Goal: Task Accomplishment & Management: Complete application form

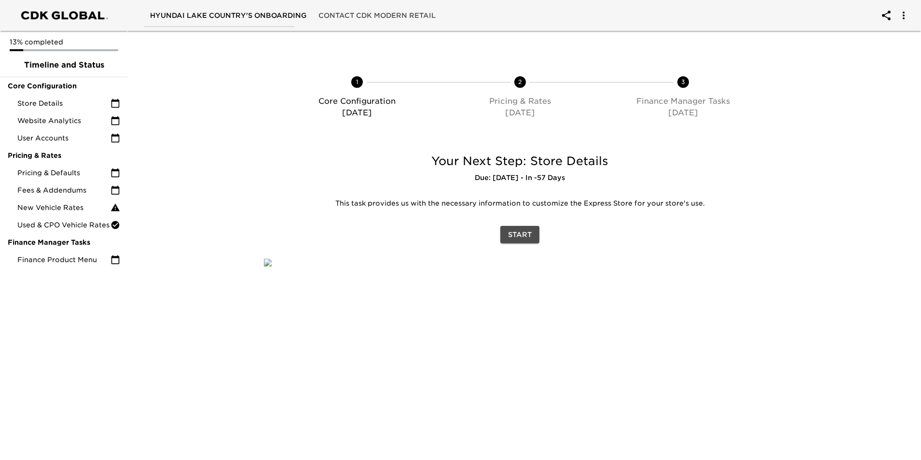
click at [505, 235] on button "Start" at bounding box center [519, 235] width 39 height 18
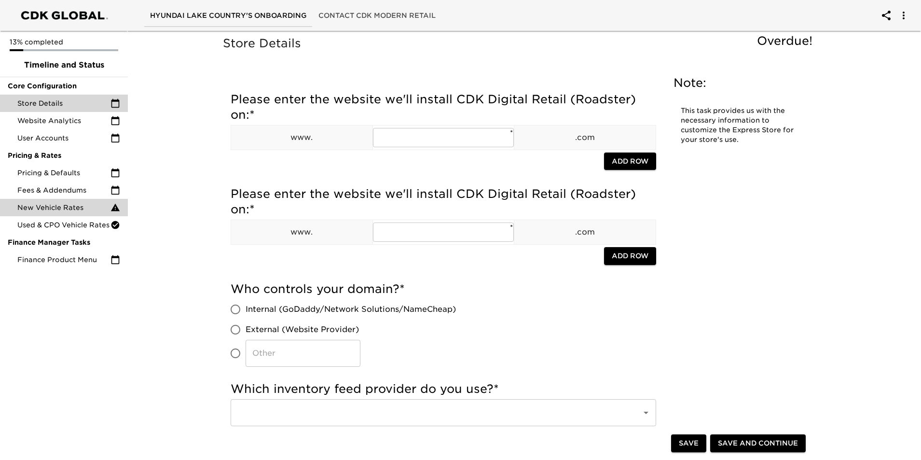
click at [44, 207] on span "New Vehicle Rates" at bounding box center [63, 208] width 93 height 10
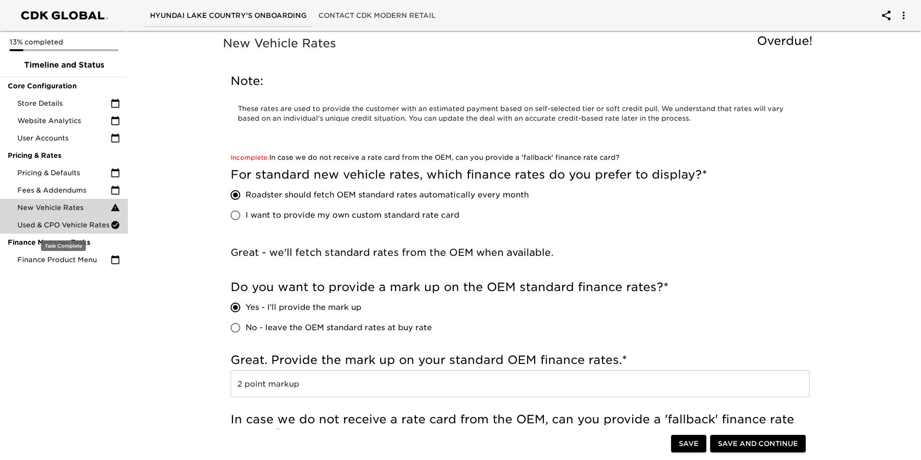
click at [38, 222] on span "Used & CPO Vehicle Rates" at bounding box center [63, 225] width 93 height 10
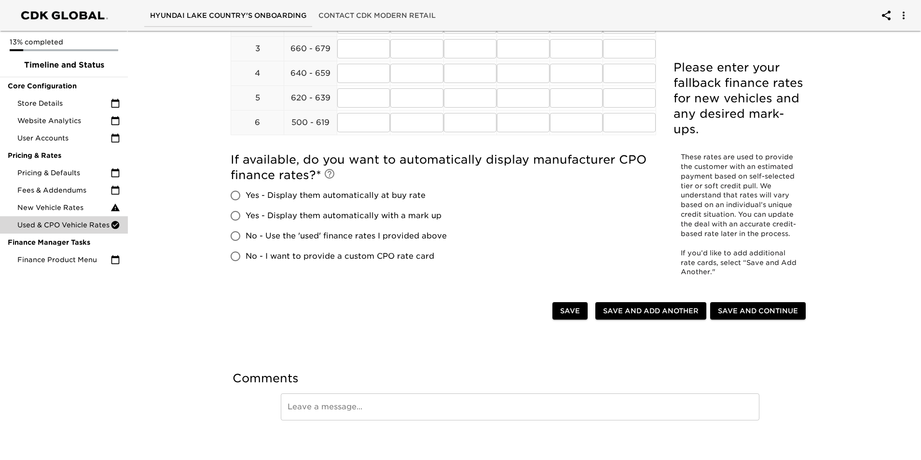
scroll to position [225, 0]
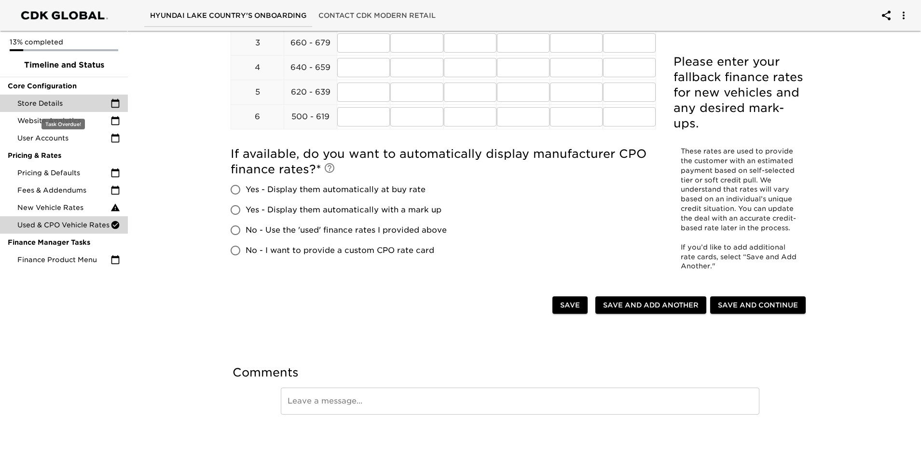
click at [43, 101] on span "Store Details" at bounding box center [63, 103] width 93 height 10
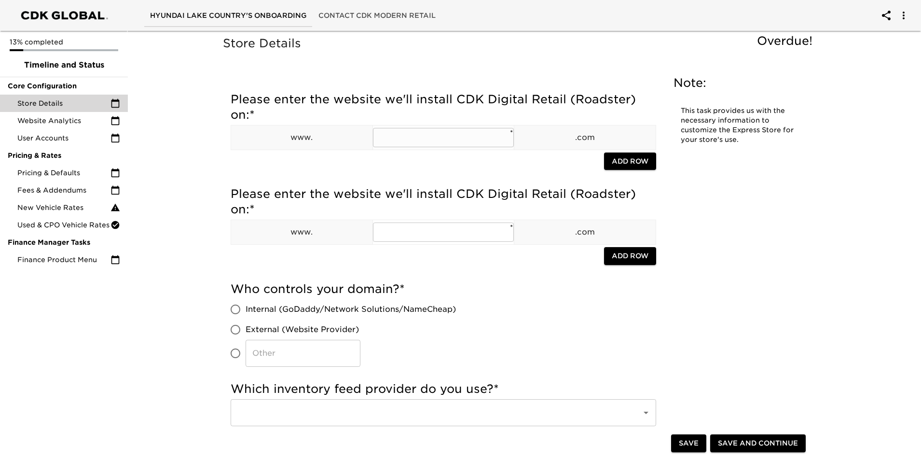
click at [405, 140] on input "text" at bounding box center [443, 137] width 141 height 19
click at [386, 172] on div "Please enter the website we'll install CDK Digital Retail (Roadster) on: * www.…" at bounding box center [444, 134] width 426 height 95
click at [481, 136] on input "[DOMAIN_NAME]" at bounding box center [443, 137] width 141 height 19
type input "hyundailakecountry"
click at [452, 165] on div at bounding box center [418, 162] width 374 height 20
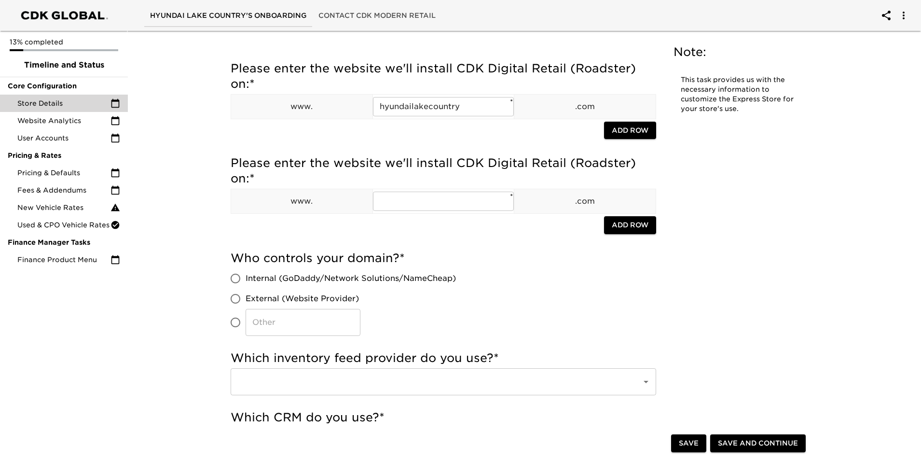
scroll to position [48, 0]
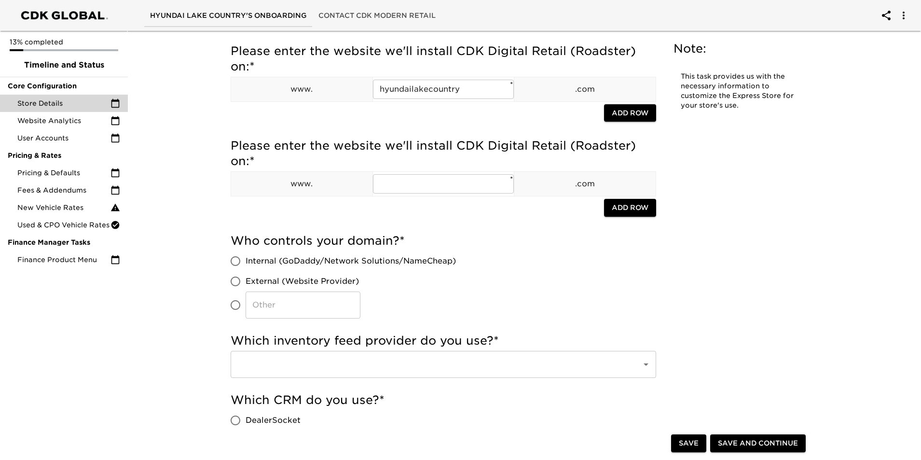
click at [277, 259] on span "Internal (GoDaddy/Network Solutions/NameCheap)" at bounding box center [351, 261] width 210 height 12
click at [246, 259] on input "Internal (GoDaddy/Network Solutions/NameCheap)" at bounding box center [235, 261] width 20 height 20
radio input "true"
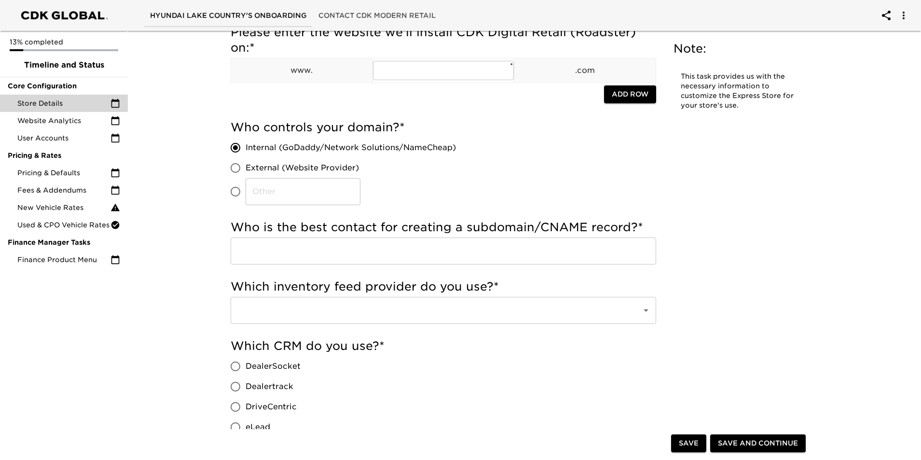
scroll to position [145, 0]
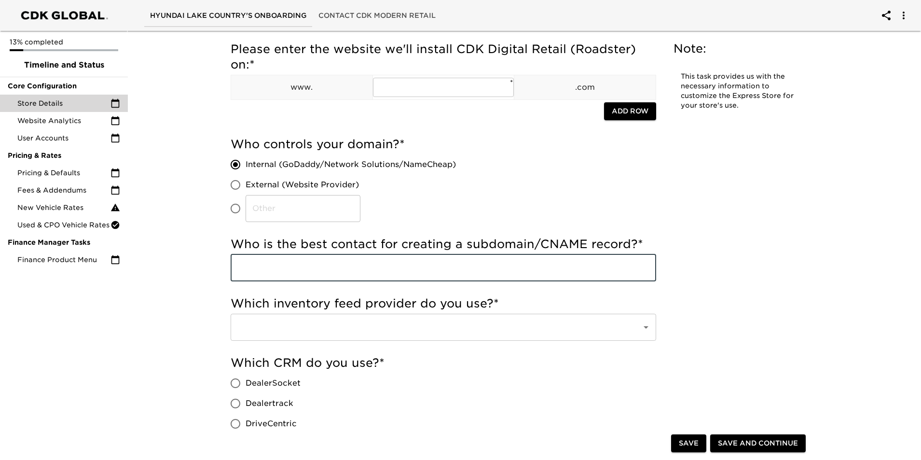
click at [269, 263] on input "text" at bounding box center [444, 267] width 426 height 27
type input "[PERSON_NAME]"
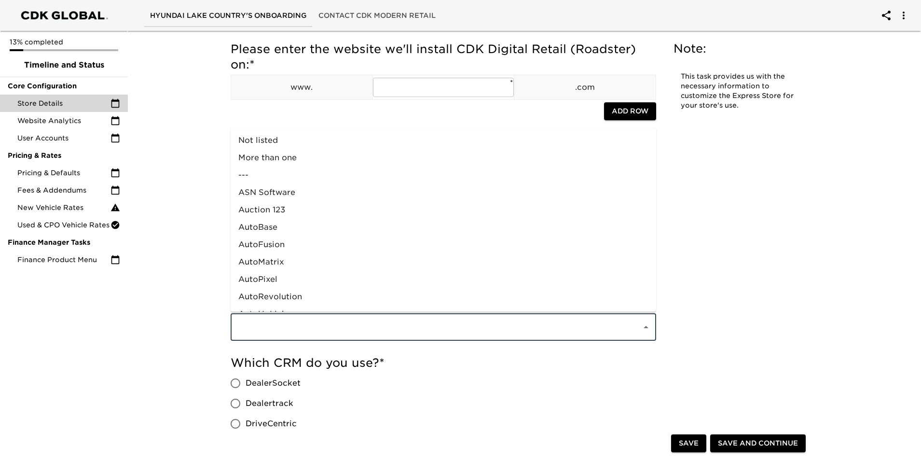
click at [275, 332] on input "text" at bounding box center [430, 327] width 390 height 18
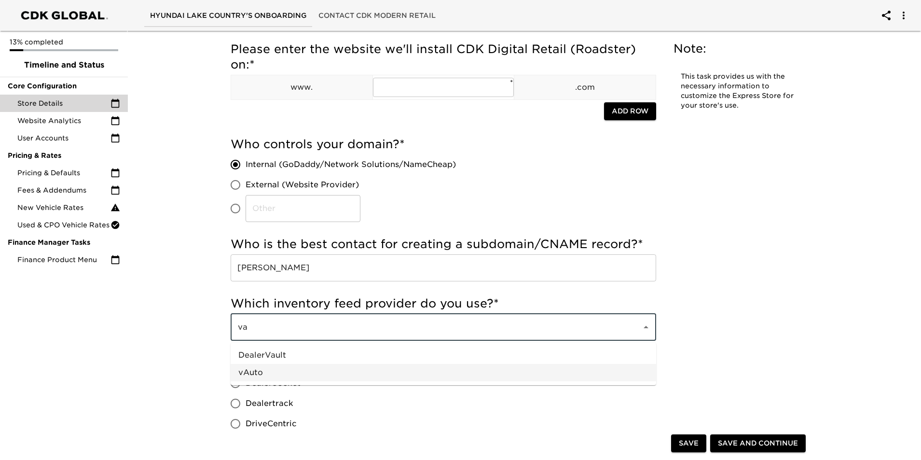
click at [271, 369] on li "vAuto" at bounding box center [444, 372] width 426 height 17
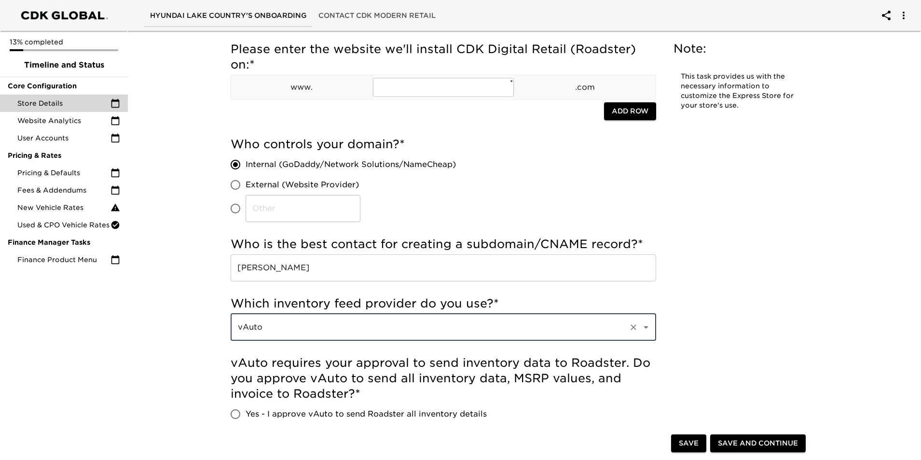
type input "vAuto"
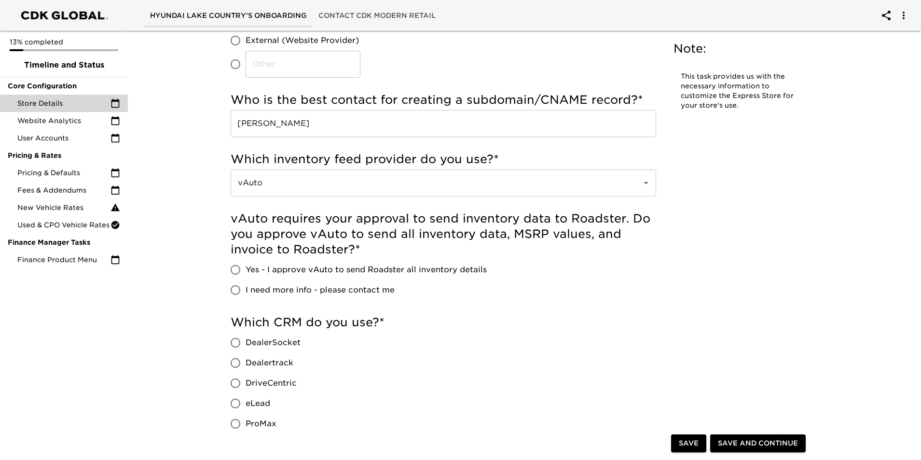
scroll to position [290, 0]
click at [265, 270] on span "Yes - I approve vAuto to send Roadster all inventory details" at bounding box center [366, 269] width 241 height 12
click at [246, 270] on input "Yes - I approve vAuto to send Roadster all inventory details" at bounding box center [235, 269] width 20 height 20
radio input "true"
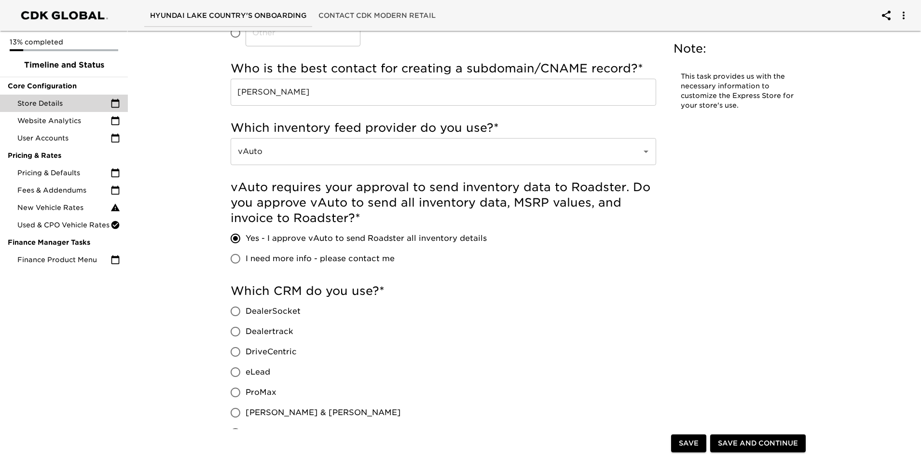
scroll to position [338, 0]
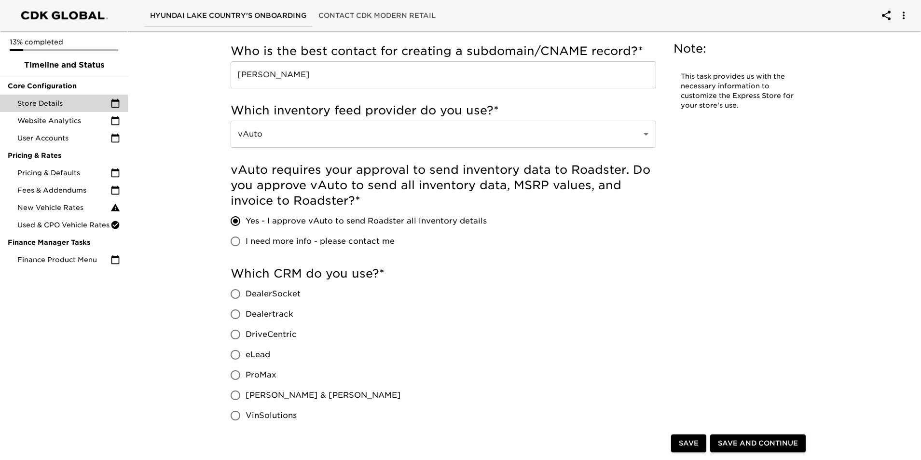
click at [235, 334] on input "DriveCentric" at bounding box center [235, 334] width 20 height 20
radio input "true"
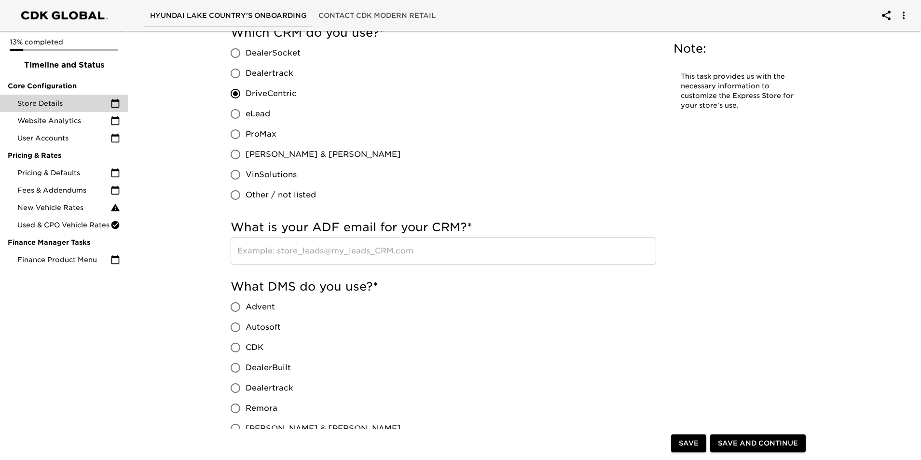
scroll to position [579, 0]
click at [263, 248] on input "text" at bounding box center [444, 250] width 426 height 27
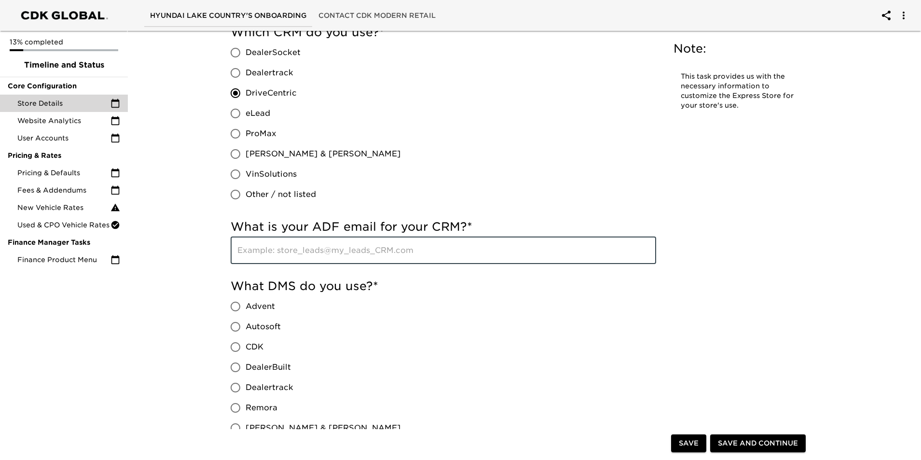
paste input "[EMAIL_ADDRESS][DOMAIN_NAME][PERSON_NAME]"
type input "[EMAIL_ADDRESS][DOMAIN_NAME][PERSON_NAME]"
click at [237, 345] on input "CDK" at bounding box center [235, 347] width 20 height 20
radio input "true"
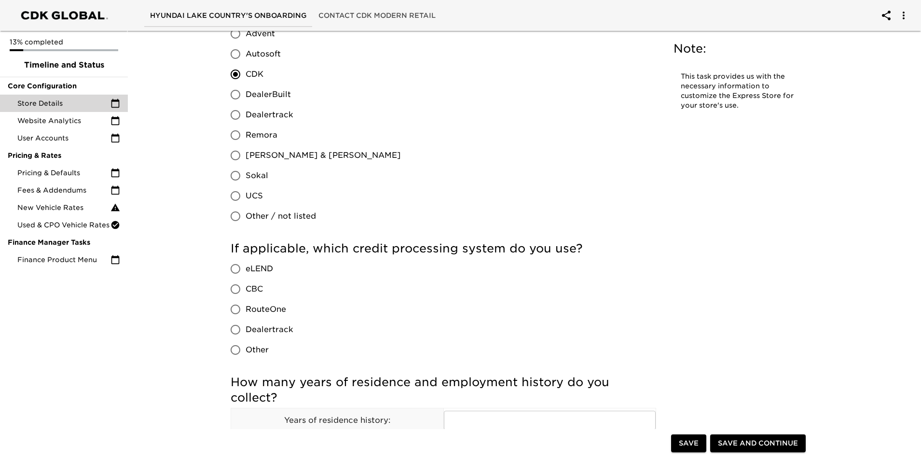
scroll to position [869, 0]
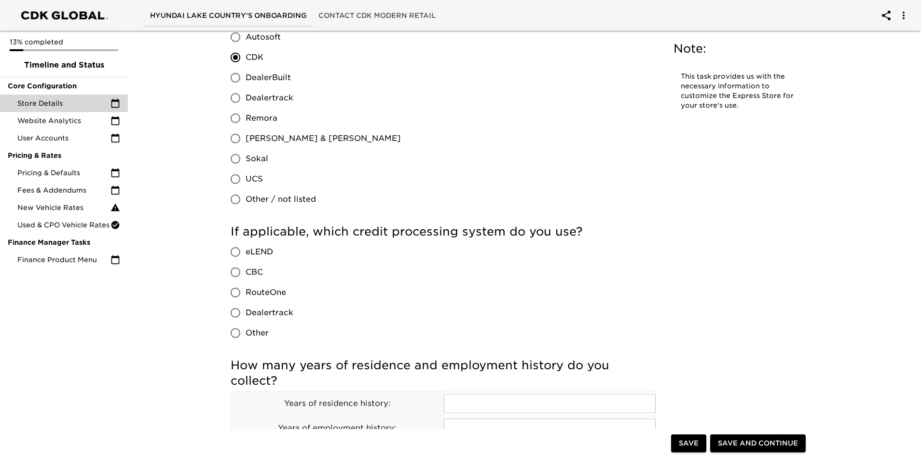
click at [235, 337] on input "Other" at bounding box center [235, 333] width 20 height 20
radio input "true"
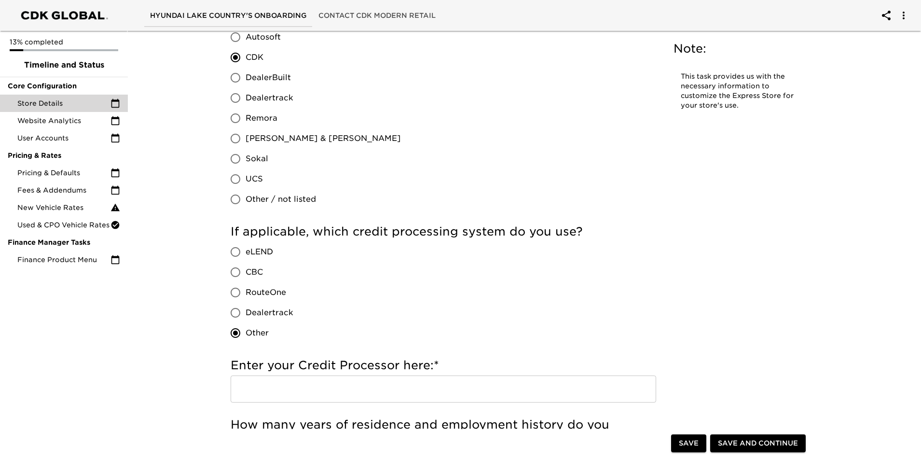
scroll to position [917, 0]
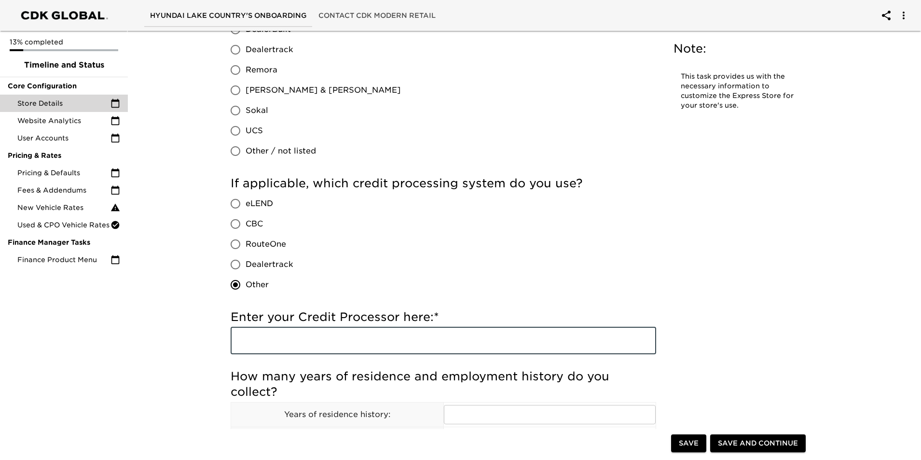
click at [277, 344] on input "text" at bounding box center [444, 340] width 426 height 27
type input "Informative"
click at [188, 345] on div "Store Details Overdue! Note: This task provides us with the necessary informati…" at bounding box center [520, 333] width 797 height 2446
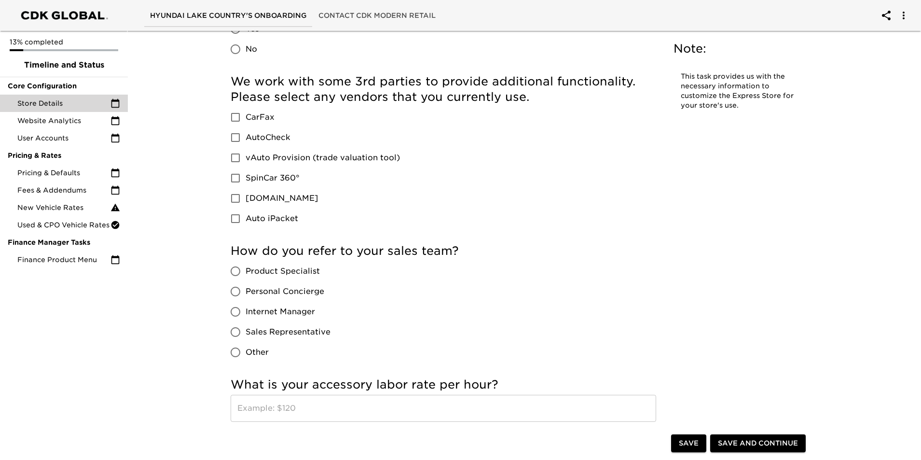
scroll to position [1399, 0]
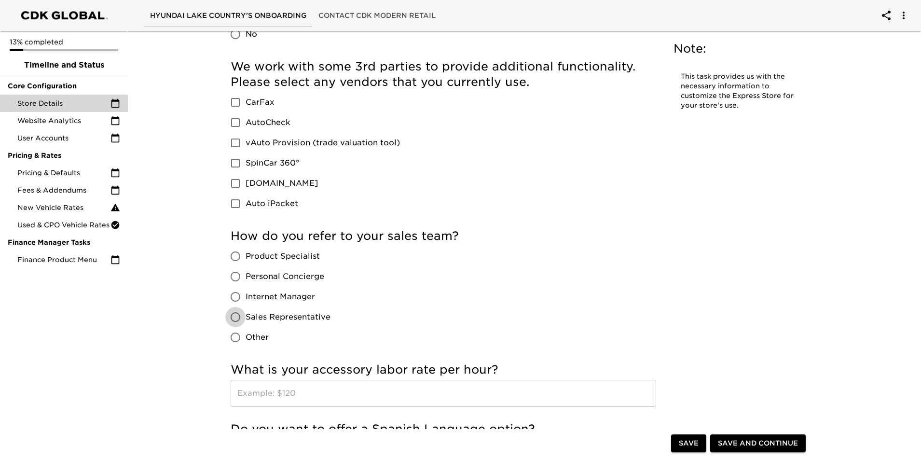
click at [234, 318] on input "Sales Representative" at bounding box center [235, 317] width 20 height 20
radio input "true"
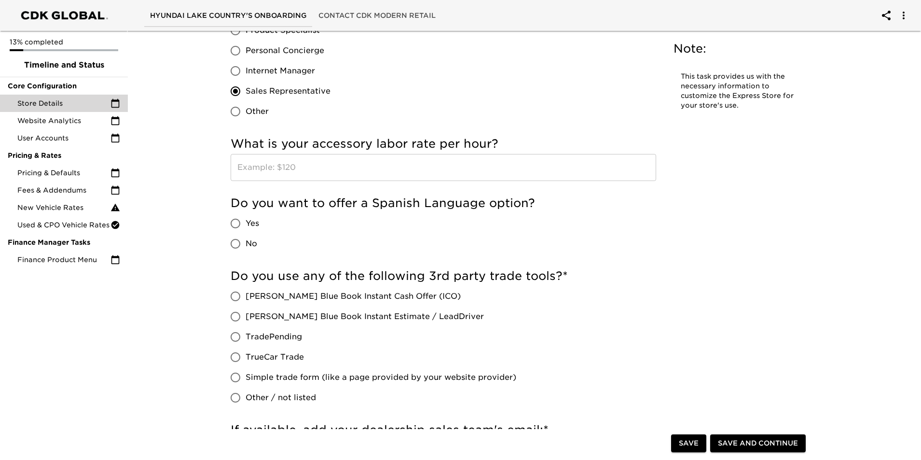
scroll to position [1641, 0]
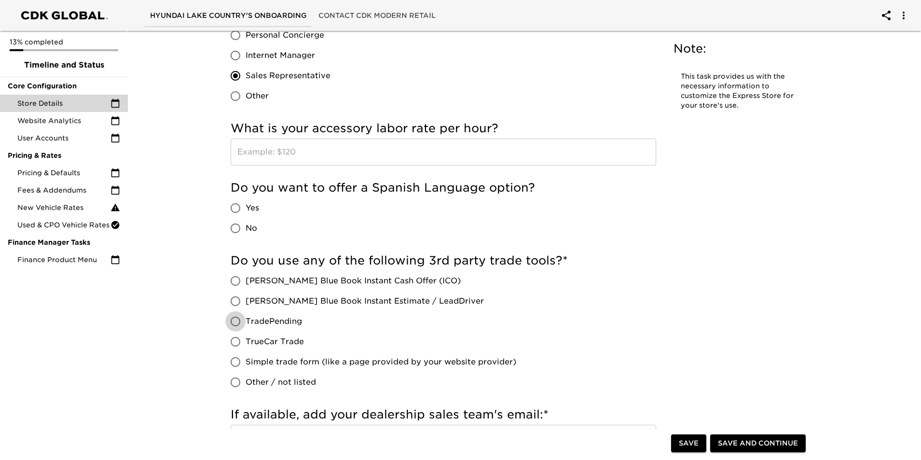
click at [236, 318] on input "TradePending" at bounding box center [235, 321] width 20 height 20
radio input "true"
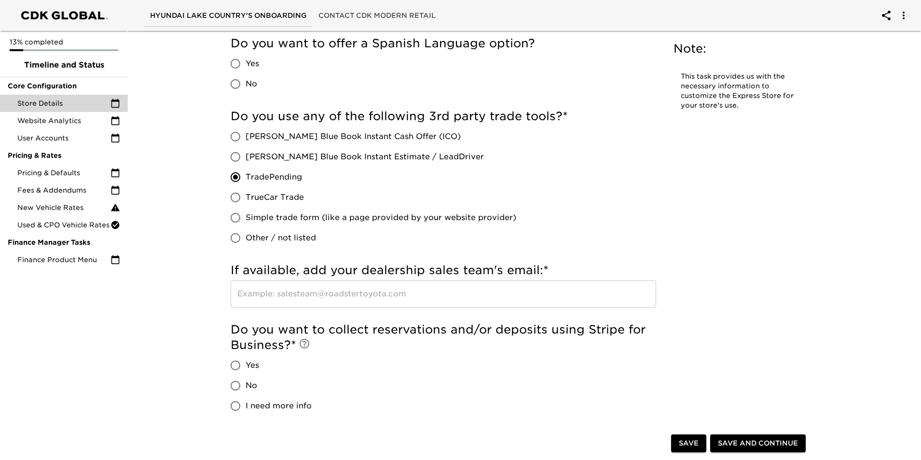
scroll to position [1786, 0]
click at [284, 292] on input "text" at bounding box center [444, 293] width 426 height 27
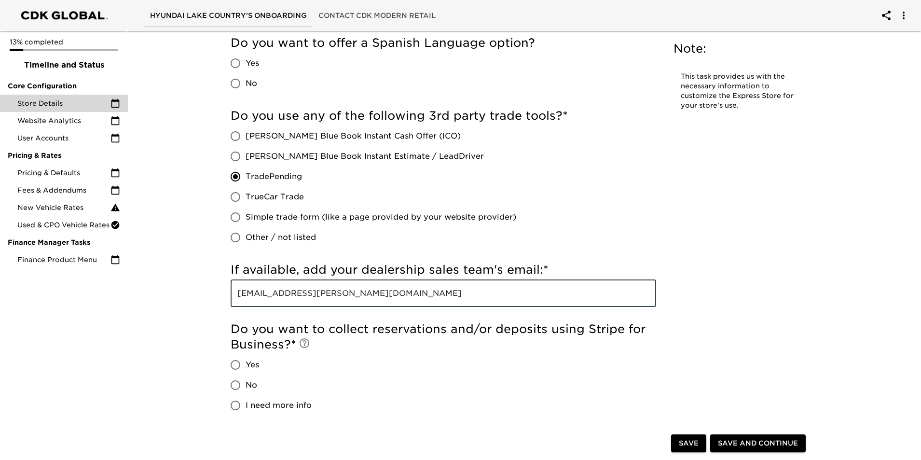
type input "[EMAIL_ADDRESS][PERSON_NAME][DOMAIN_NAME]"
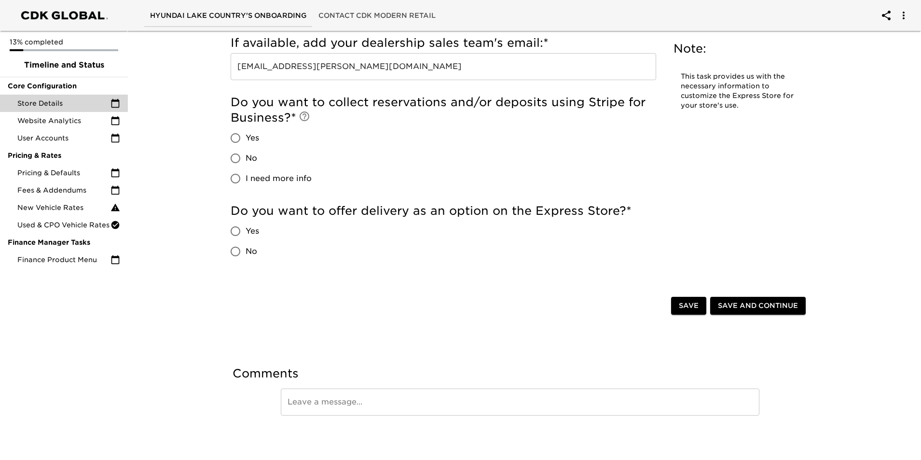
scroll to position [2013, 0]
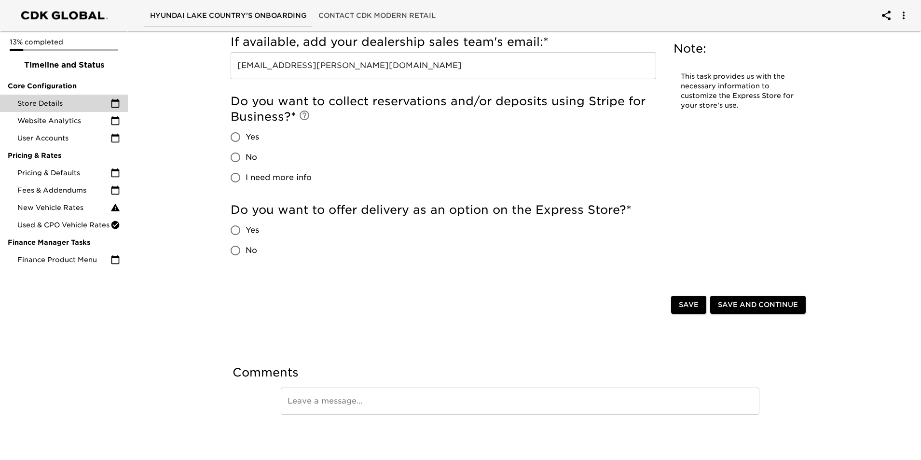
click at [685, 308] on span "Save" at bounding box center [689, 305] width 20 height 12
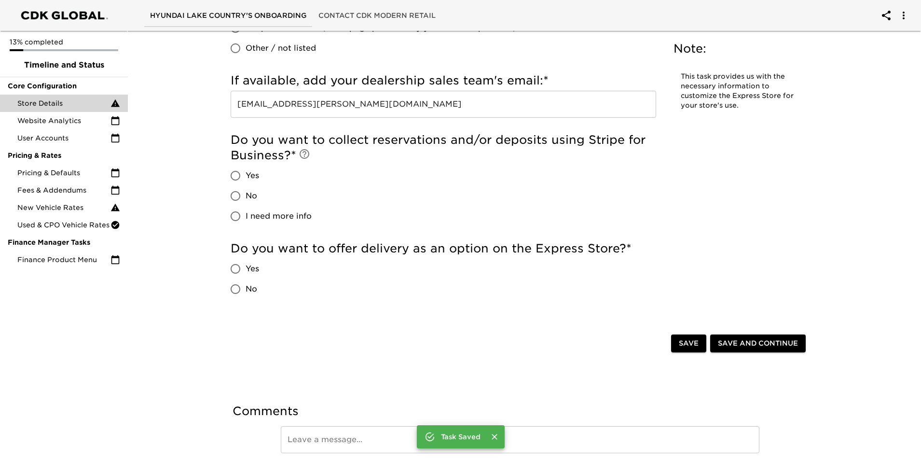
scroll to position [2052, 0]
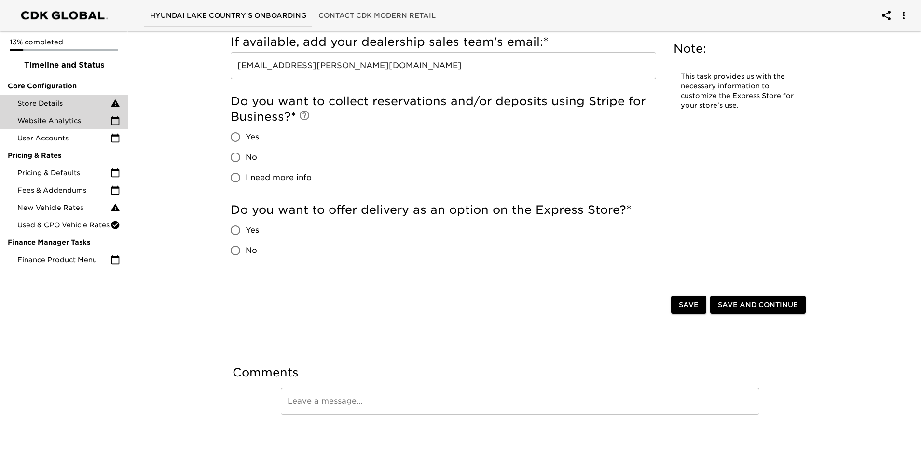
click at [50, 123] on span "Website Analytics" at bounding box center [63, 121] width 93 height 10
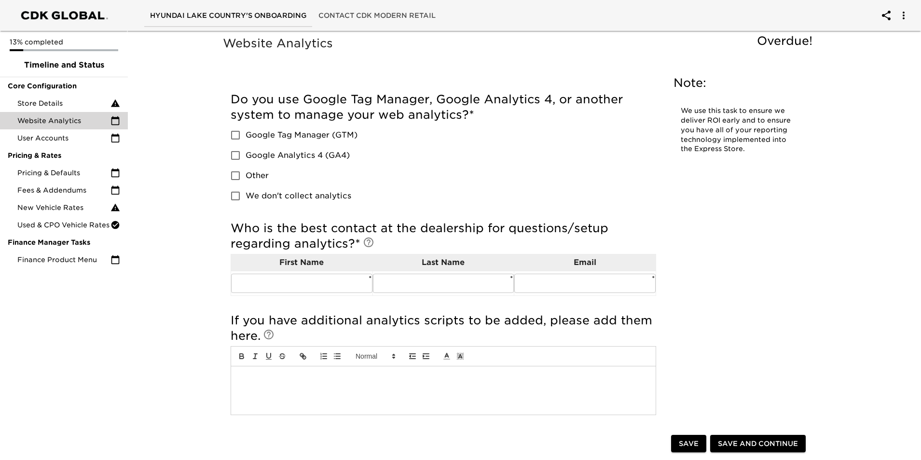
click at [232, 155] on input "Google Analytics 4 (GA4)" at bounding box center [235, 155] width 20 height 20
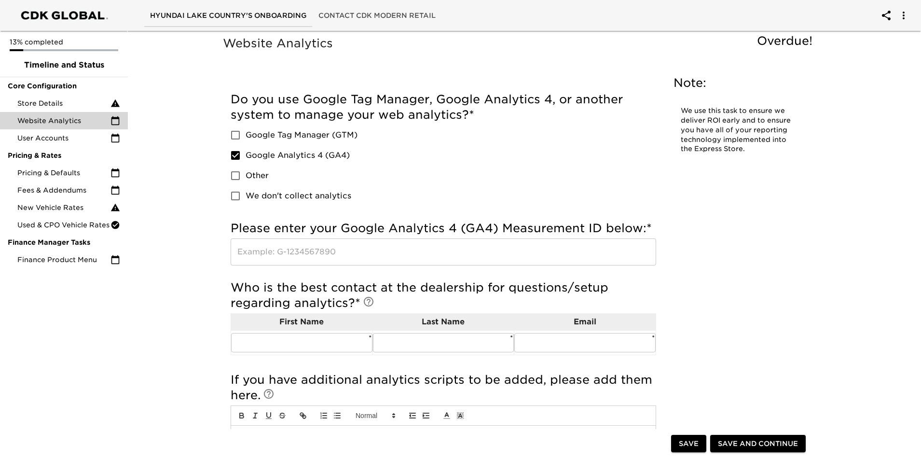
click at [237, 156] on input "Google Analytics 4 (GA4)" at bounding box center [235, 155] width 20 height 20
checkbox input "false"
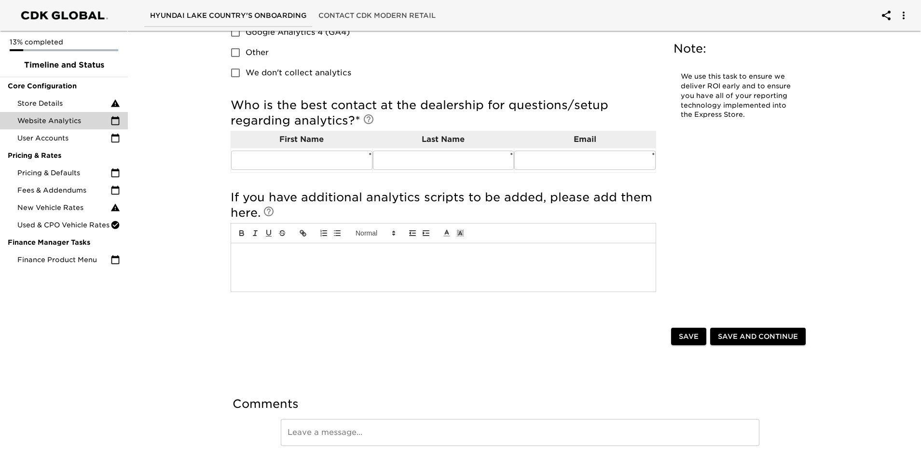
scroll to position [106, 0]
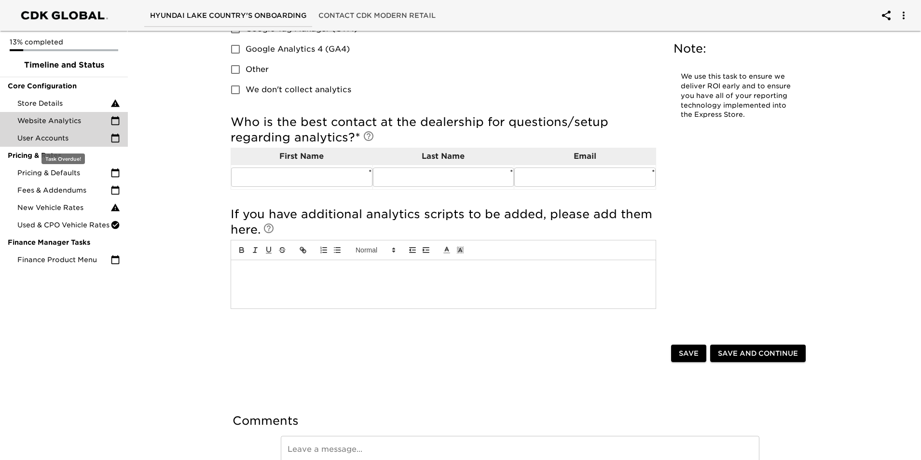
click at [89, 140] on span "User Accounts" at bounding box center [63, 138] width 93 height 10
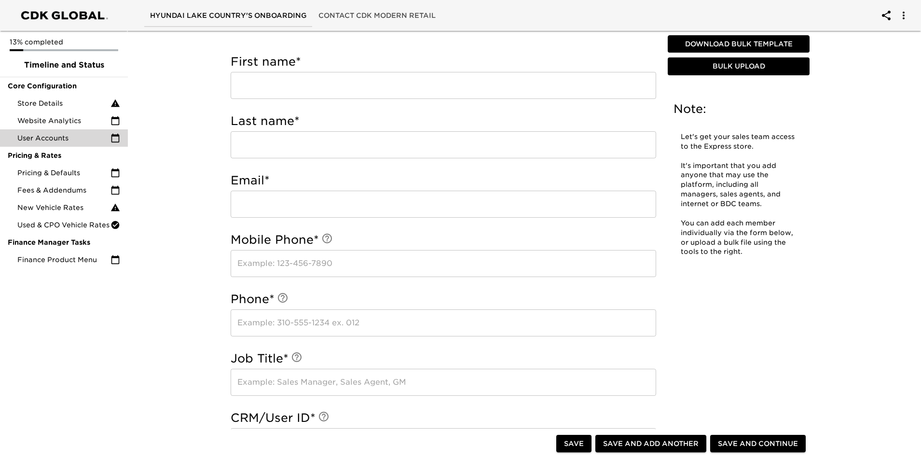
scroll to position [42, 0]
click at [76, 169] on span "Pricing & Defaults" at bounding box center [63, 173] width 93 height 10
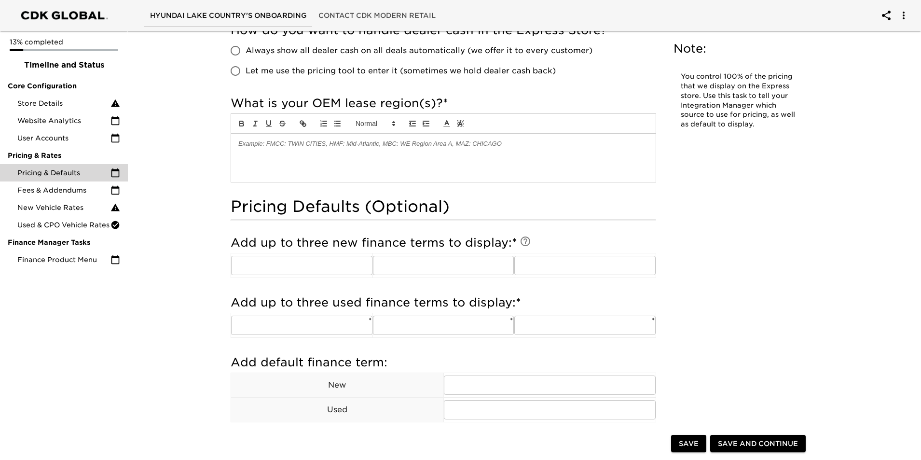
scroll to position [434, 0]
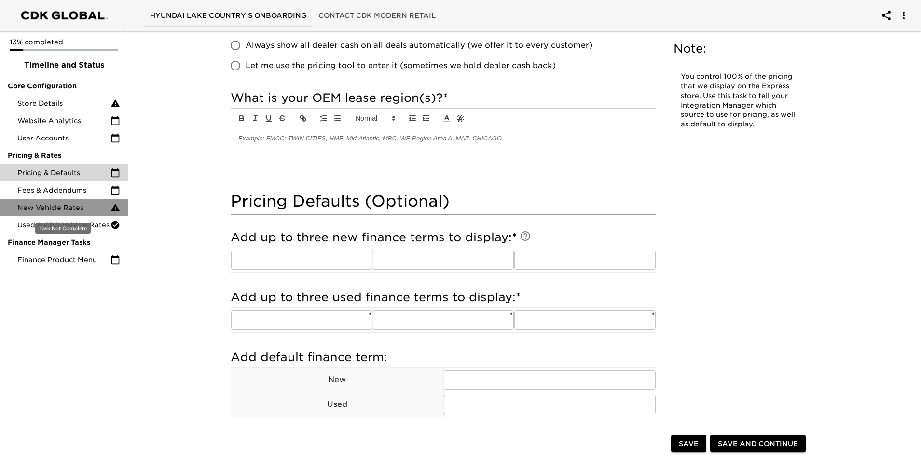
click at [79, 209] on span "New Vehicle Rates" at bounding box center [63, 208] width 93 height 10
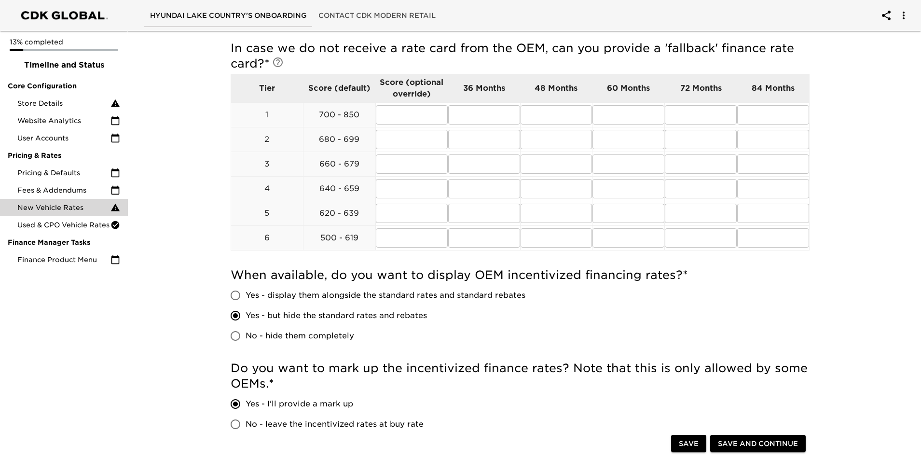
scroll to position [364, 0]
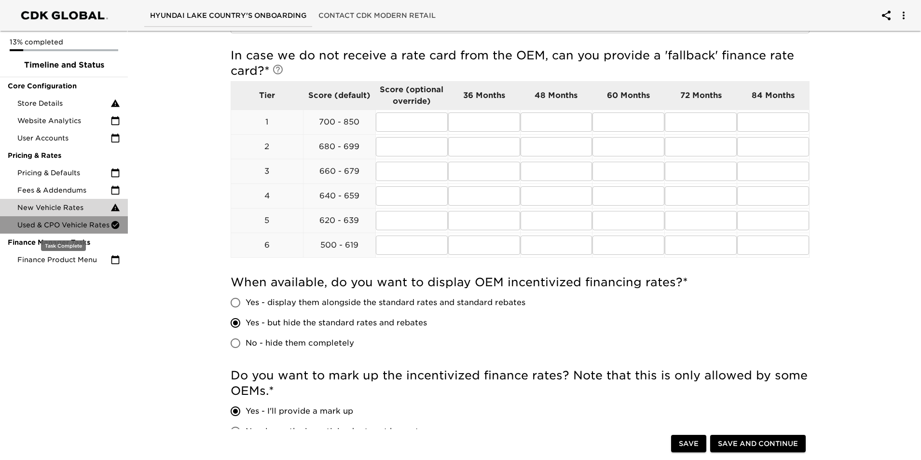
click at [76, 227] on span "Used & CPO Vehicle Rates" at bounding box center [63, 225] width 93 height 10
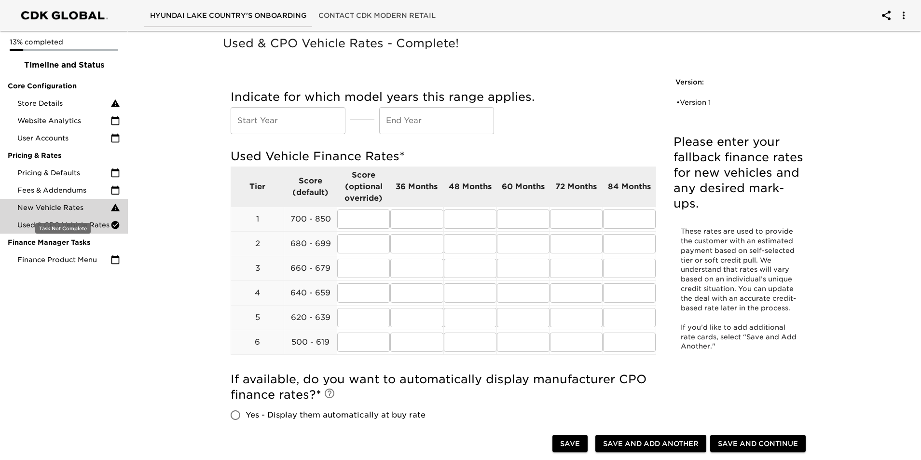
click at [81, 209] on span "New Vehicle Rates" at bounding box center [63, 208] width 93 height 10
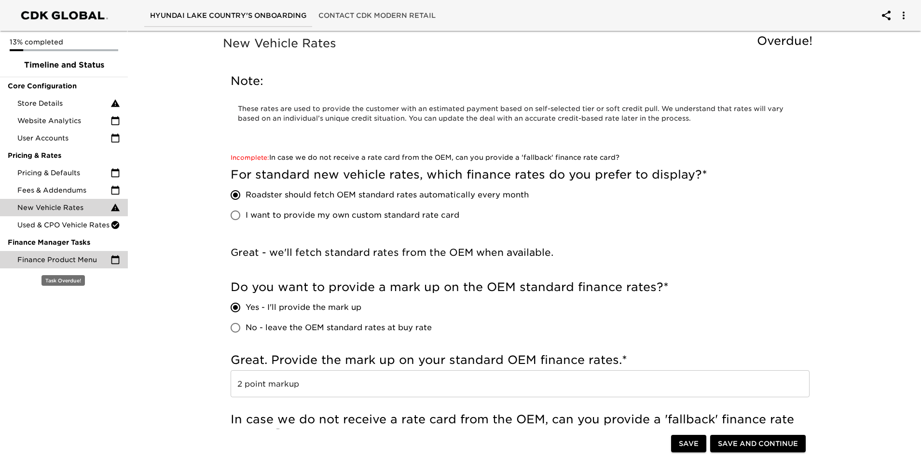
click at [80, 256] on span "Finance Product Menu" at bounding box center [63, 260] width 93 height 10
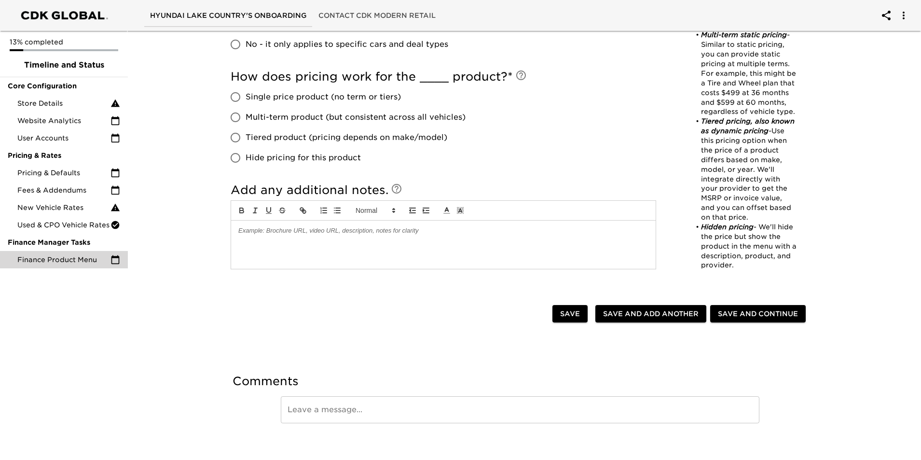
scroll to position [471, 0]
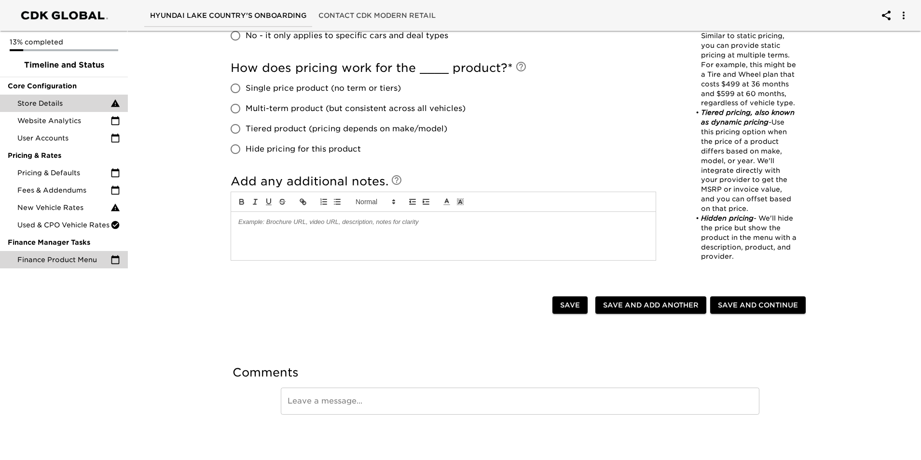
click at [62, 106] on span "Store Details" at bounding box center [63, 103] width 93 height 10
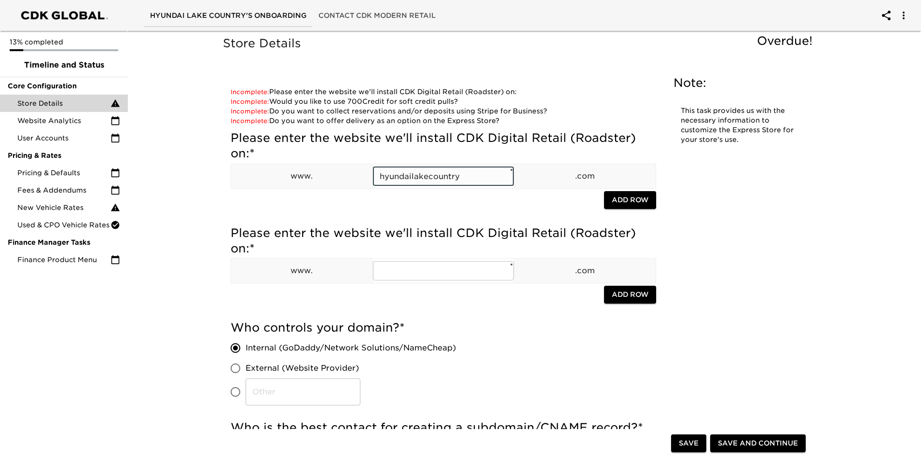
drag, startPoint x: 462, startPoint y: 176, endPoint x: 376, endPoint y: 177, distance: 85.4
click at [376, 177] on input "hyundailakecountry" at bounding box center [443, 175] width 141 height 19
click at [404, 273] on input "text" at bounding box center [443, 270] width 141 height 19
paste input "hyundailakecountry"
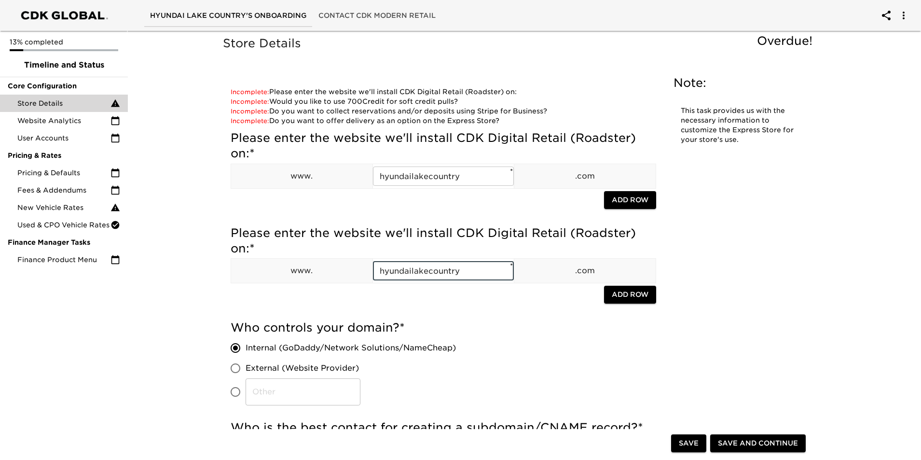
type input "hyundailakecountry"
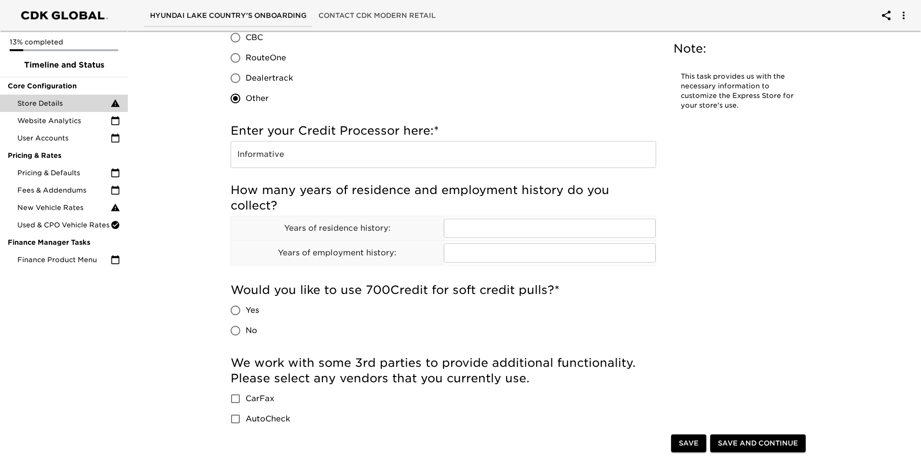
scroll to position [1206, 0]
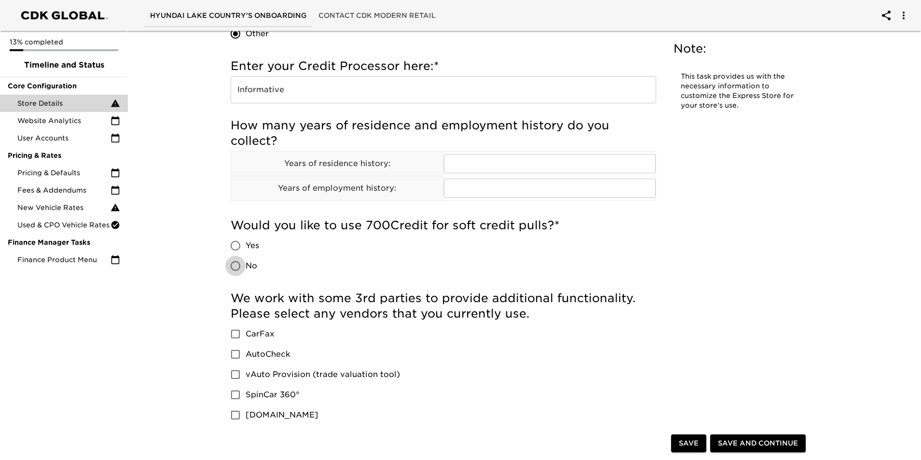
click at [235, 267] on input "No" at bounding box center [235, 266] width 20 height 20
radio input "true"
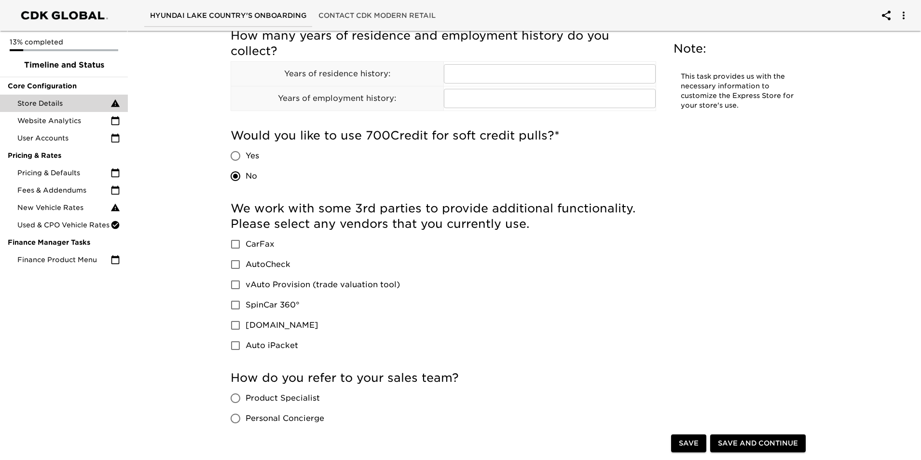
scroll to position [1303, 0]
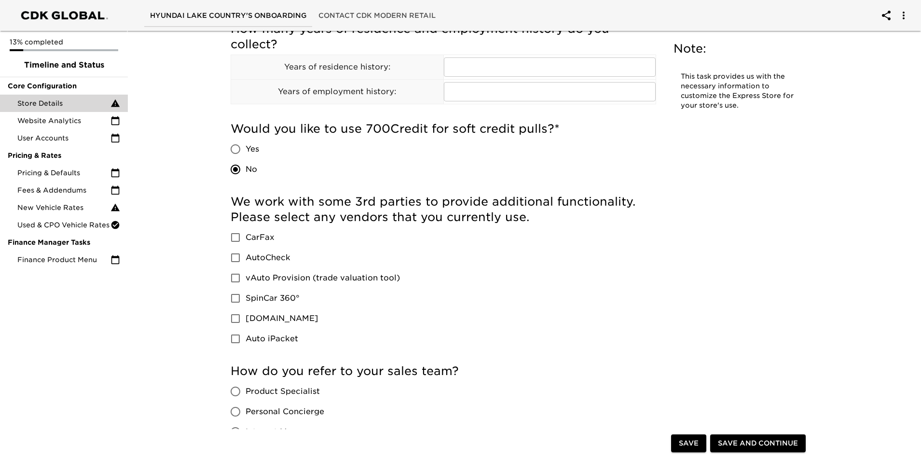
click at [233, 238] on input "CarFax" at bounding box center [235, 237] width 20 height 20
checkbox input "true"
click at [231, 277] on input "vAuto Provision (trade valuation tool)" at bounding box center [235, 278] width 20 height 20
checkbox input "true"
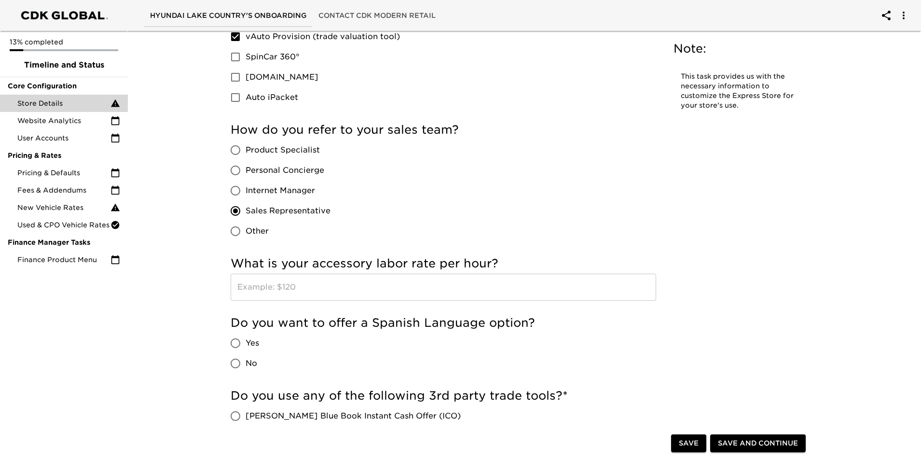
scroll to position [1592, 0]
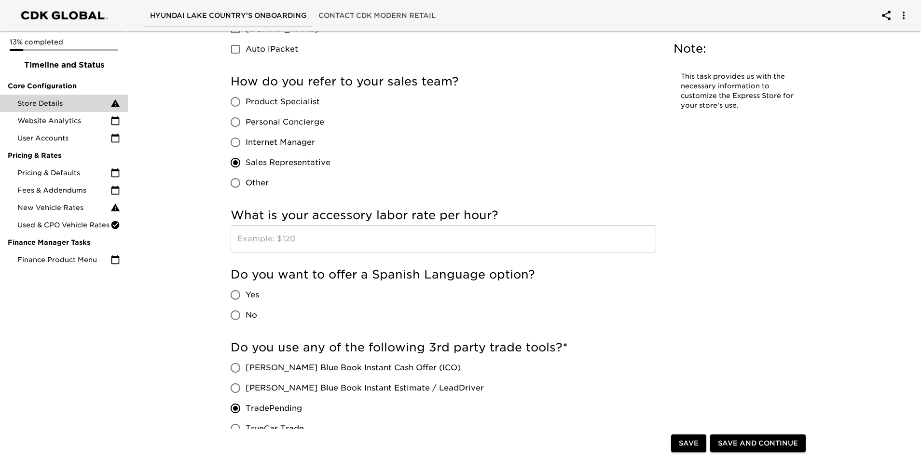
click at [232, 295] on input "Yes" at bounding box center [235, 295] width 20 height 20
radio input "true"
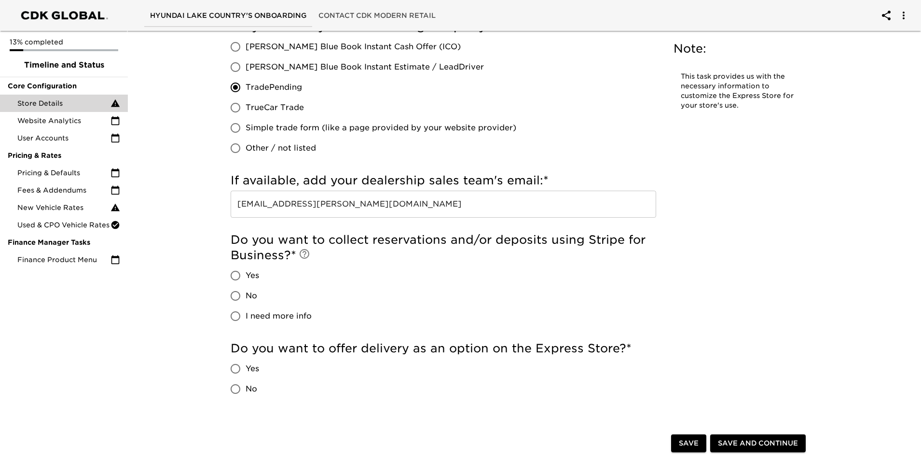
scroll to position [1930, 0]
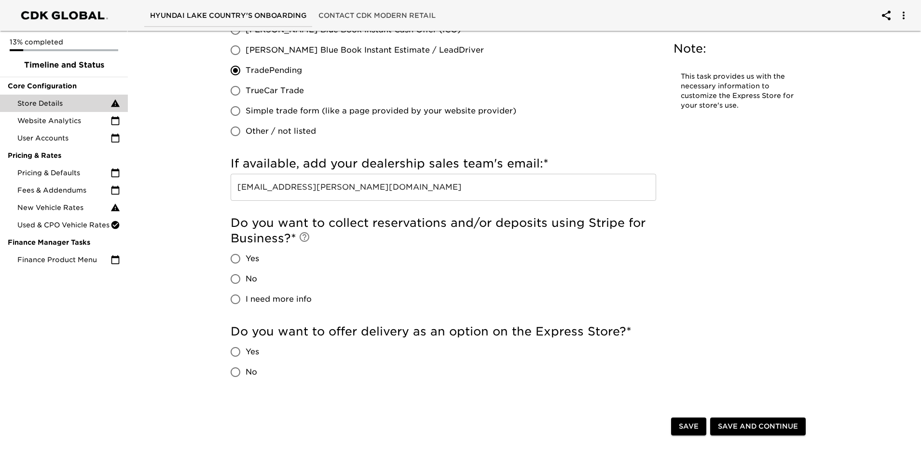
click at [233, 301] on input "I need more info" at bounding box center [235, 299] width 20 height 20
radio input "true"
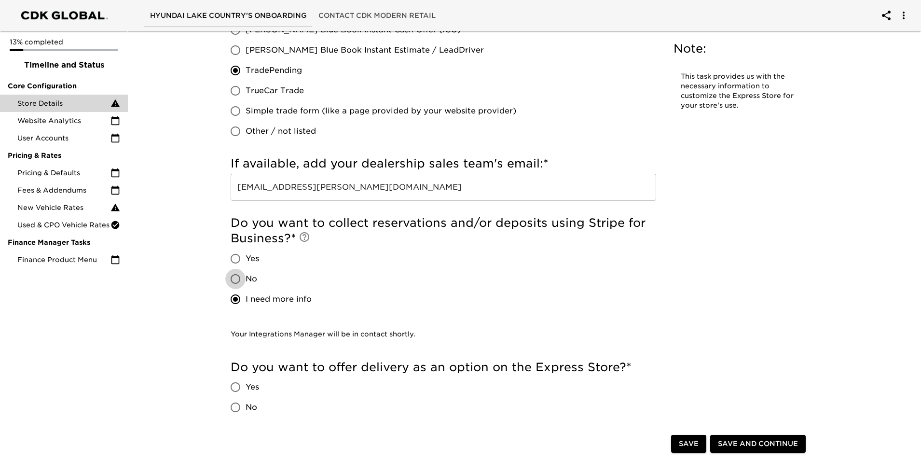
click at [234, 277] on input "No" at bounding box center [235, 279] width 20 height 20
radio input "true"
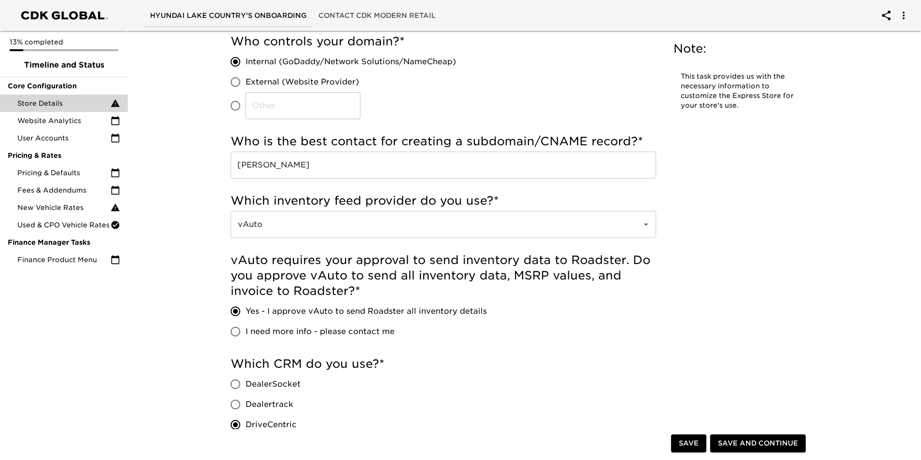
scroll to position [0, 0]
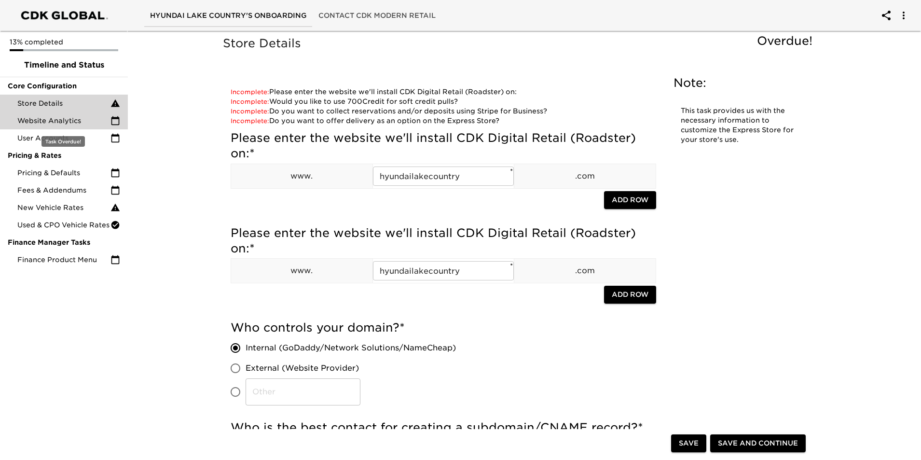
click at [55, 125] on span "Website Analytics" at bounding box center [63, 121] width 93 height 10
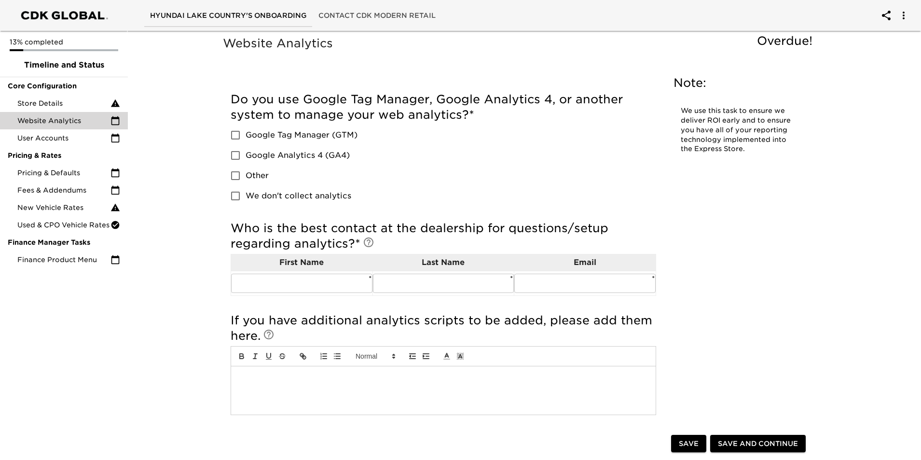
click at [237, 176] on input "Other" at bounding box center [235, 176] width 20 height 20
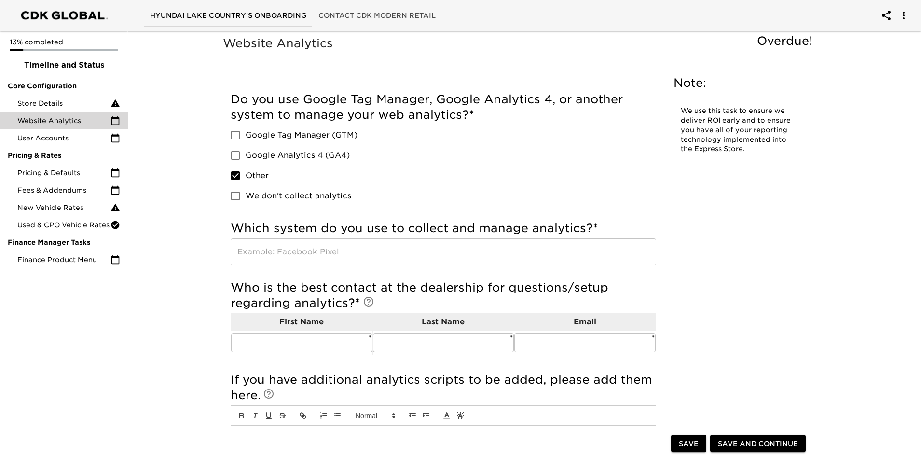
click at [237, 176] on input "Other" at bounding box center [235, 176] width 20 height 20
checkbox input "false"
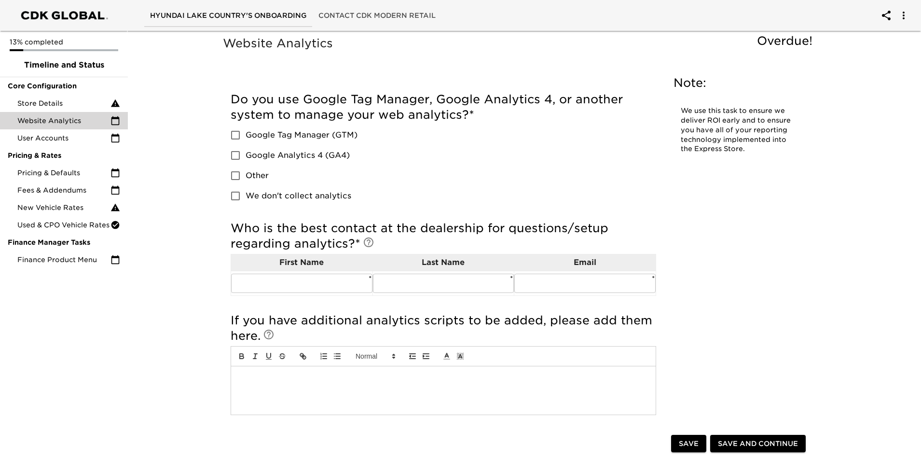
click at [237, 196] on input "We don't collect analytics" at bounding box center [235, 196] width 20 height 20
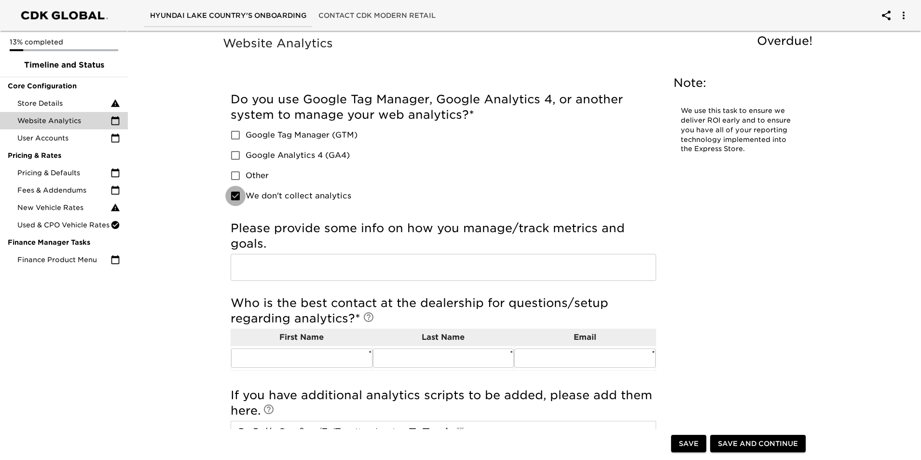
click at [237, 196] on input "We don't collect analytics" at bounding box center [235, 196] width 20 height 20
checkbox input "false"
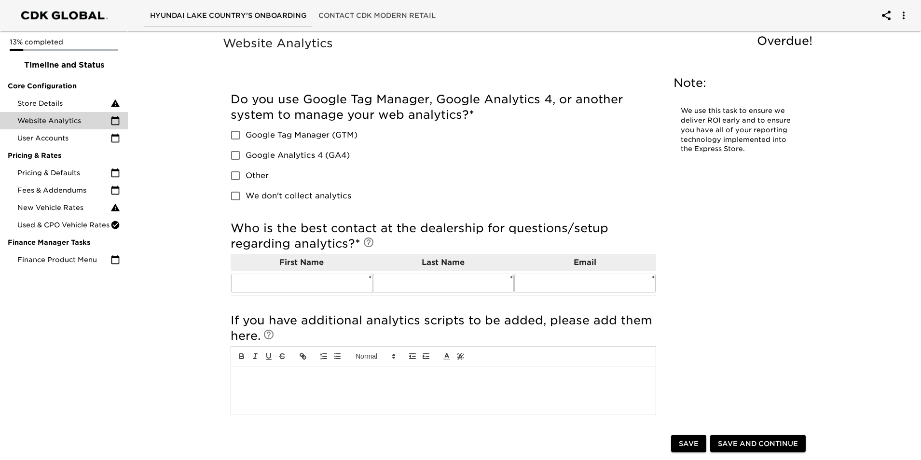
click at [233, 135] on input "Google Tag Manager (GTM)" at bounding box center [235, 135] width 20 height 20
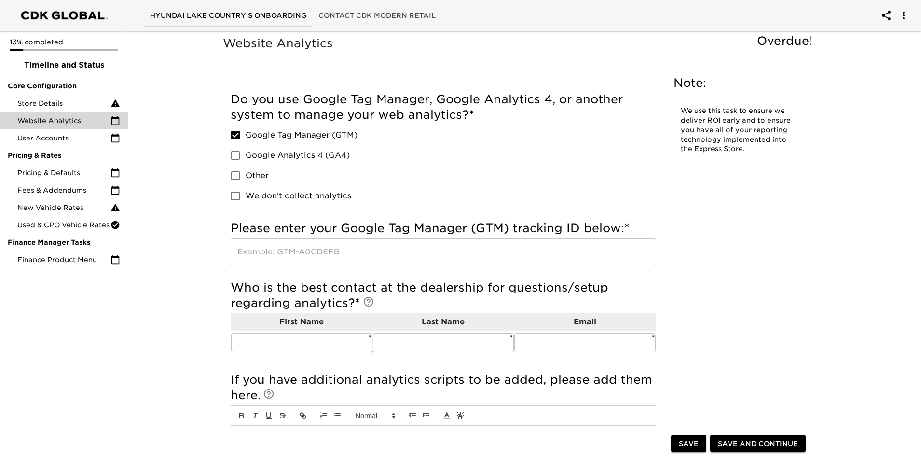
click at [233, 135] on input "Google Tag Manager (GTM)" at bounding box center [235, 135] width 20 height 20
checkbox input "false"
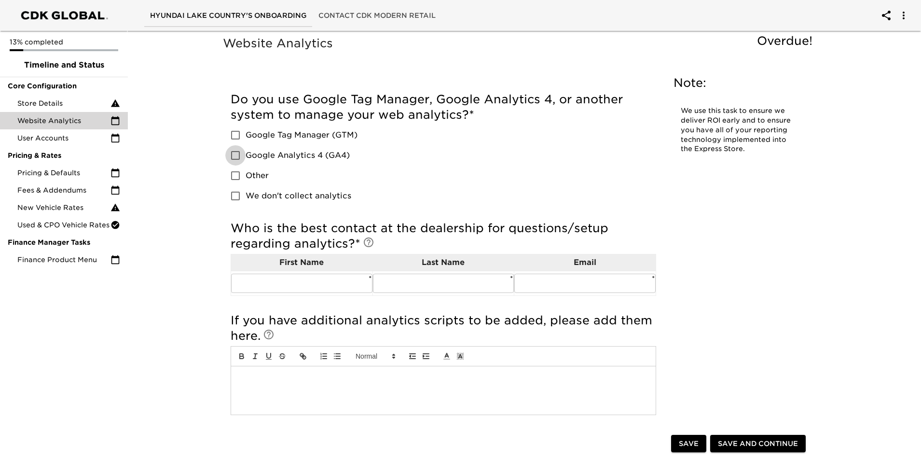
click at [233, 157] on input "Google Analytics 4 (GA4)" at bounding box center [235, 155] width 20 height 20
checkbox input "true"
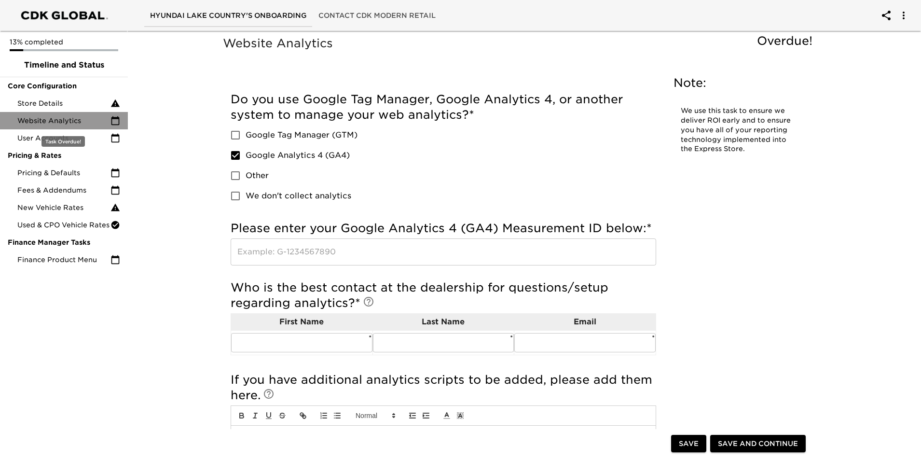
click at [69, 117] on span "Website Analytics" at bounding box center [63, 121] width 93 height 10
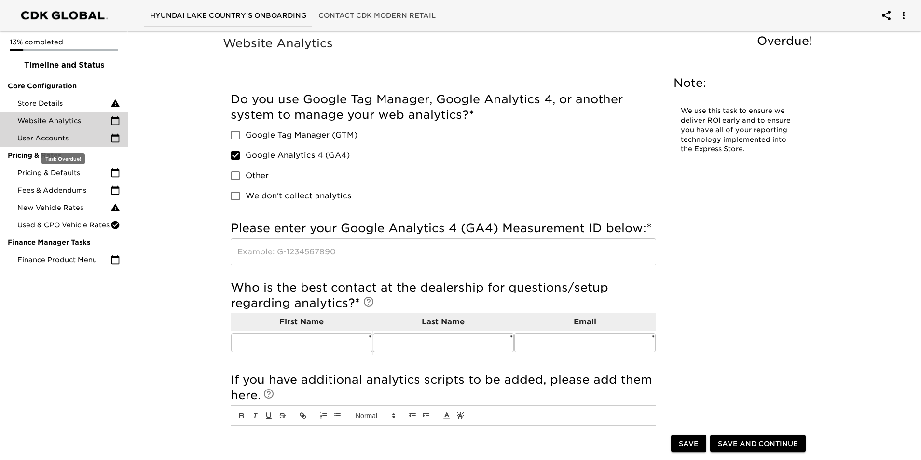
click at [71, 138] on span "User Accounts" at bounding box center [63, 138] width 93 height 10
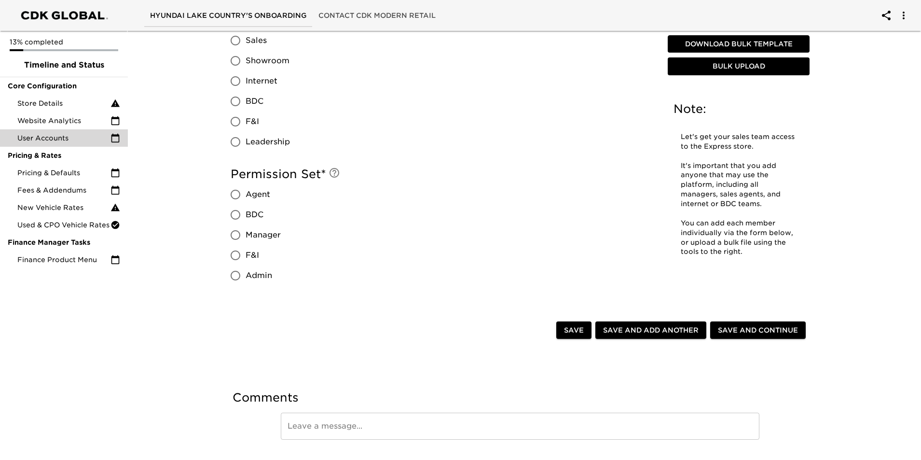
scroll to position [525, 0]
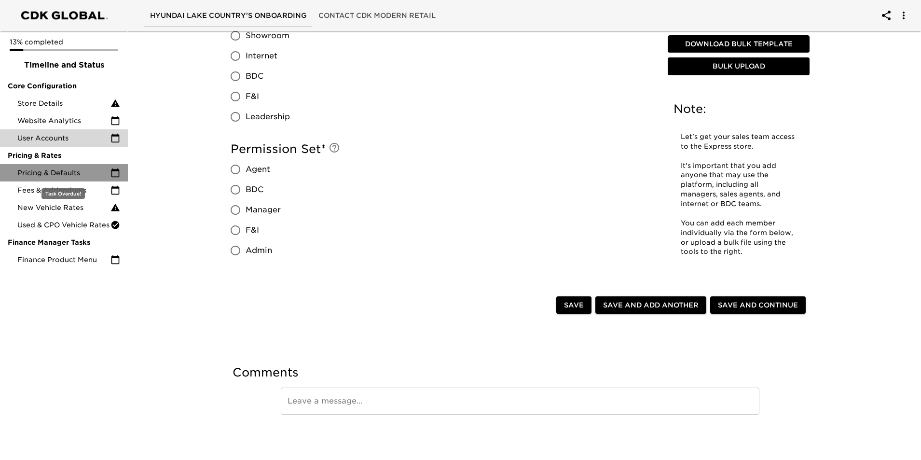
click at [76, 176] on span "Pricing & Defaults" at bounding box center [63, 173] width 93 height 10
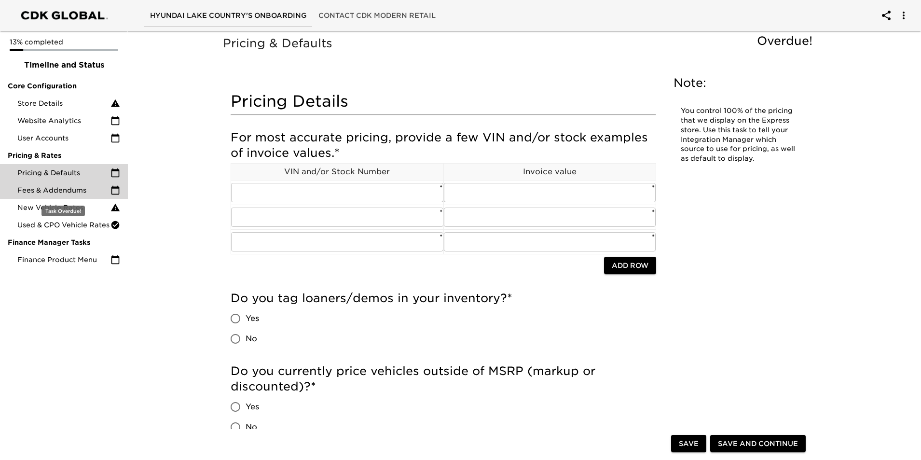
click at [79, 186] on span "Fees & Addendums" at bounding box center [63, 190] width 93 height 10
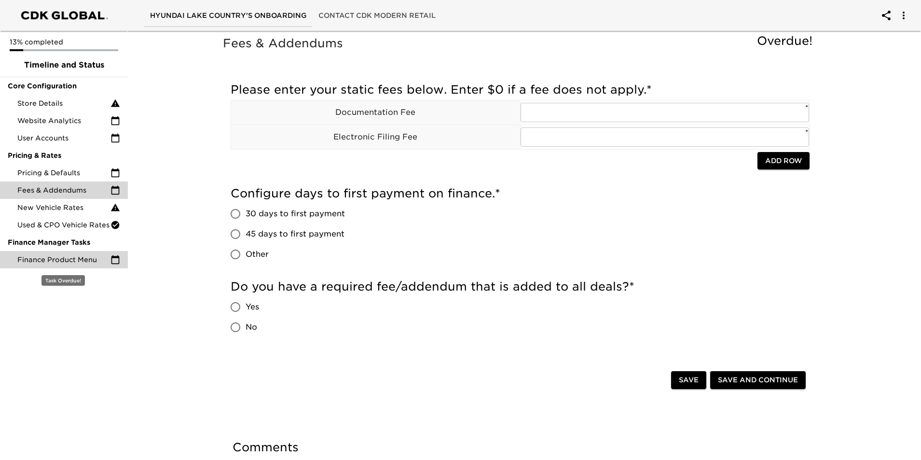
click at [81, 259] on span "Finance Product Menu" at bounding box center [63, 260] width 93 height 10
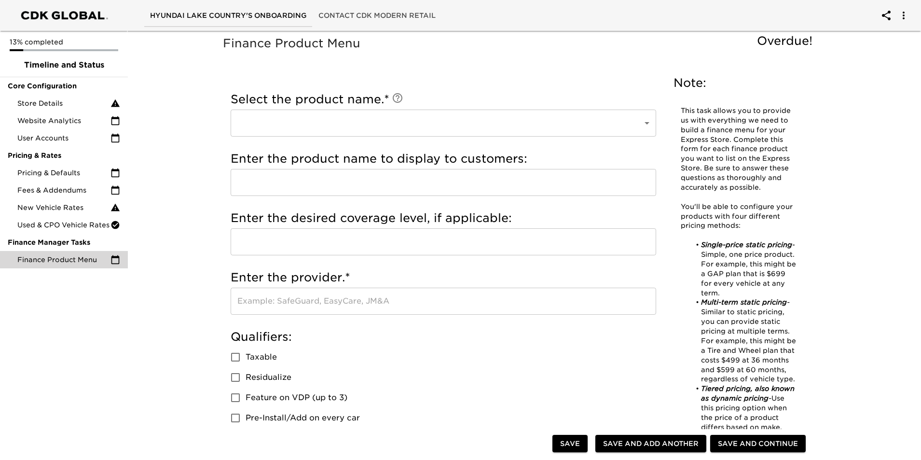
click at [447, 117] on body "Hyundai Lake Country's Onboarding Contact CDK Modern Retail 13% completed Timel…" at bounding box center [460, 465] width 921 height 930
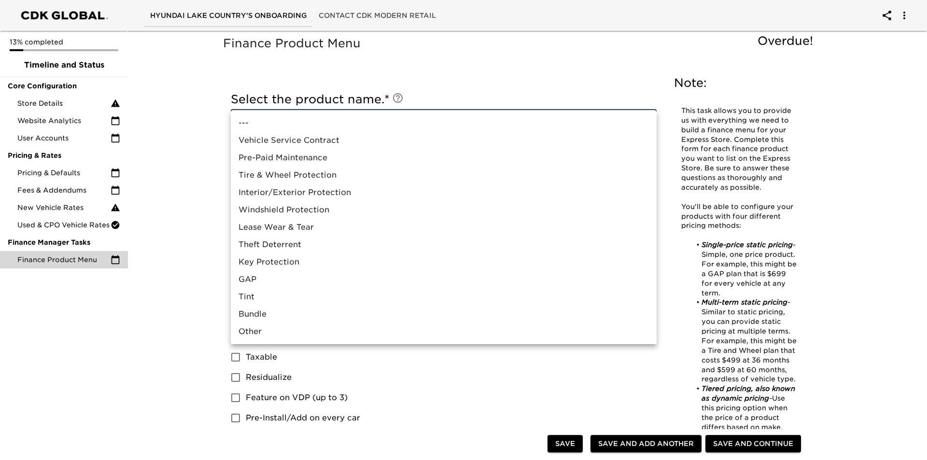
click at [192, 139] on div at bounding box center [463, 230] width 927 height 460
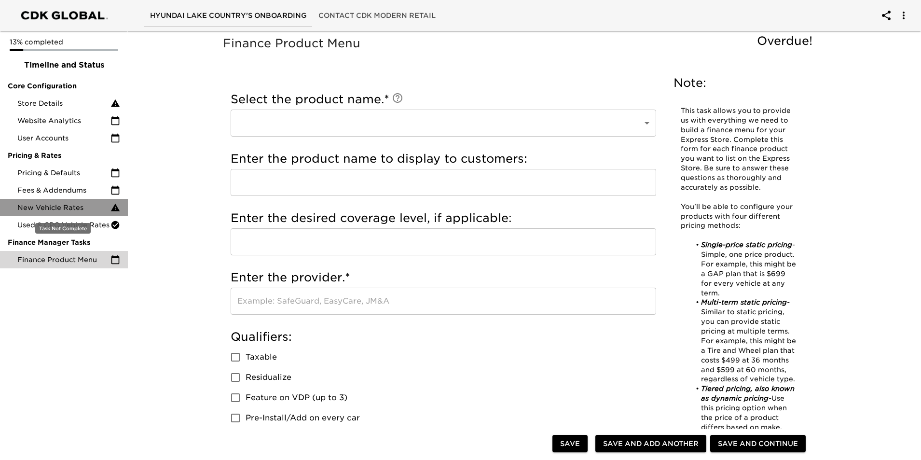
click at [63, 205] on span "New Vehicle Rates" at bounding box center [63, 208] width 93 height 10
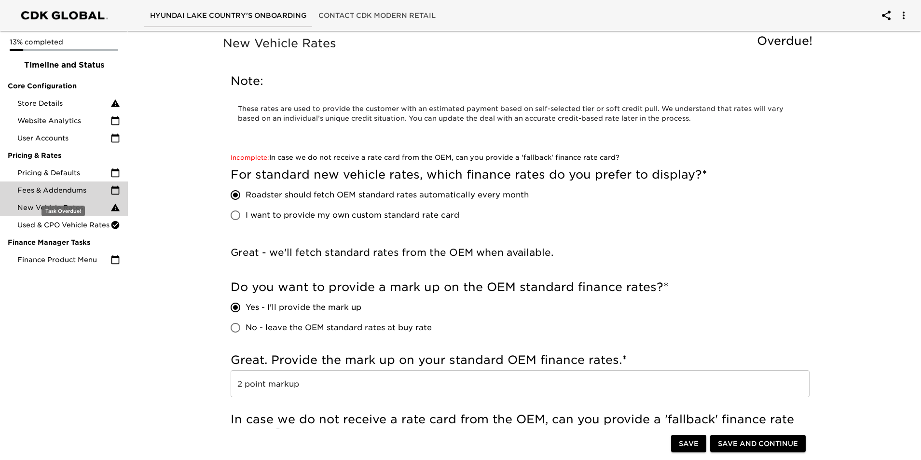
click at [61, 190] on span "Fees & Addendums" at bounding box center [63, 190] width 93 height 10
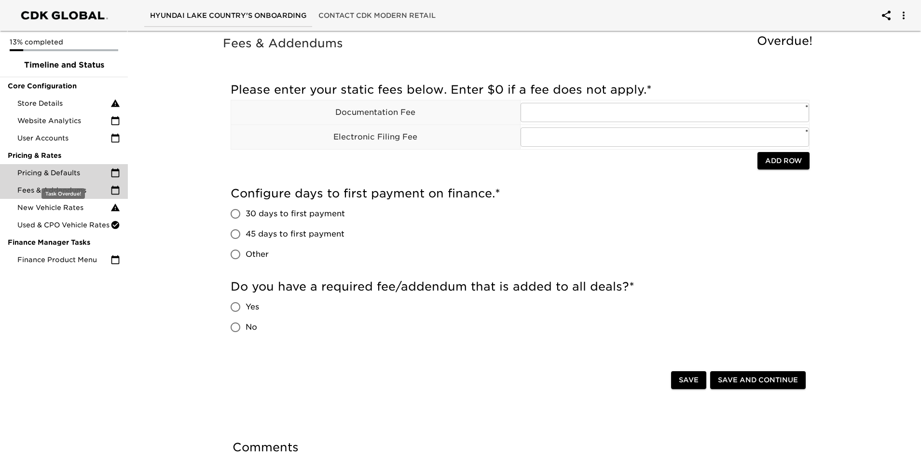
click at [56, 175] on span "Pricing & Defaults" at bounding box center [63, 173] width 93 height 10
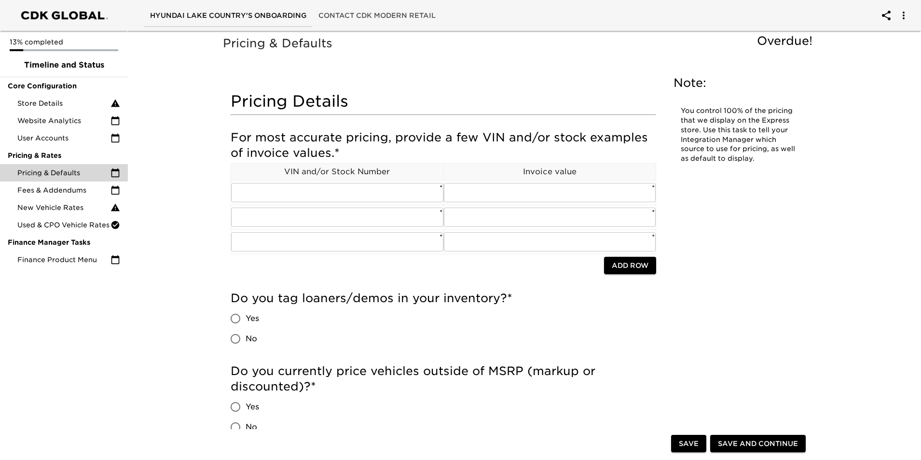
click at [244, 12] on span "Hyundai Lake Country's Onboarding" at bounding box center [228, 16] width 157 height 12
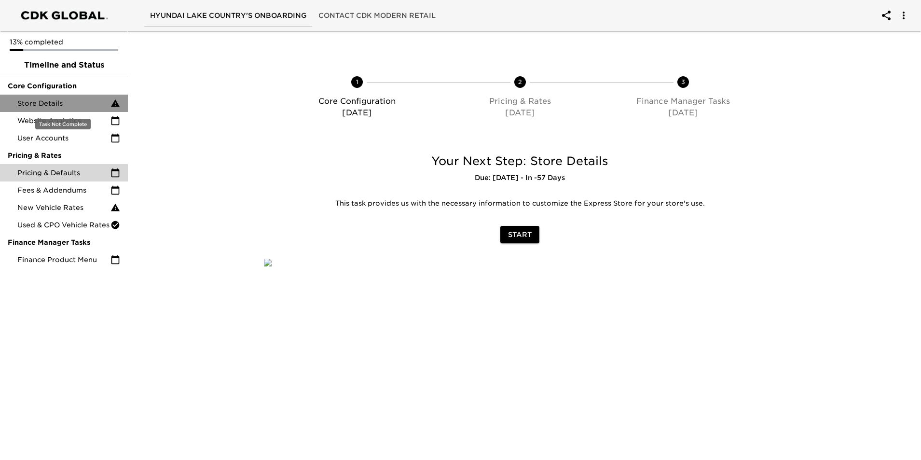
click at [65, 107] on span "Store Details" at bounding box center [63, 103] width 93 height 10
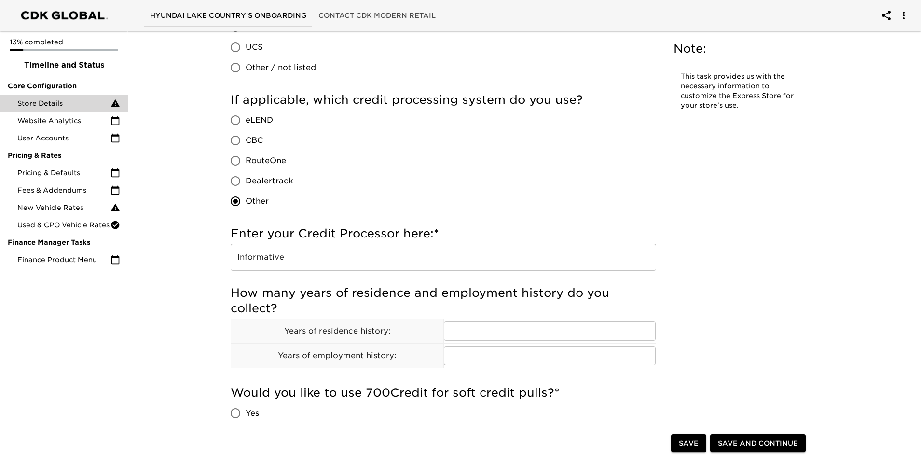
scroll to position [1062, 0]
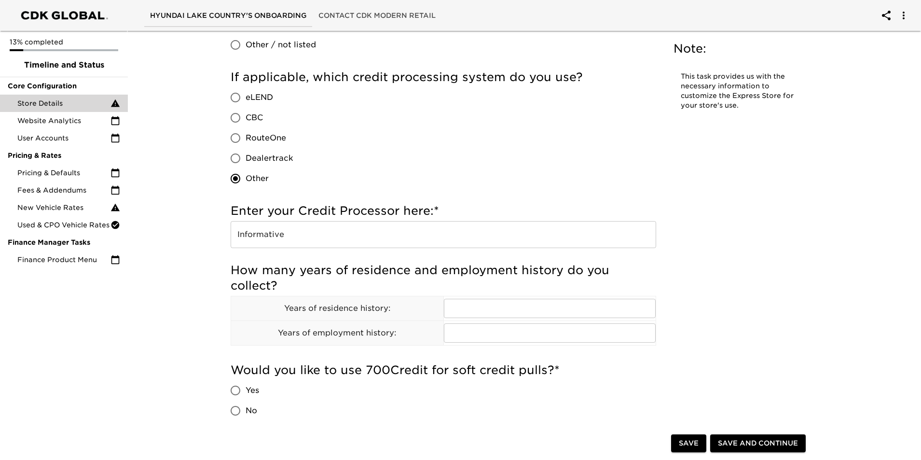
click at [234, 159] on input "Dealertrack" at bounding box center [235, 158] width 20 height 20
radio input "true"
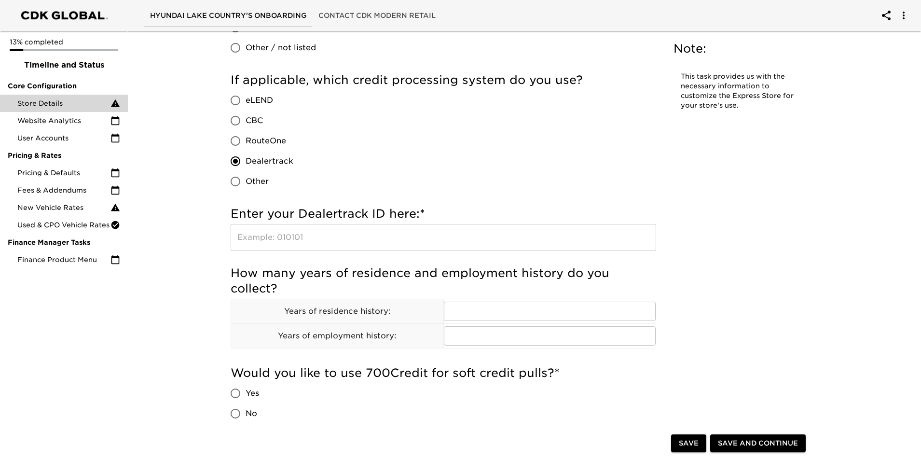
scroll to position [1071, 0]
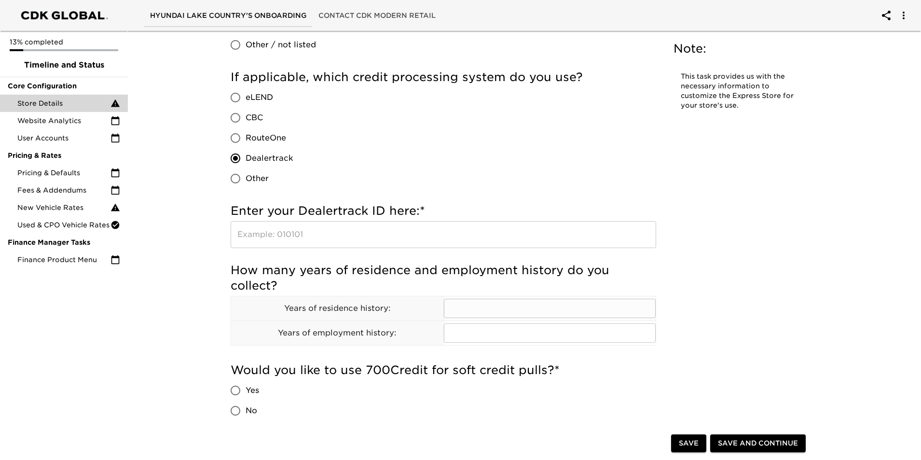
click at [456, 303] on input "text" at bounding box center [550, 308] width 212 height 19
type input "2 year"
click at [504, 333] on input "text" at bounding box center [550, 332] width 212 height 19
type input "2 years"
click at [705, 320] on div "Store Details Overdue! Note: This task provides us with the necessary informati…" at bounding box center [520, 121] width 598 height 2318
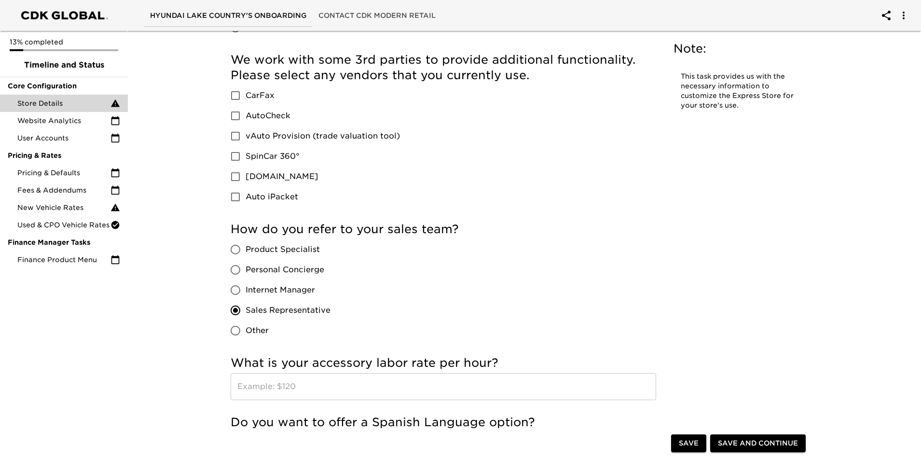
scroll to position [1409, 0]
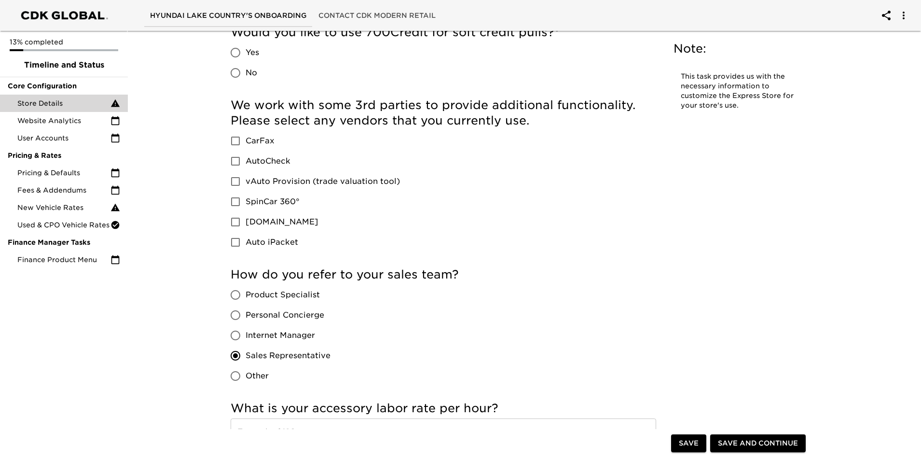
click at [234, 138] on input "CarFax" at bounding box center [235, 141] width 20 height 20
checkbox input "true"
click at [233, 181] on input "vAuto Provision (trade valuation tool)" at bounding box center [235, 181] width 20 height 20
checkbox input "true"
click at [233, 221] on input "[DOMAIN_NAME]" at bounding box center [235, 222] width 20 height 20
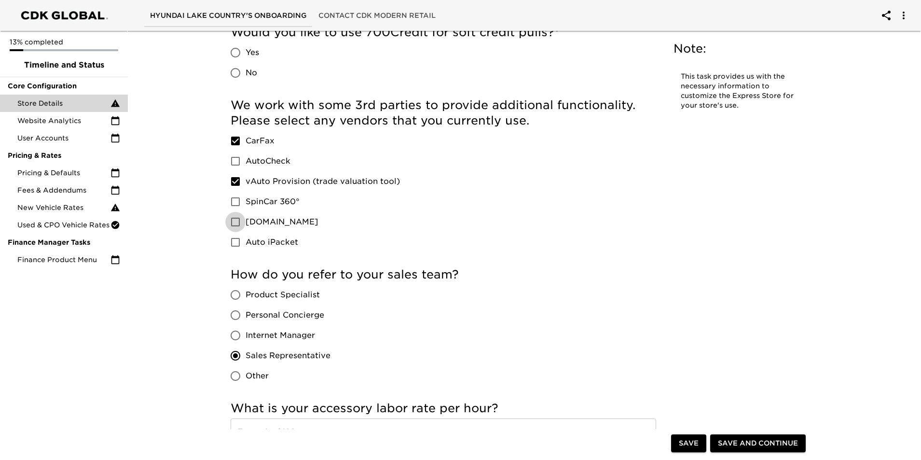
checkbox input "true"
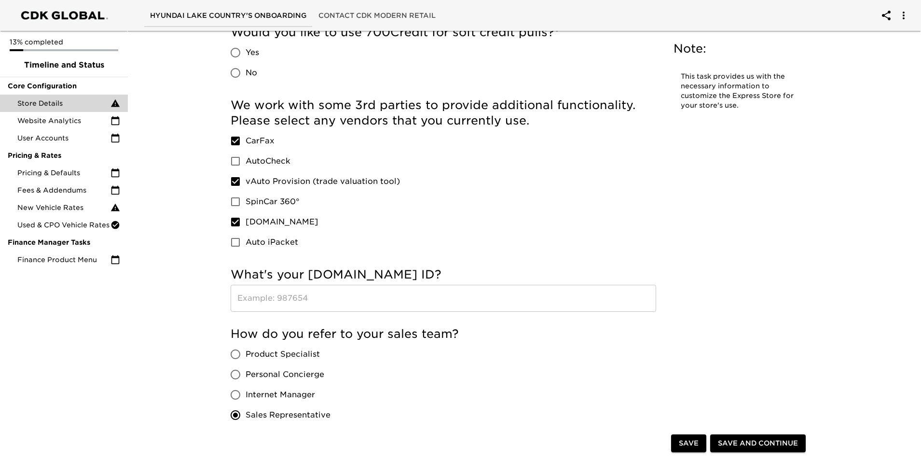
click at [334, 300] on input "text" at bounding box center [444, 298] width 426 height 27
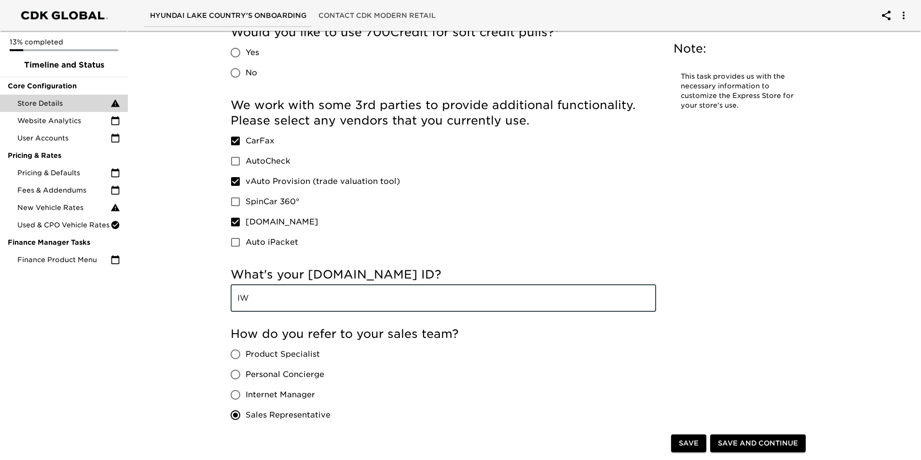
type input "I"
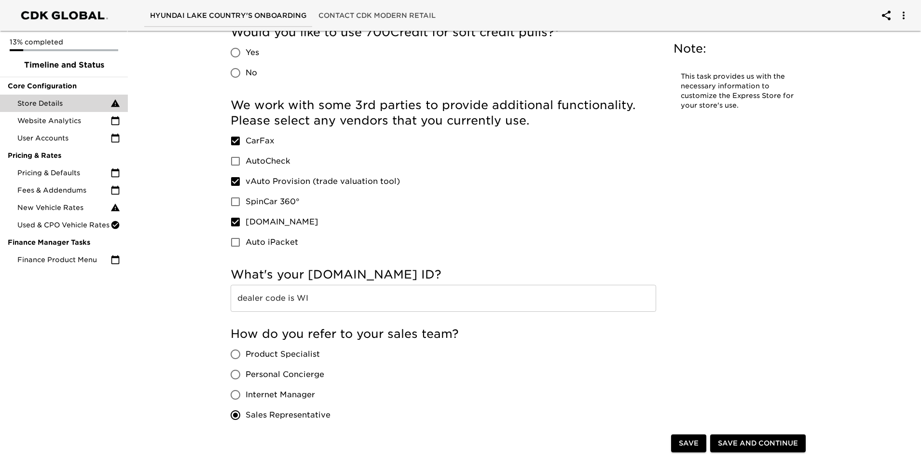
click at [374, 302] on input "dealer code is WI" at bounding box center [444, 298] width 426 height 27
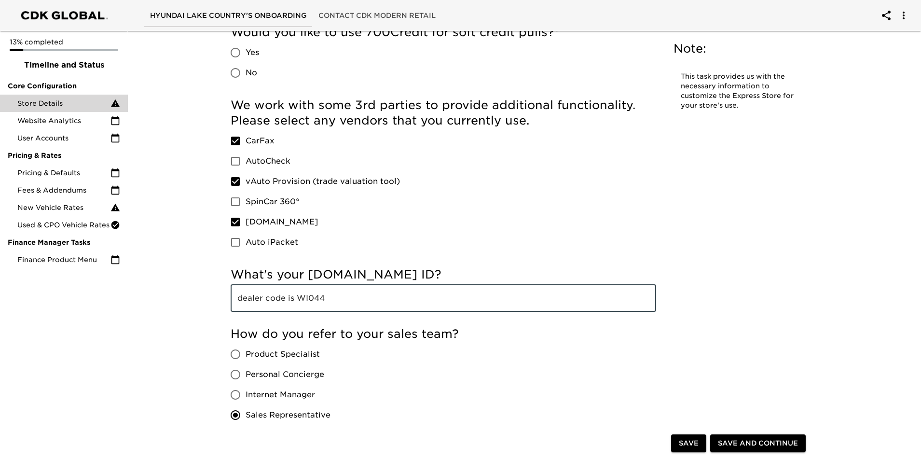
type input "dealer code is WI044"
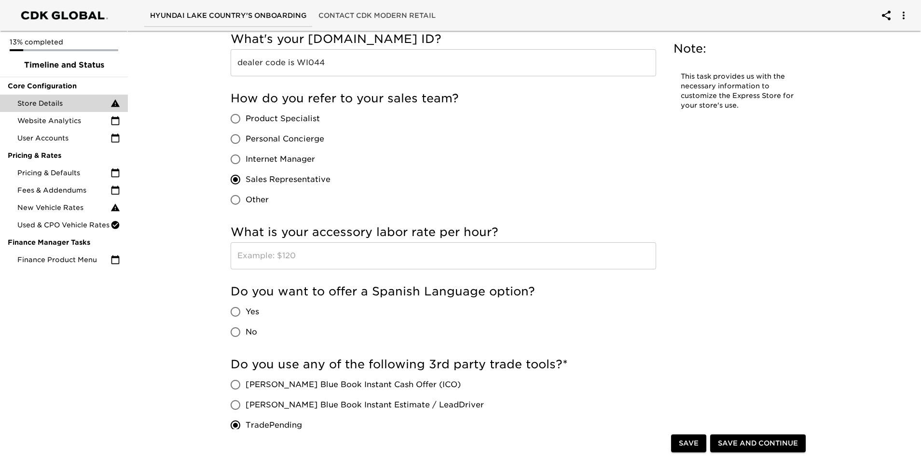
scroll to position [1650, 0]
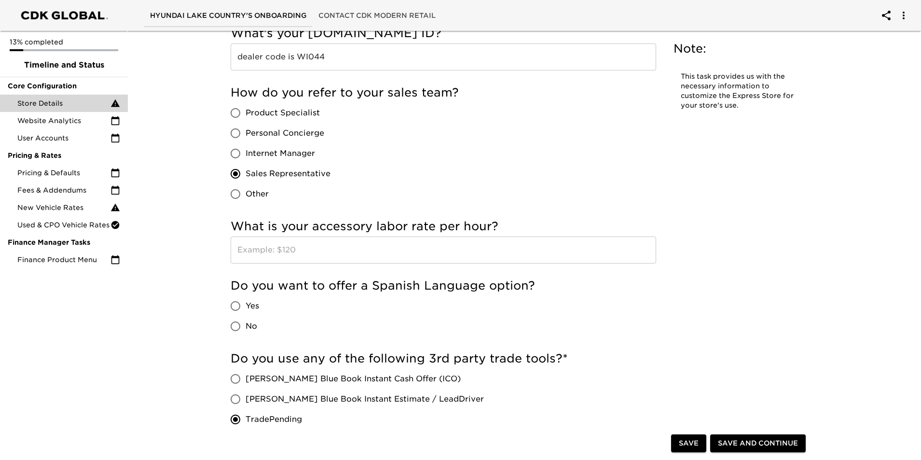
click at [331, 250] on input "text" at bounding box center [444, 249] width 426 height 27
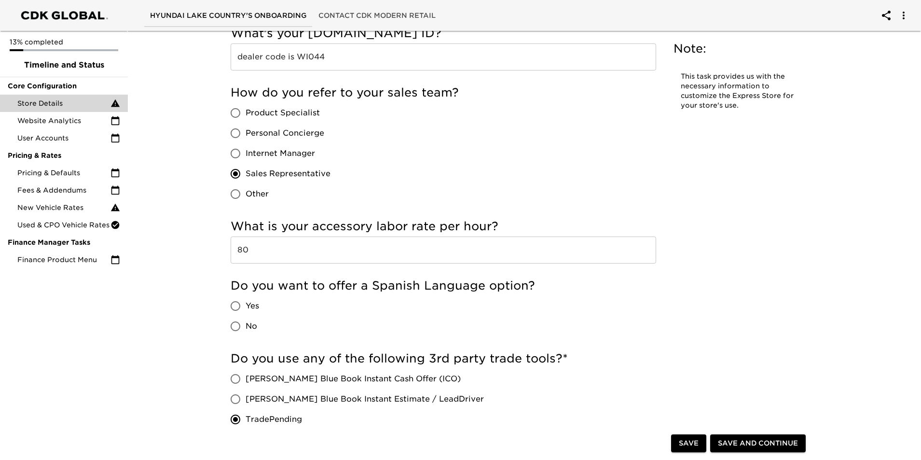
click at [239, 250] on input "80" at bounding box center [444, 249] width 426 height 27
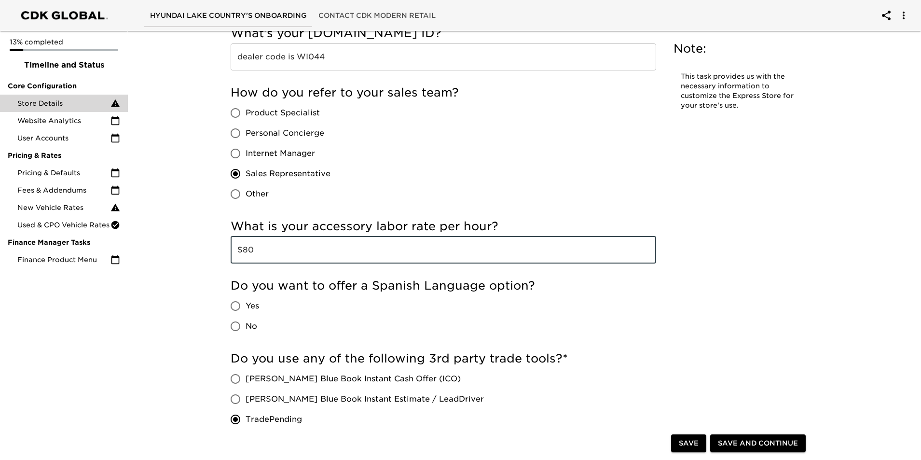
type input "$80"
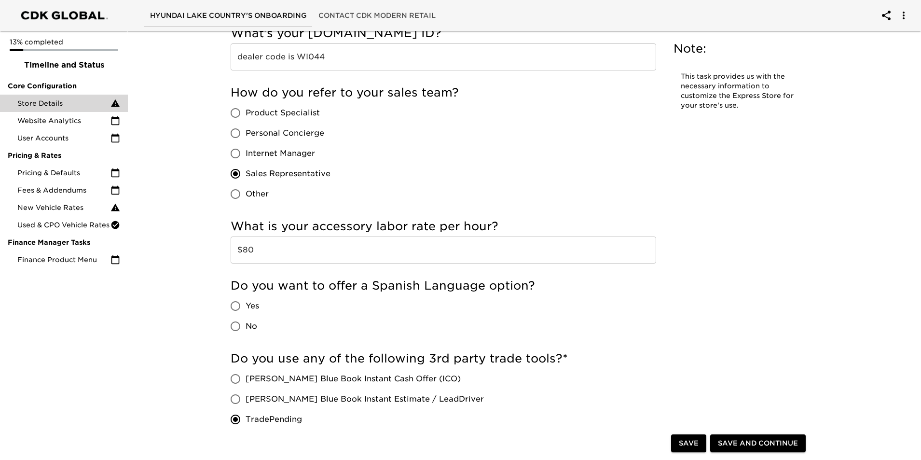
click at [235, 327] on input "No" at bounding box center [235, 326] width 20 height 20
radio input "true"
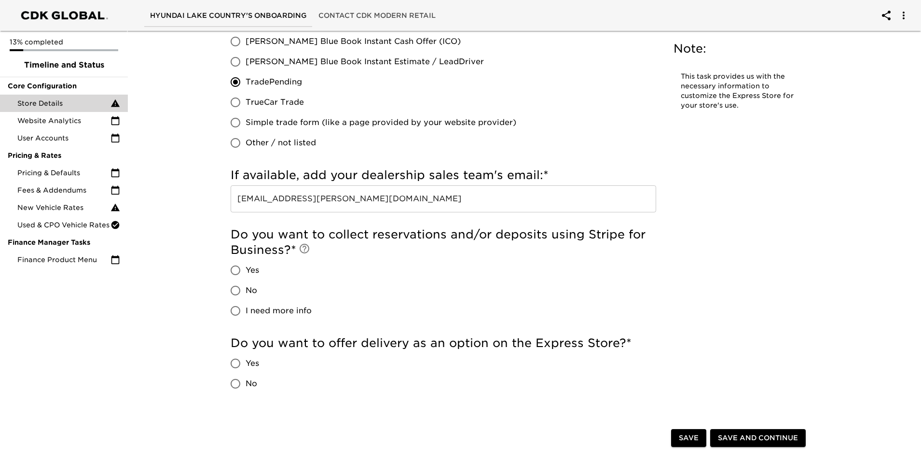
scroll to position [1988, 0]
click at [233, 309] on input "I need more info" at bounding box center [235, 310] width 20 height 20
radio input "true"
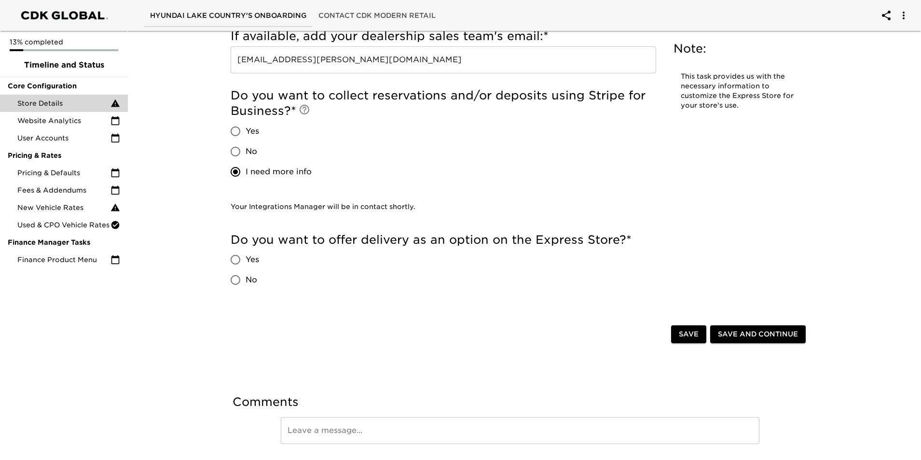
scroll to position [2133, 0]
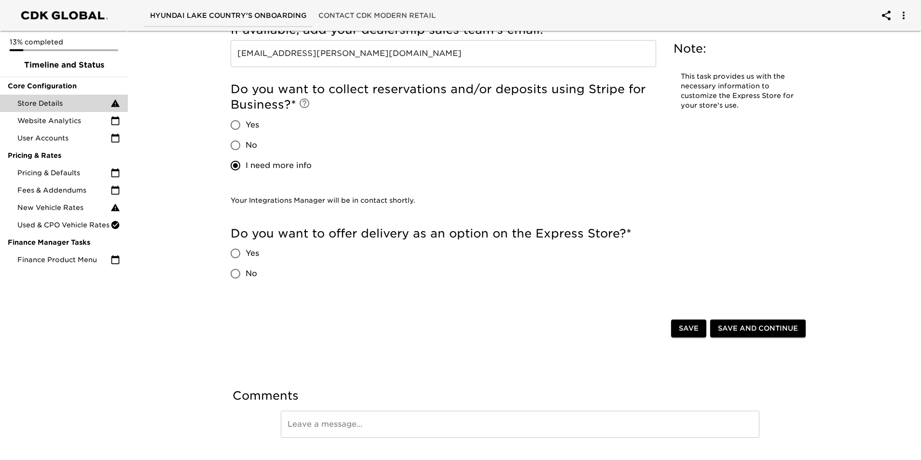
click at [235, 252] on input "Yes" at bounding box center [235, 253] width 20 height 20
radio input "true"
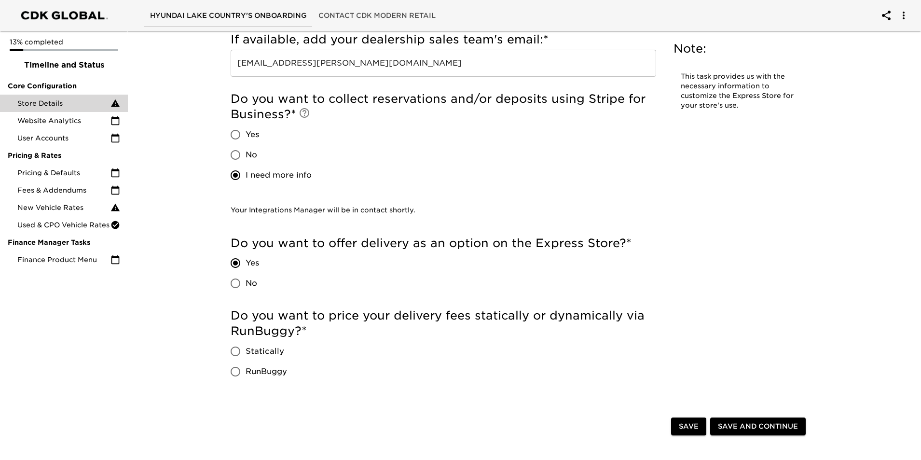
scroll to position [2143, 0]
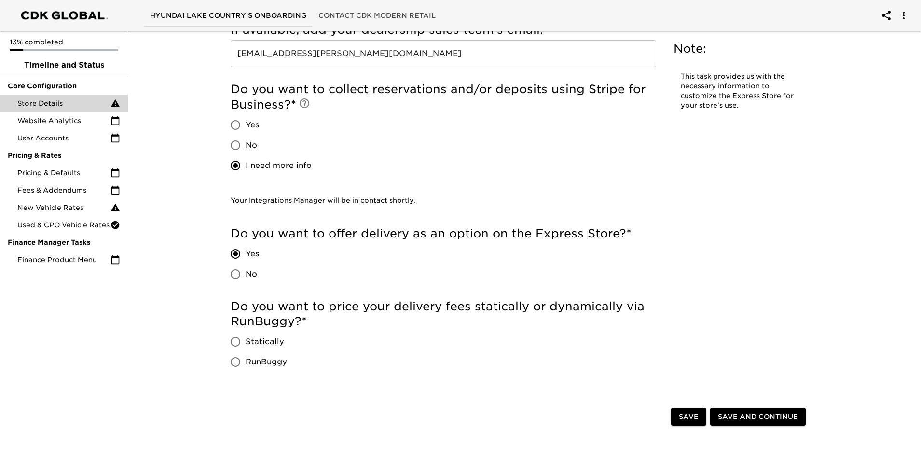
click at [232, 339] on input "Statically" at bounding box center [235, 342] width 20 height 20
radio input "true"
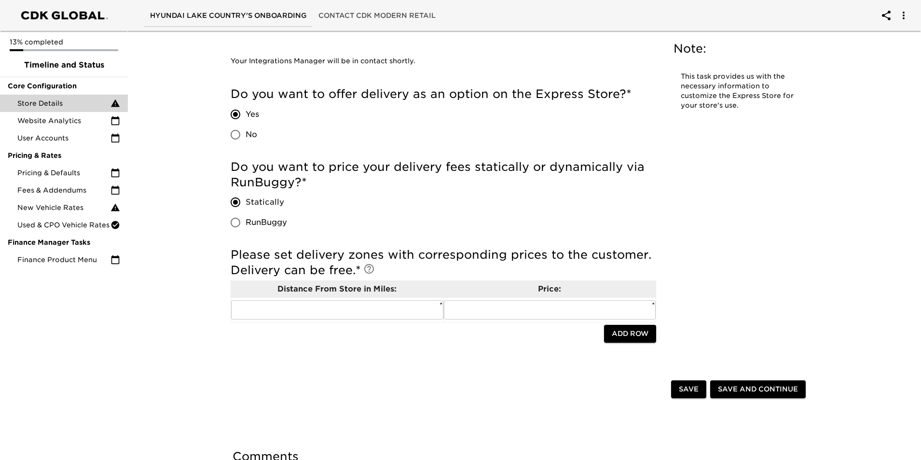
scroll to position [2297, 0]
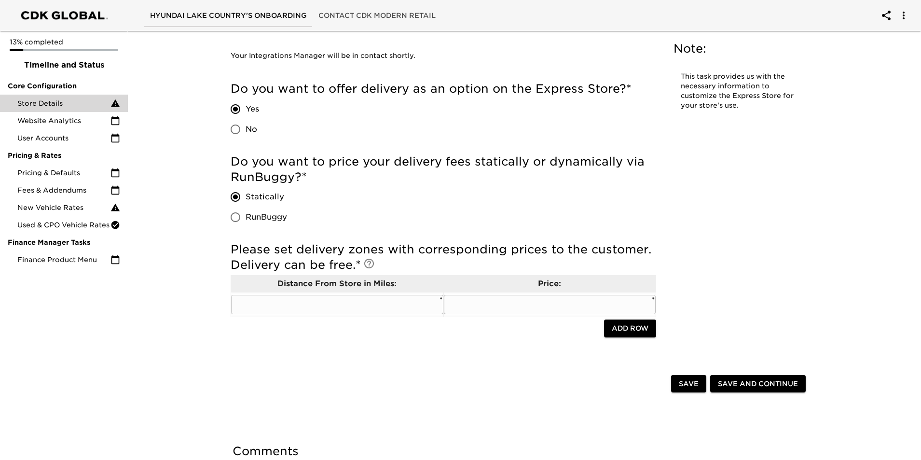
click at [353, 305] on input "text" at bounding box center [337, 304] width 212 height 19
type input "50 miles"
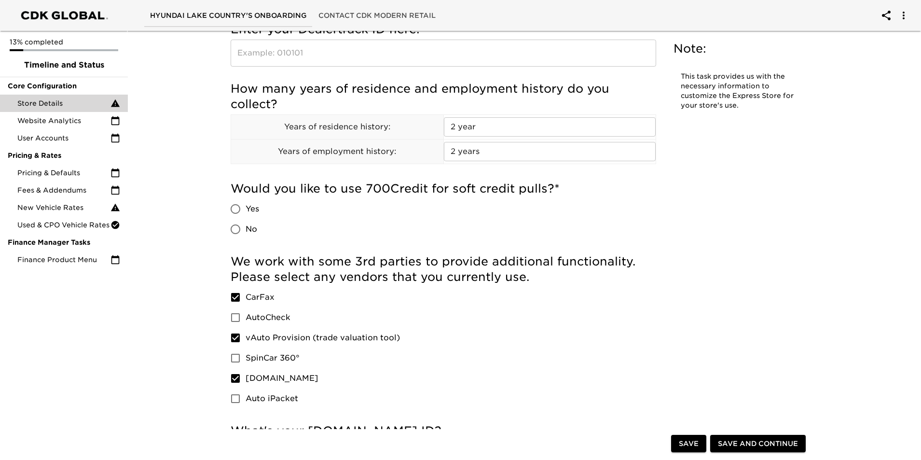
scroll to position [1218, 0]
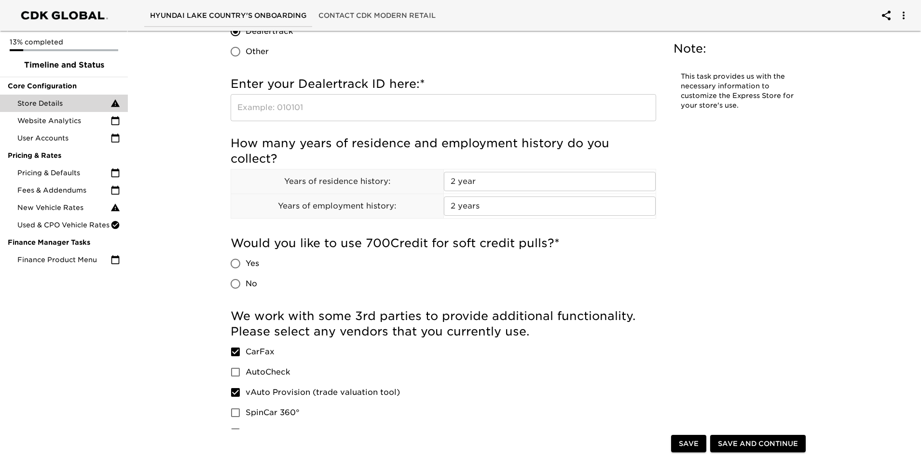
type input "free"
click at [236, 262] on input "Yes" at bounding box center [235, 263] width 20 height 20
radio input "true"
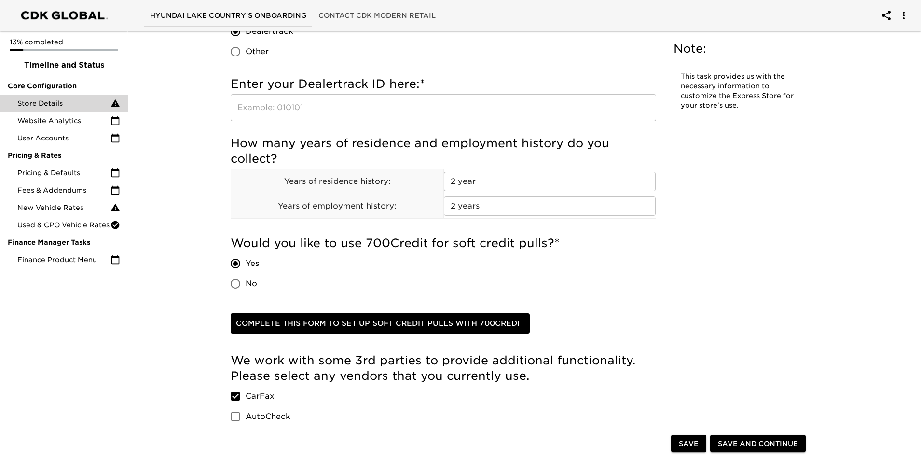
click at [236, 261] on input "Yes" at bounding box center [235, 263] width 20 height 20
click at [235, 284] on input "No" at bounding box center [235, 284] width 20 height 20
radio input "true"
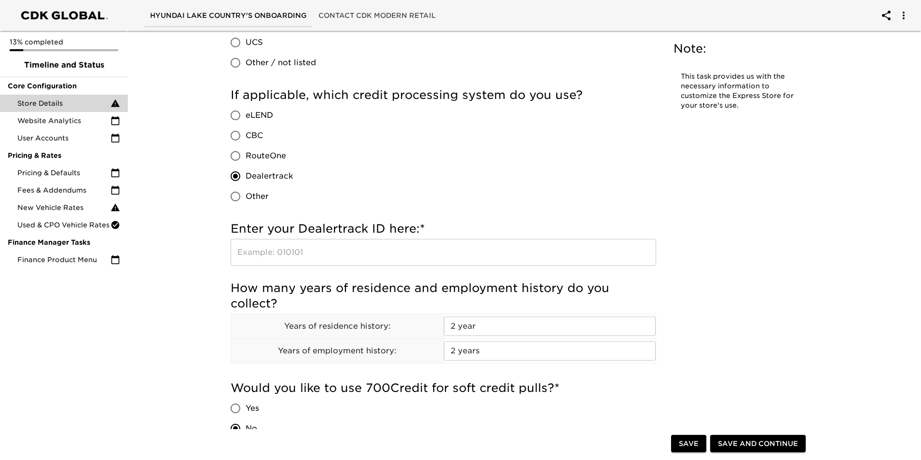
scroll to position [1025, 0]
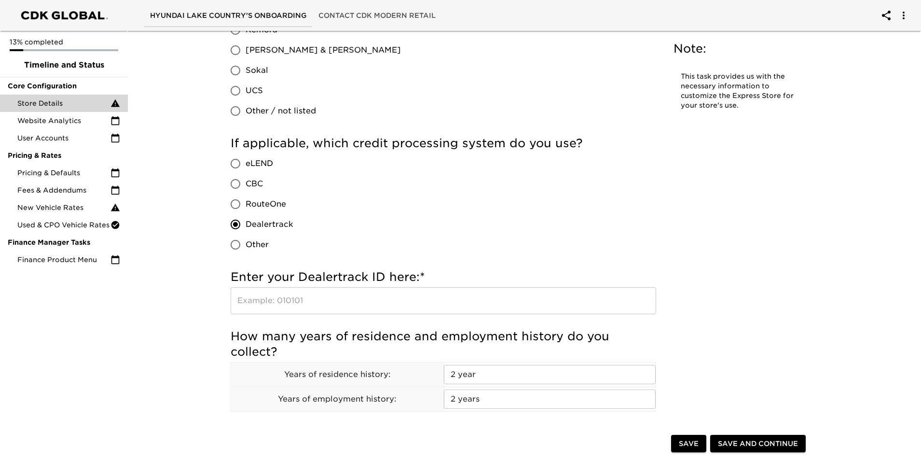
click at [252, 247] on span "Other" at bounding box center [257, 245] width 23 height 12
click at [246, 247] on input "Other" at bounding box center [235, 245] width 20 height 20
radio input "true"
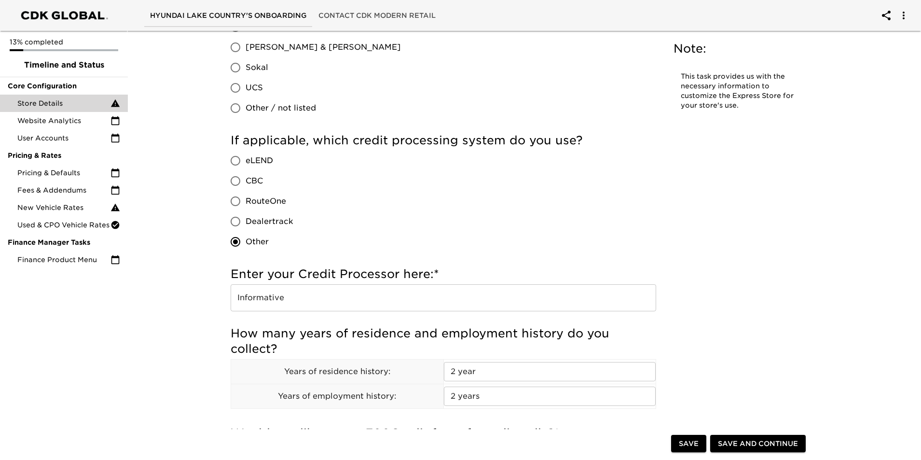
scroll to position [1015, 0]
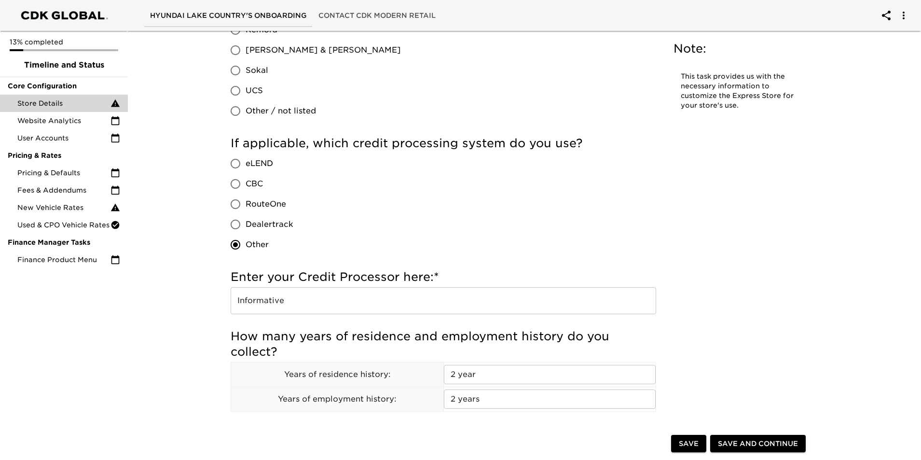
click at [767, 260] on div "Store Details Overdue! Note: This task provides us with the necessary informati…" at bounding box center [520, 330] width 598 height 2623
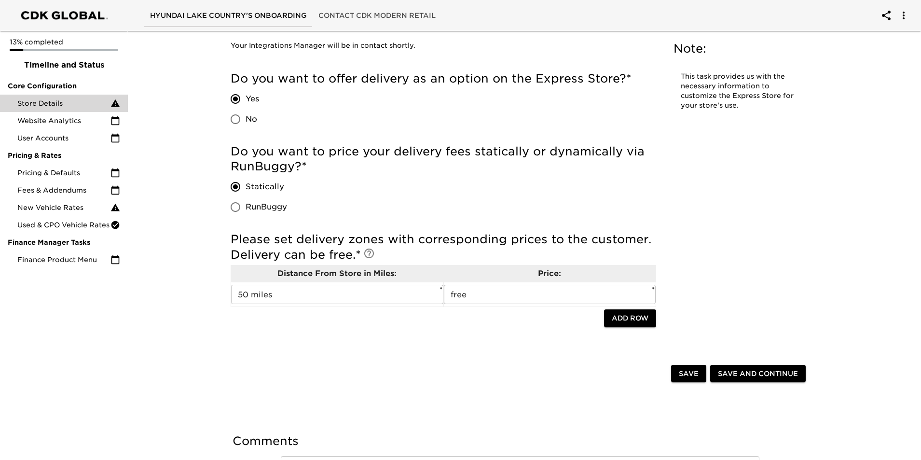
scroll to position [2366, 0]
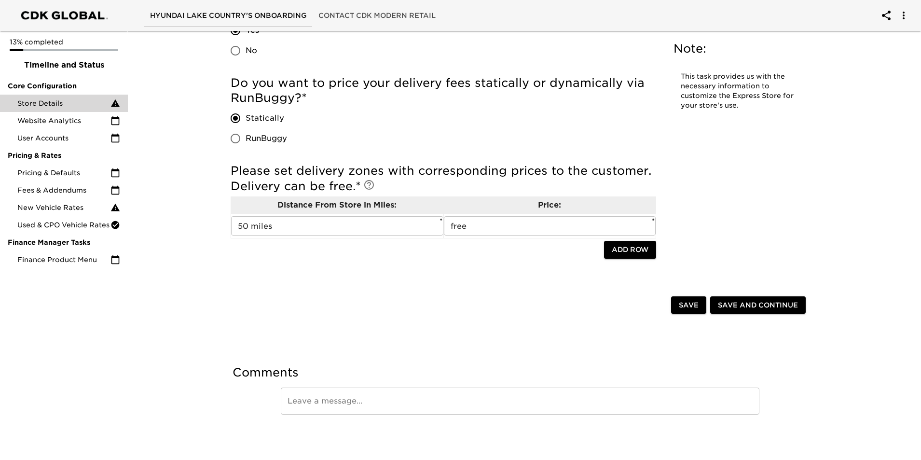
click at [748, 298] on button "Save and Continue" at bounding box center [758, 305] width 96 height 18
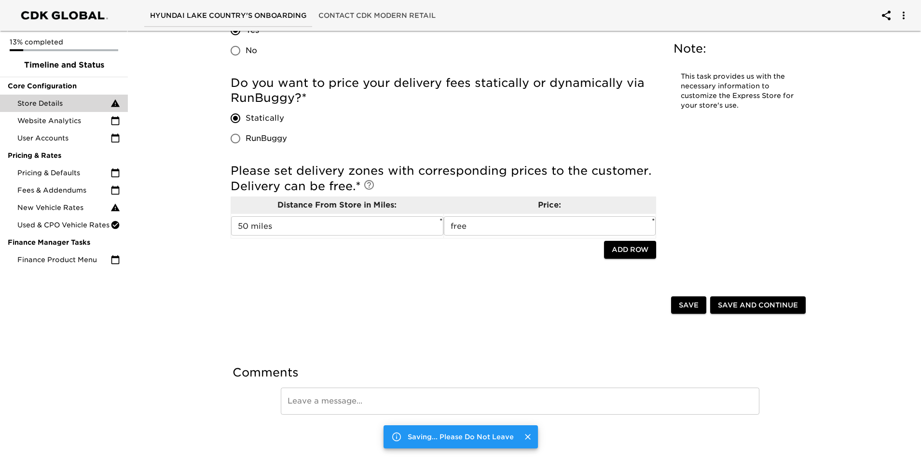
scroll to position [0, 0]
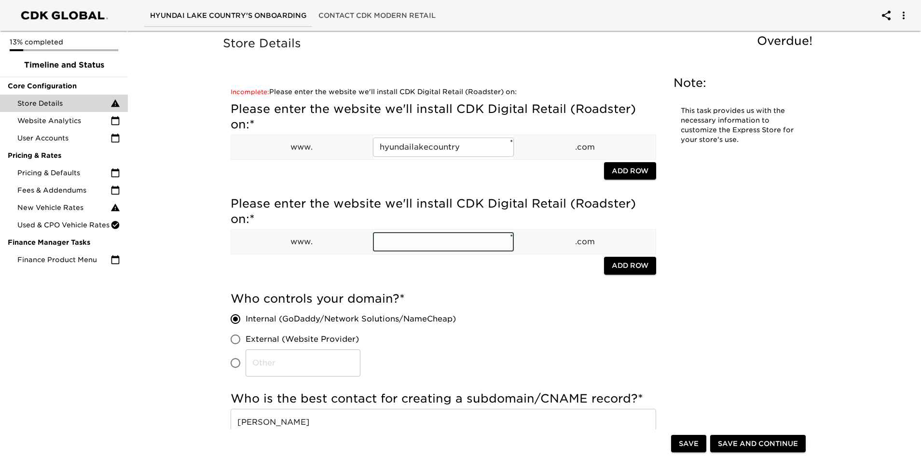
click at [440, 239] on input "text" at bounding box center [443, 241] width 141 height 19
type input "hyundailakecountry"
click at [739, 444] on span "Save and Continue" at bounding box center [758, 444] width 80 height 12
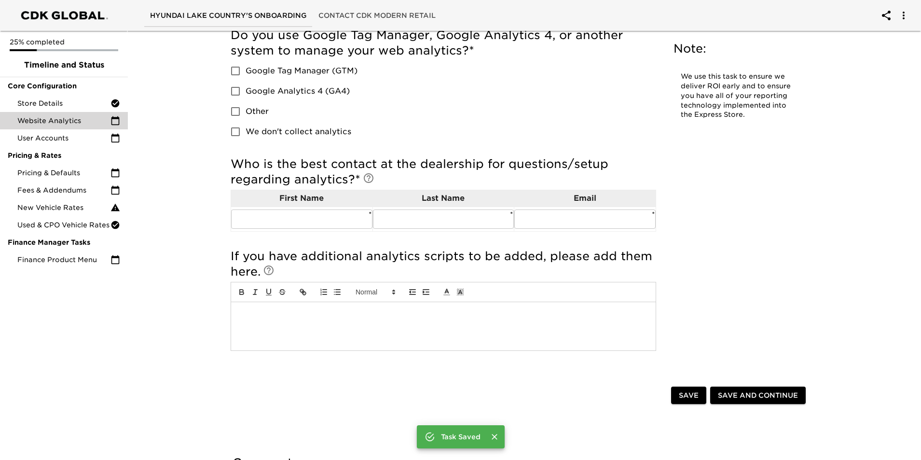
scroll to position [154, 0]
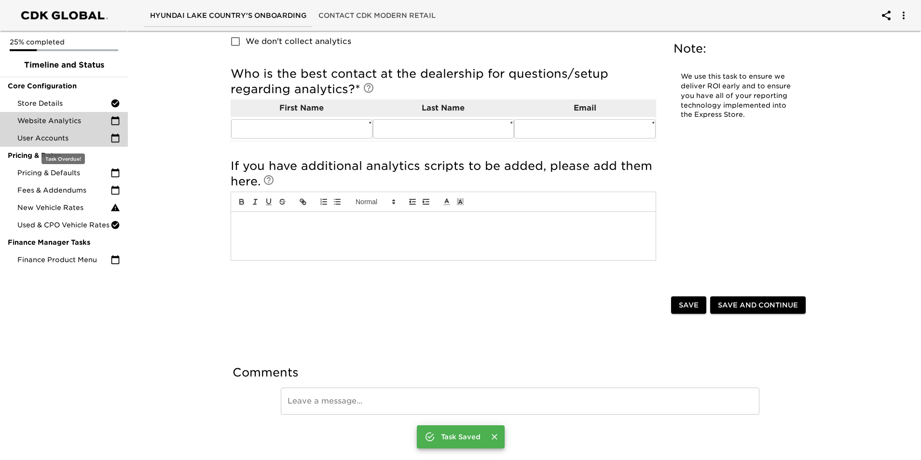
click at [42, 138] on span "User Accounts" at bounding box center [63, 138] width 93 height 10
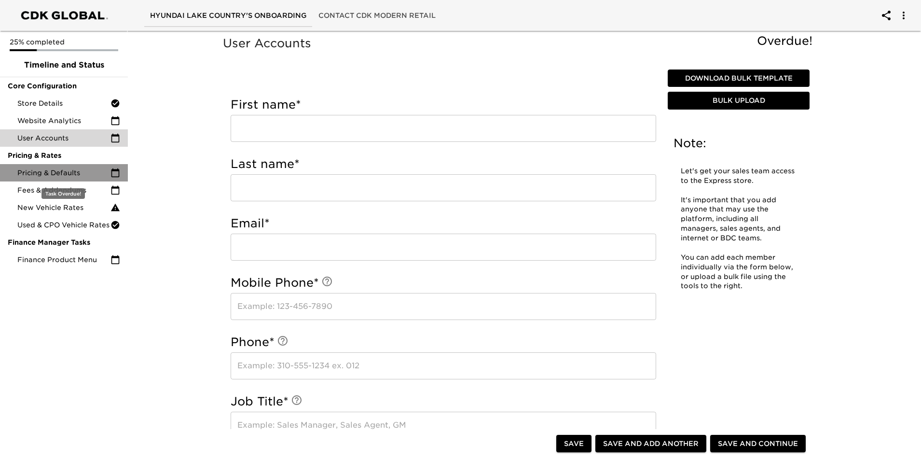
click at [49, 169] on span "Pricing & Defaults" at bounding box center [63, 173] width 93 height 10
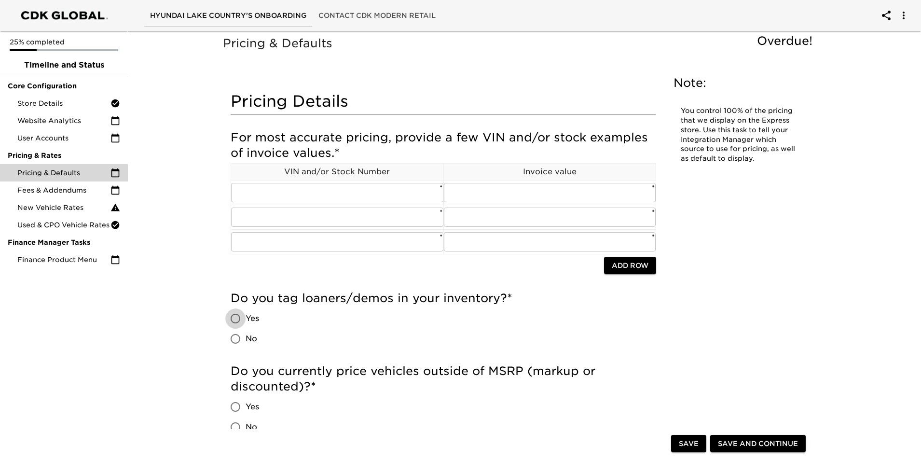
click at [239, 316] on input "Yes" at bounding box center [235, 318] width 20 height 20
radio input "true"
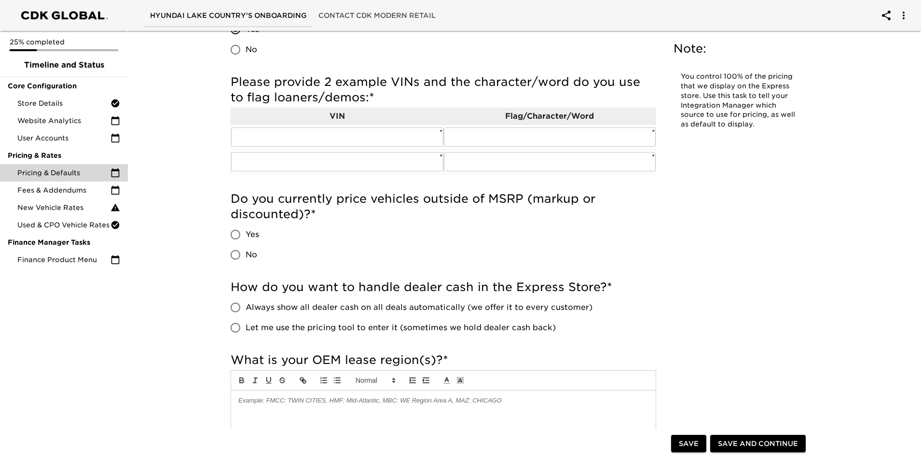
scroll to position [290, 0]
click at [240, 233] on input "Yes" at bounding box center [235, 234] width 20 height 20
radio input "true"
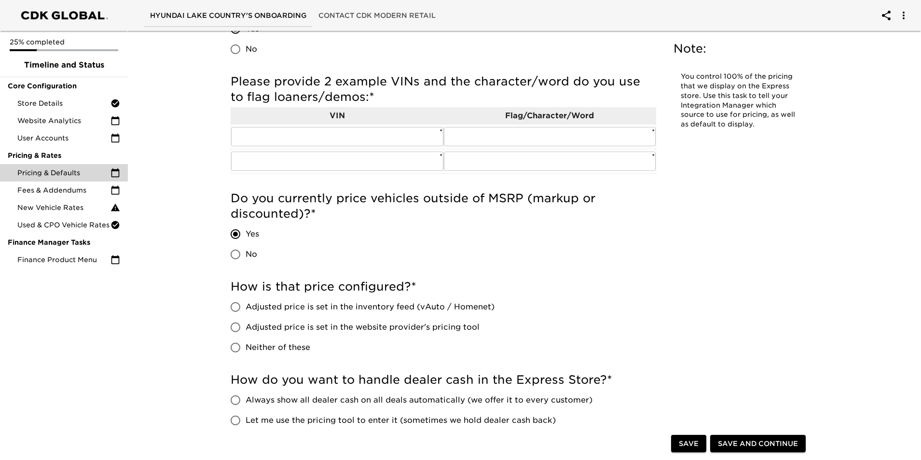
click at [304, 309] on span "Adjusted price is set in the inventory feed (vAuto / Homenet)" at bounding box center [370, 307] width 249 height 12
click at [246, 309] on input "Adjusted price is set in the inventory feed (vAuto / Homenet)" at bounding box center [235, 307] width 20 height 20
radio input "true"
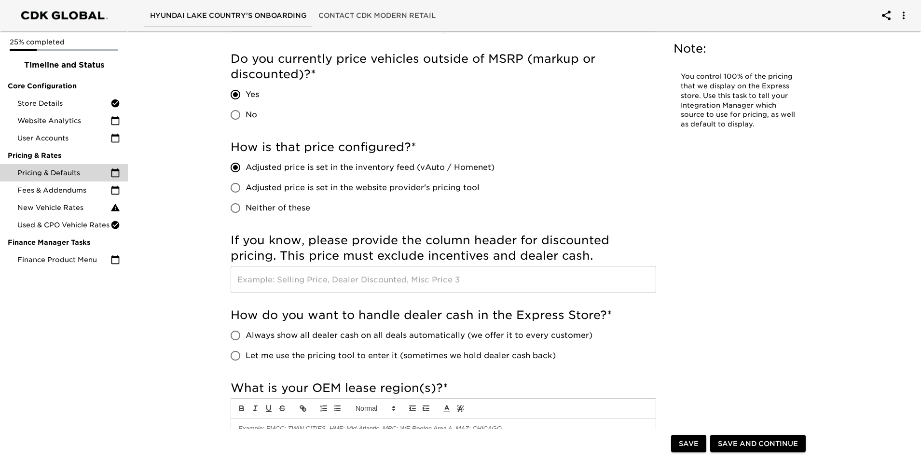
scroll to position [434, 0]
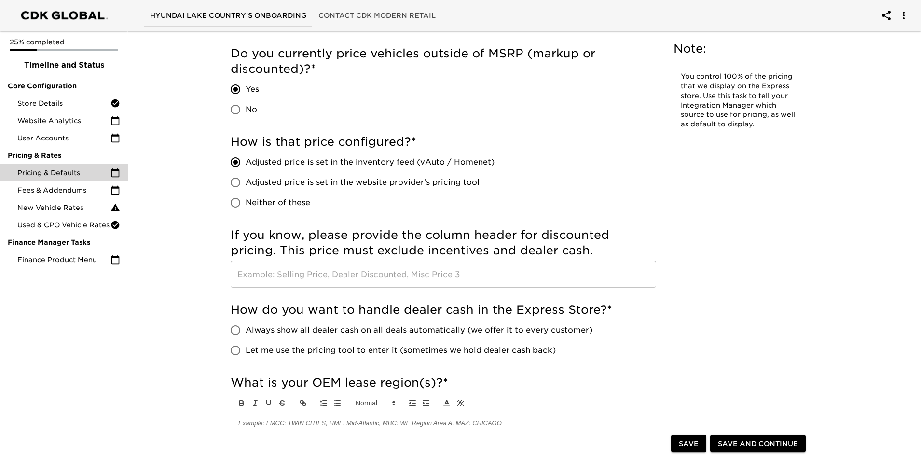
click at [278, 347] on span "Let me use the pricing tool to enter it (sometimes we hold dealer cash back)" at bounding box center [401, 351] width 310 height 12
click at [246, 347] on input "Let me use the pricing tool to enter it (sometimes we hold dealer cash back)" at bounding box center [235, 350] width 20 height 20
radio input "true"
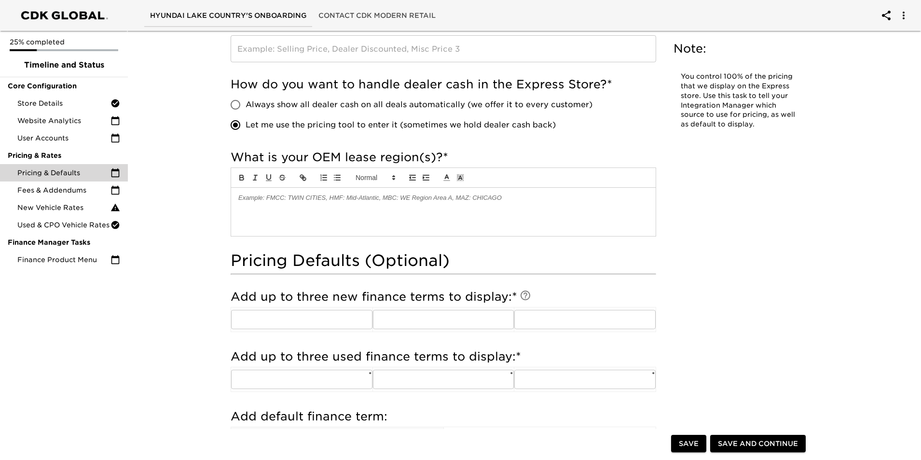
scroll to position [676, 0]
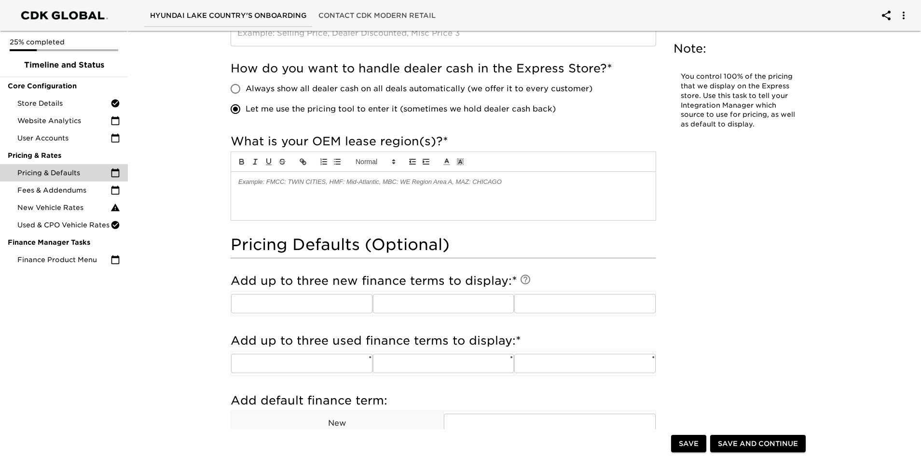
click at [355, 194] on div at bounding box center [443, 196] width 425 height 48
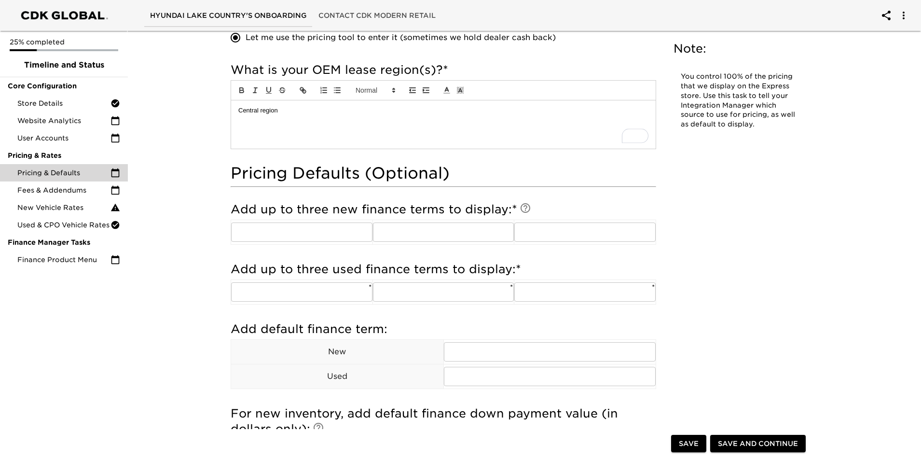
scroll to position [772, 0]
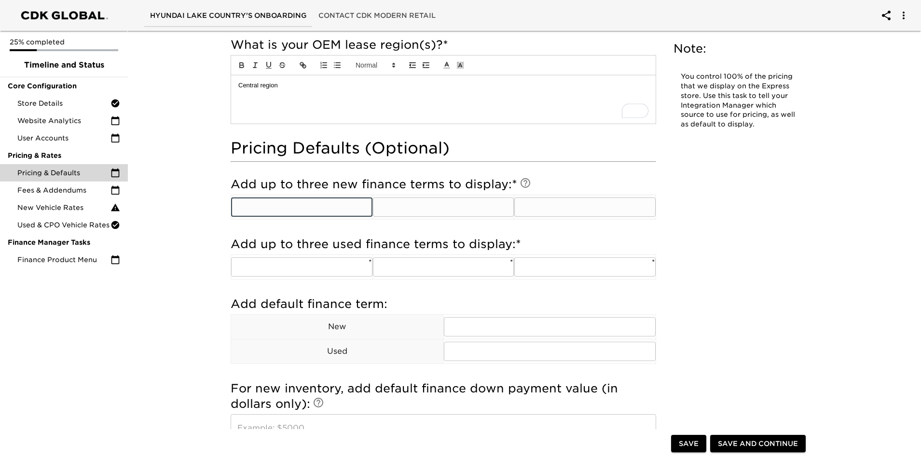
click at [318, 205] on input "text" at bounding box center [301, 206] width 141 height 19
type input "36"
click at [403, 207] on input "text" at bounding box center [443, 206] width 141 height 19
type input "48"
click at [556, 206] on input "text" at bounding box center [584, 206] width 141 height 19
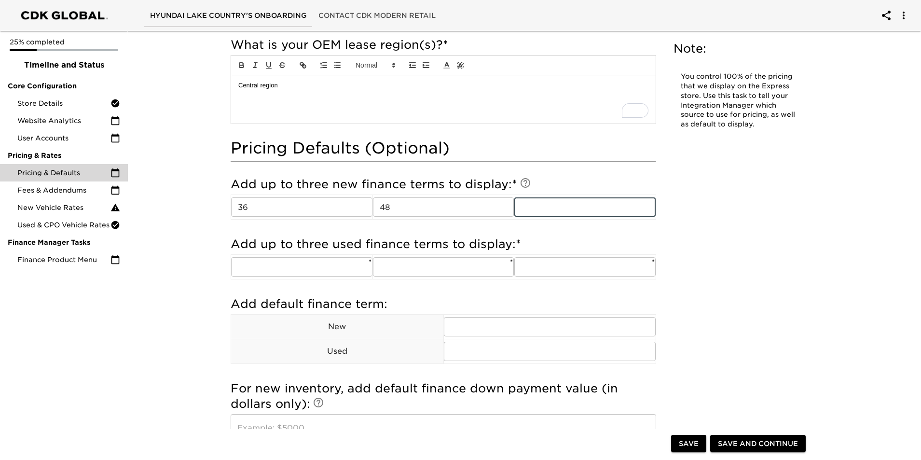
type input "60"
click at [285, 260] on input "text" at bounding box center [301, 266] width 141 height 19
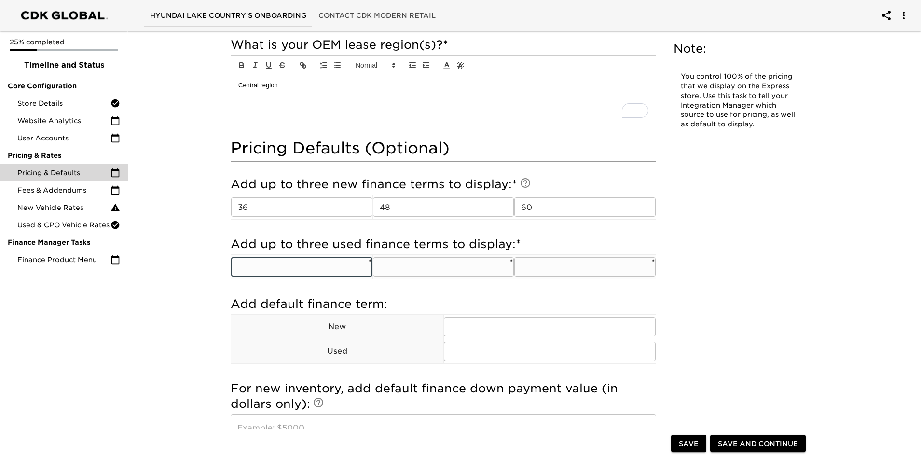
type input "36"
click at [388, 266] on input "text" at bounding box center [443, 266] width 141 height 19
type input "48"
click at [531, 271] on input "text" at bounding box center [584, 266] width 141 height 19
type input "60"
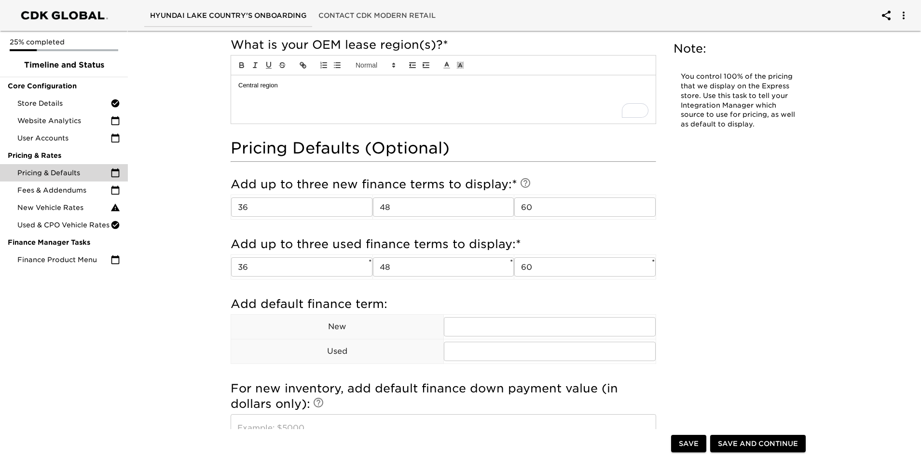
click at [725, 284] on div "Pricing & Defaults Overdue! Note: You control 100% of the pricing that we displ…" at bounding box center [520, 30] width 598 height 1536
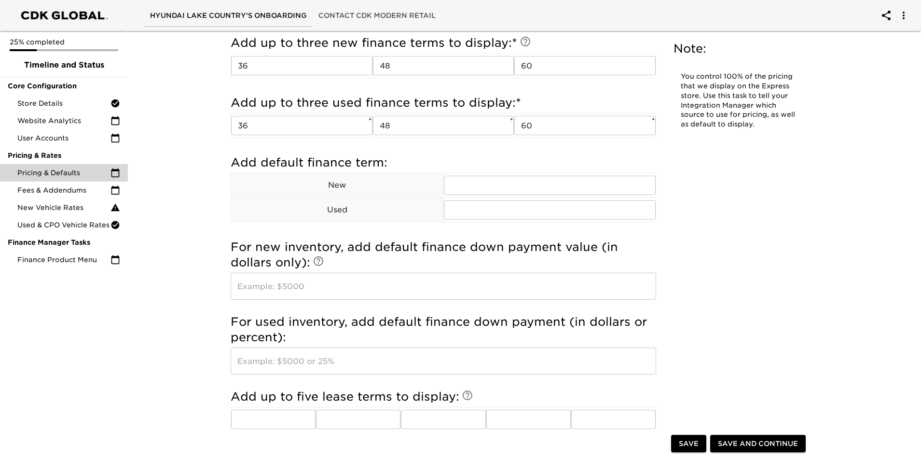
scroll to position [917, 0]
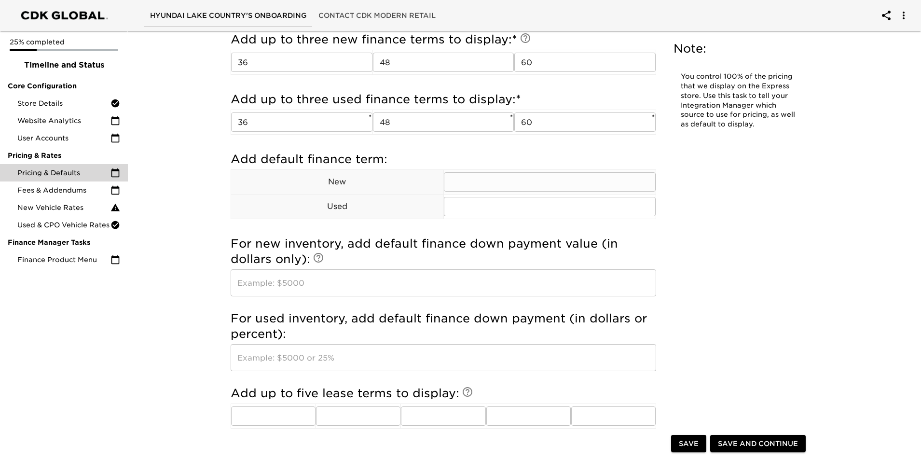
click at [484, 181] on input "text" at bounding box center [550, 181] width 212 height 19
type input "60"
click at [484, 206] on input "text" at bounding box center [550, 206] width 212 height 19
type input "60"
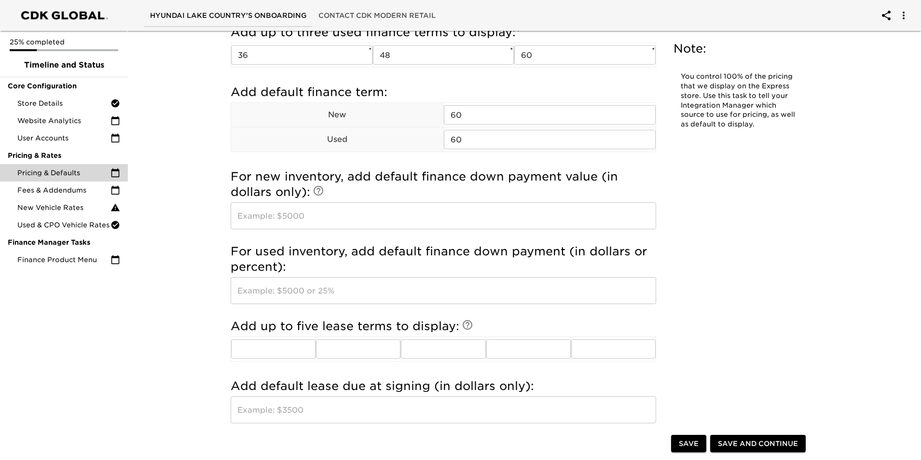
scroll to position [1013, 0]
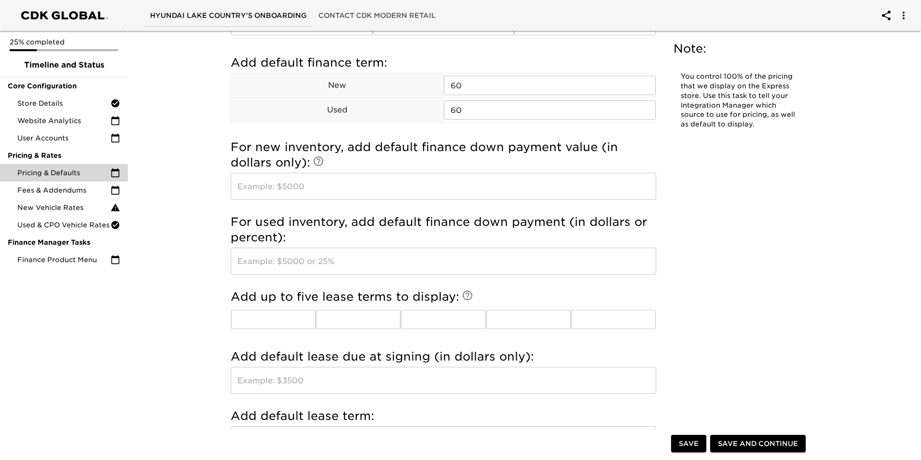
click at [347, 188] on input "text" at bounding box center [444, 186] width 426 height 27
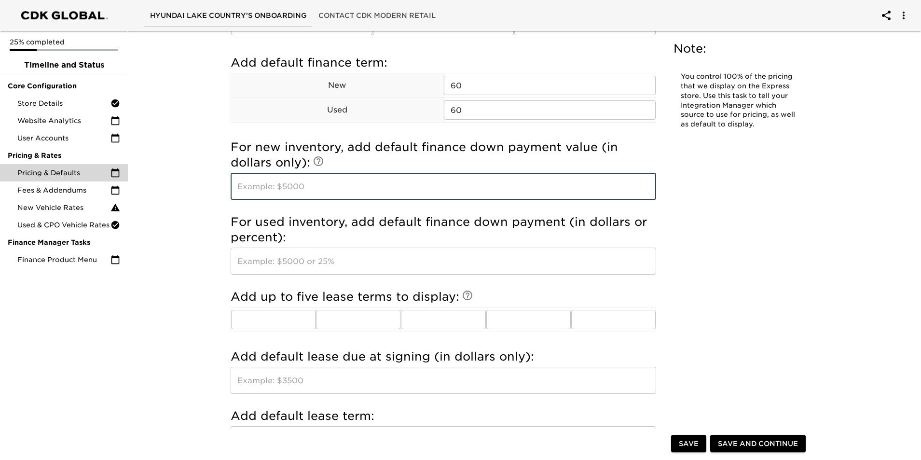
type input "5000 or 20%"
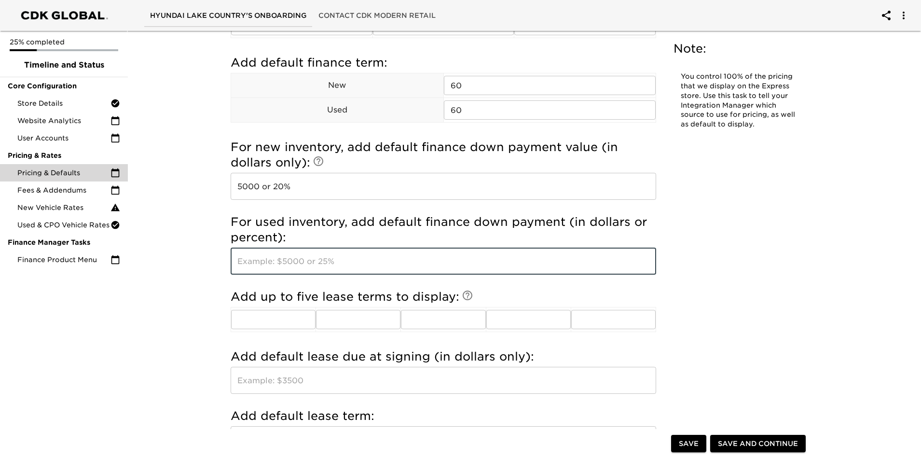
click at [314, 256] on input "text" at bounding box center [444, 261] width 426 height 27
type input "5000 or 20%"
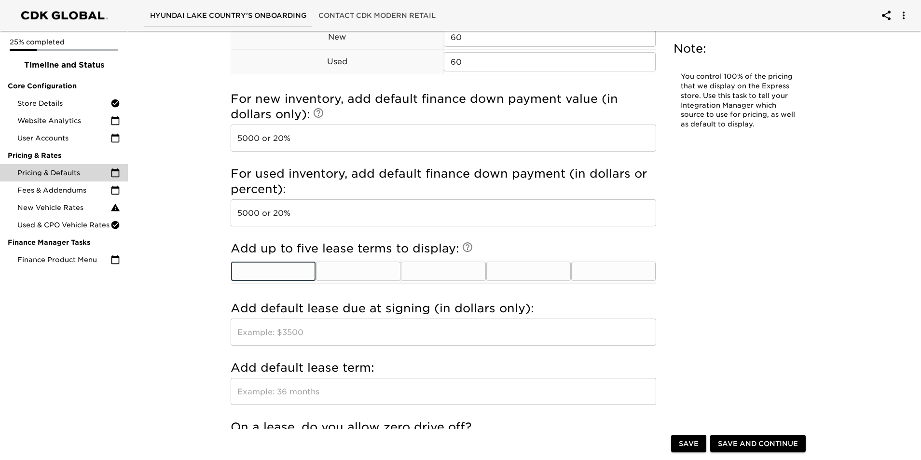
click at [285, 271] on input "text" at bounding box center [273, 271] width 84 height 19
type input "36 months"
click at [340, 273] on input "text" at bounding box center [358, 271] width 84 height 19
type input "48 months"
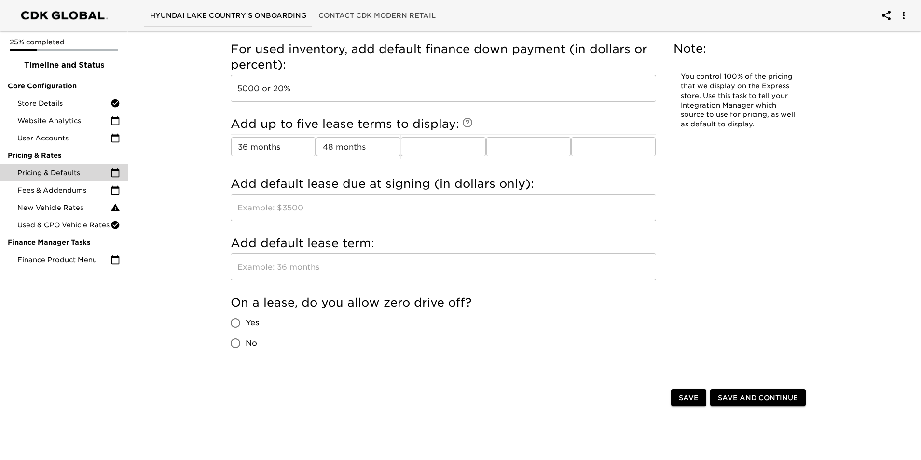
scroll to position [1206, 0]
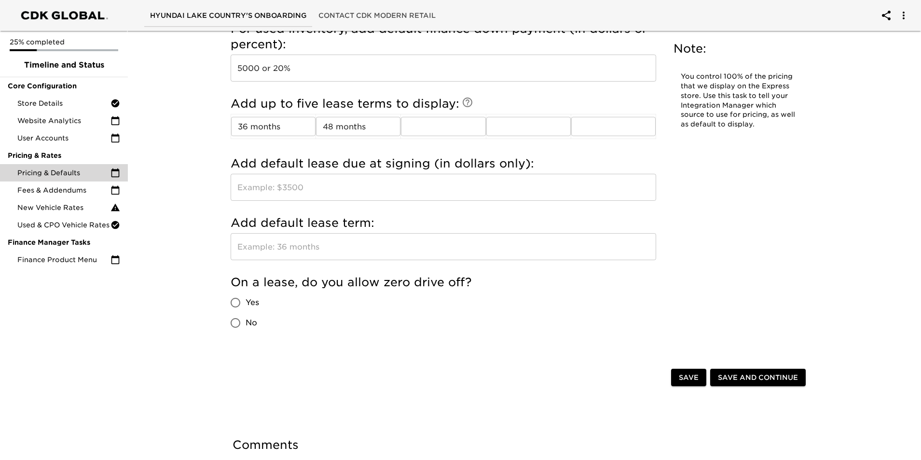
click at [283, 187] on input "text" at bounding box center [444, 187] width 426 height 27
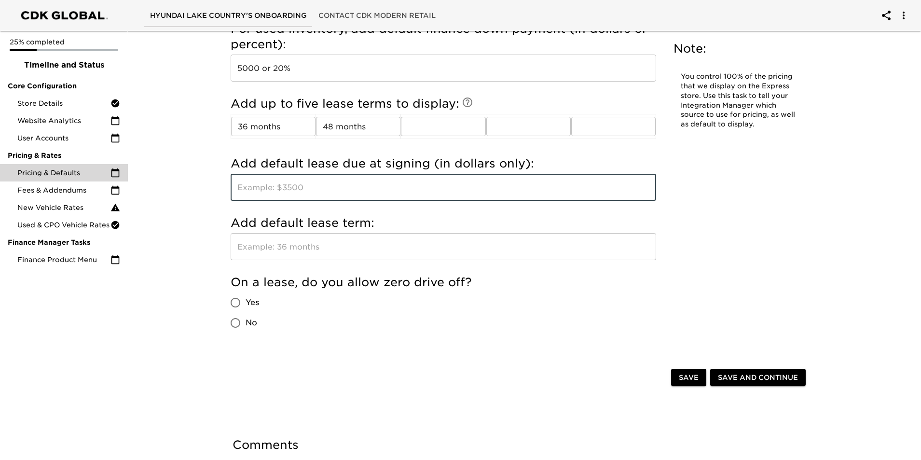
type input "2000"
click at [303, 250] on input "text" at bounding box center [444, 246] width 426 height 27
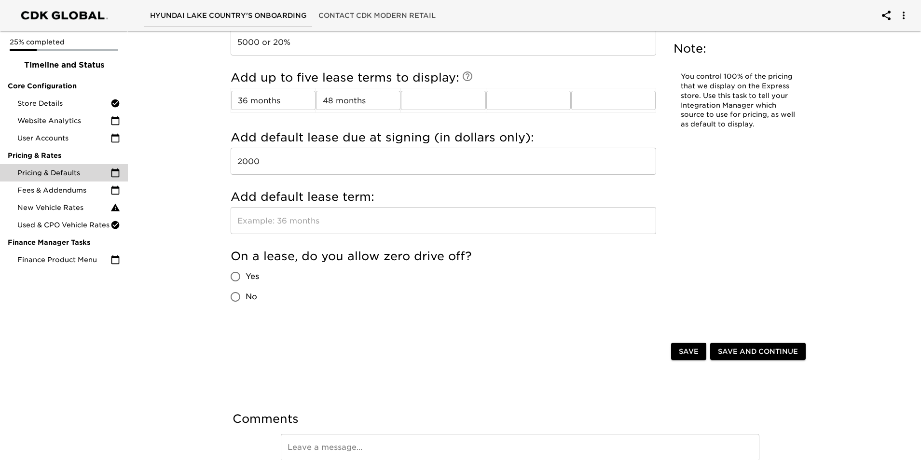
scroll to position [1255, 0]
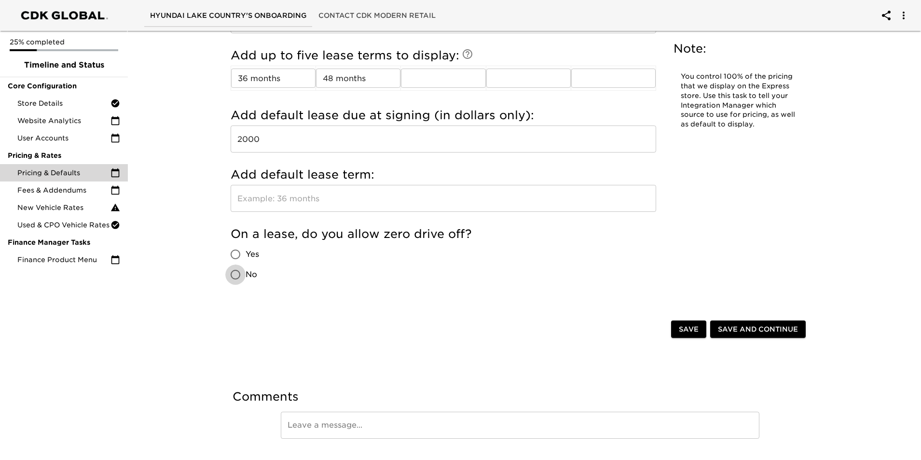
drag, startPoint x: 229, startPoint y: 276, endPoint x: 235, endPoint y: 276, distance: 6.3
click at [230, 276] on input "No" at bounding box center [235, 274] width 20 height 20
radio input "true"
click at [691, 329] on span "Save" at bounding box center [689, 329] width 20 height 12
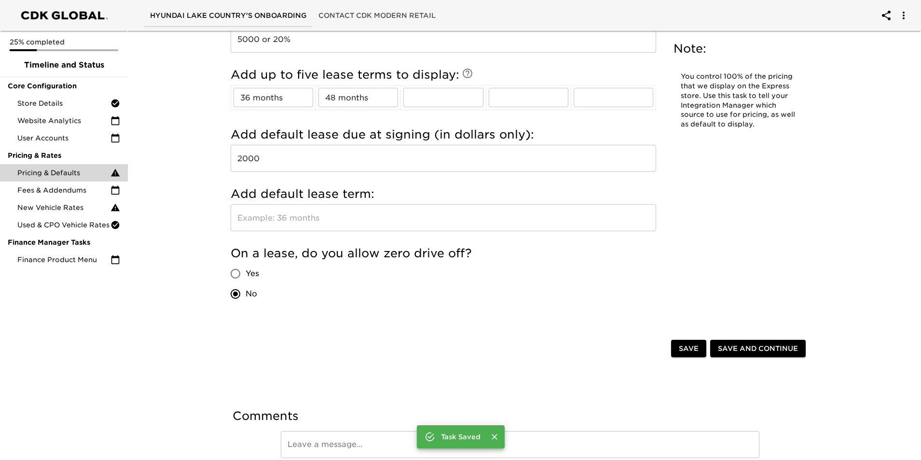
scroll to position [1274, 0]
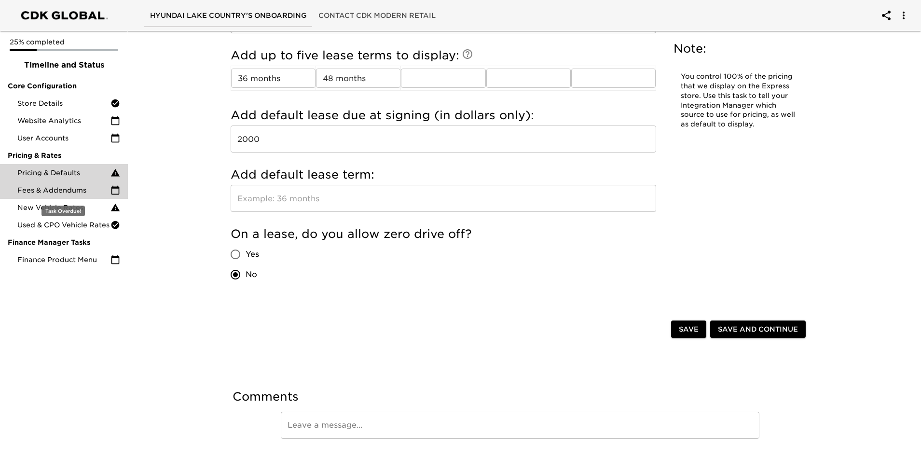
click at [58, 188] on span "Fees & Addendums" at bounding box center [63, 190] width 93 height 10
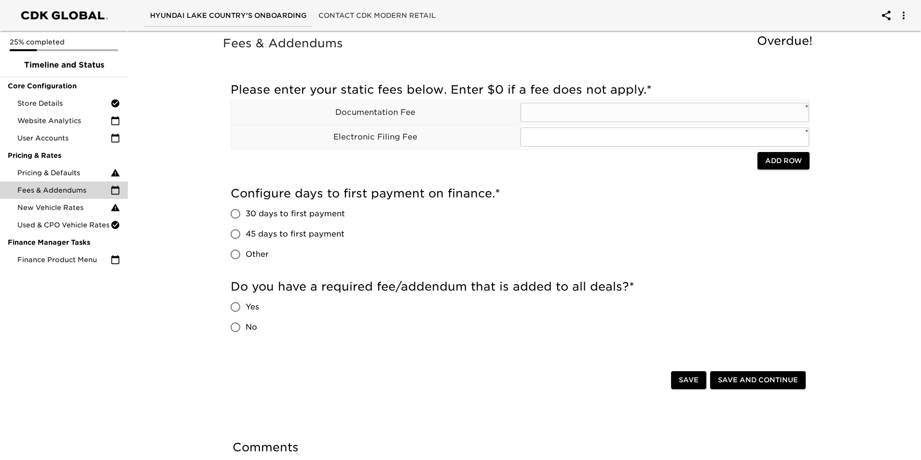
click at [561, 113] on input "text" at bounding box center [665, 112] width 289 height 19
type input "399"
click at [590, 132] on input "text" at bounding box center [665, 136] width 289 height 19
type input "19.50"
click at [769, 161] on span "Add Row" at bounding box center [783, 161] width 37 height 12
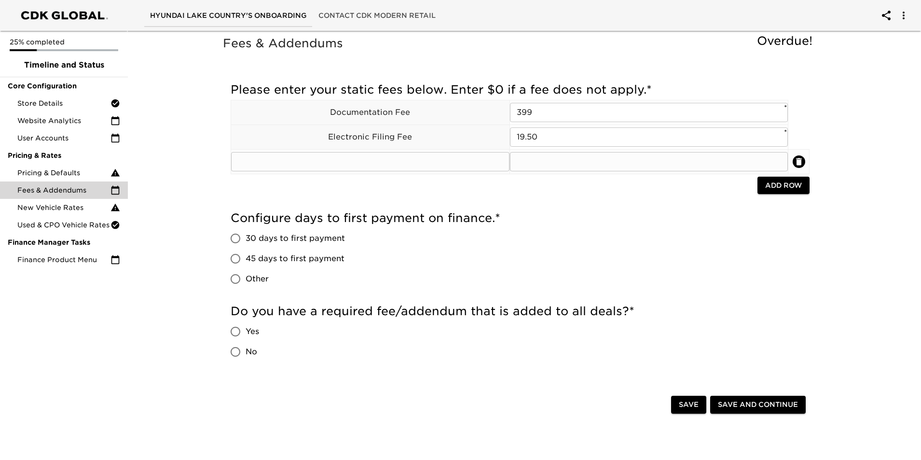
click at [332, 159] on input "text" at bounding box center [370, 161] width 278 height 19
type input "lein fee"
type input "10.00"
click at [765, 184] on span "Add Row" at bounding box center [783, 186] width 37 height 12
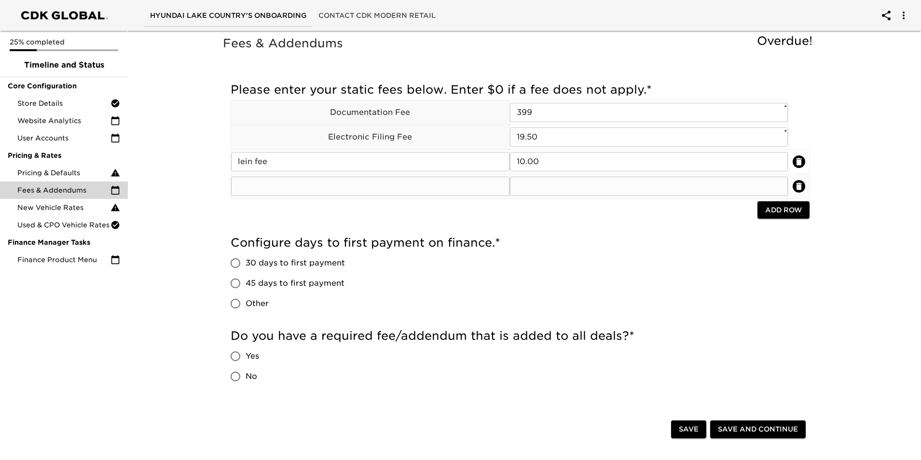
click at [300, 186] on input "text" at bounding box center [370, 186] width 278 height 19
type input "registration fee"
type input "164.50"
click at [775, 213] on span "Add Row" at bounding box center [783, 210] width 37 height 12
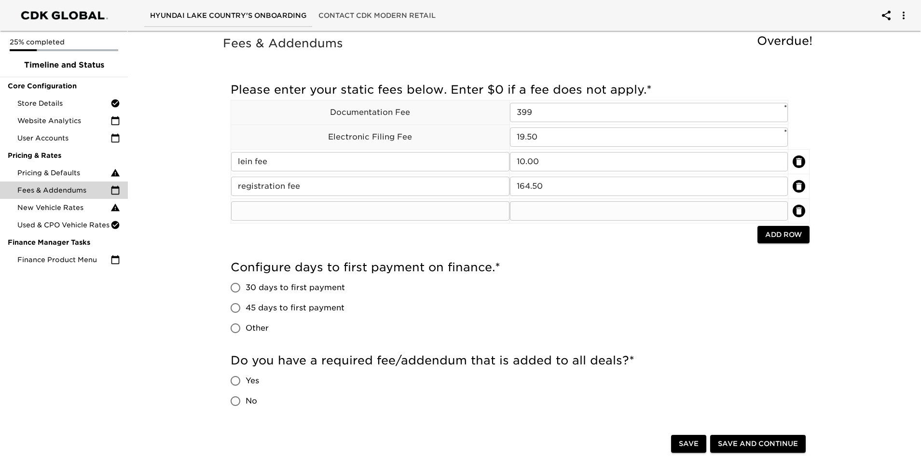
click at [368, 218] on input "text" at bounding box center [370, 210] width 278 height 19
type input "new plate"
type input "85"
click at [605, 271] on h5 "Configure days to first payment on finance. *" at bounding box center [520, 267] width 579 height 15
click at [253, 309] on span "45 days to first payment" at bounding box center [295, 308] width 99 height 12
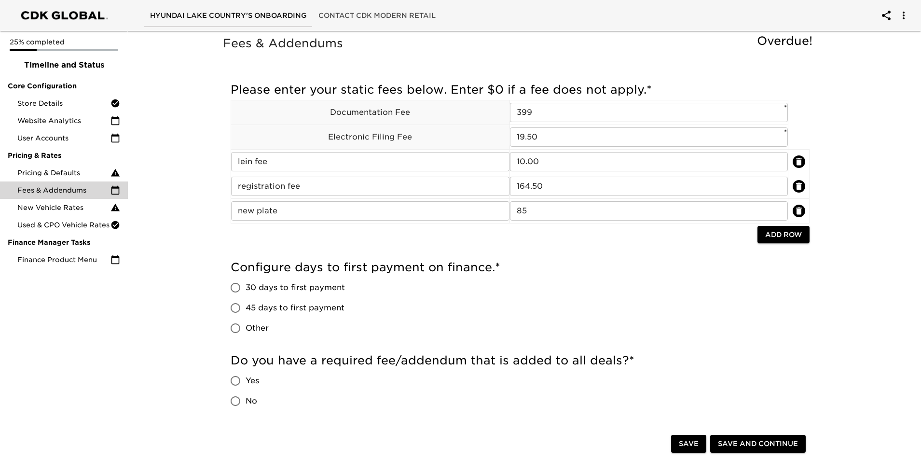
click at [246, 309] on input "45 days to first payment" at bounding box center [235, 308] width 20 height 20
radio input "true"
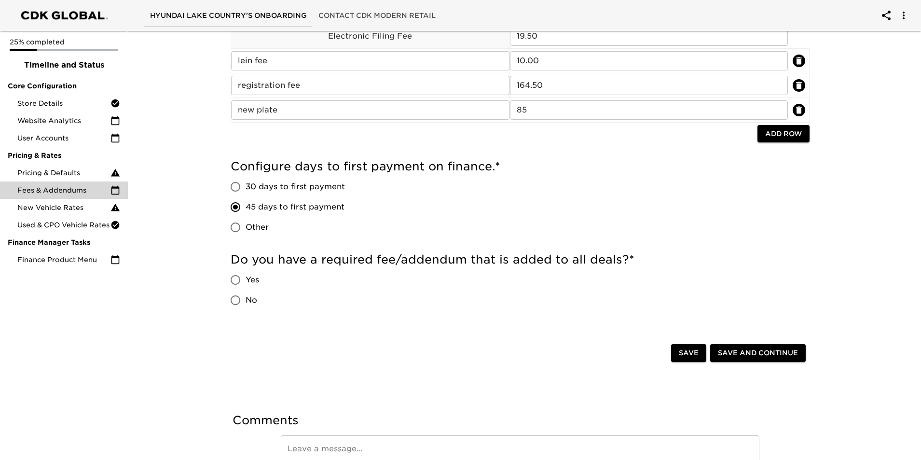
scroll to position [145, 0]
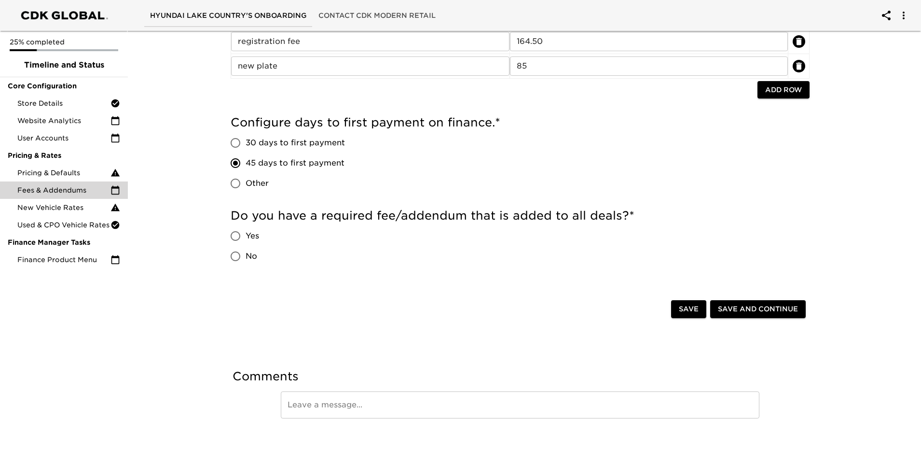
click at [239, 256] on input "No" at bounding box center [235, 256] width 20 height 20
radio input "true"
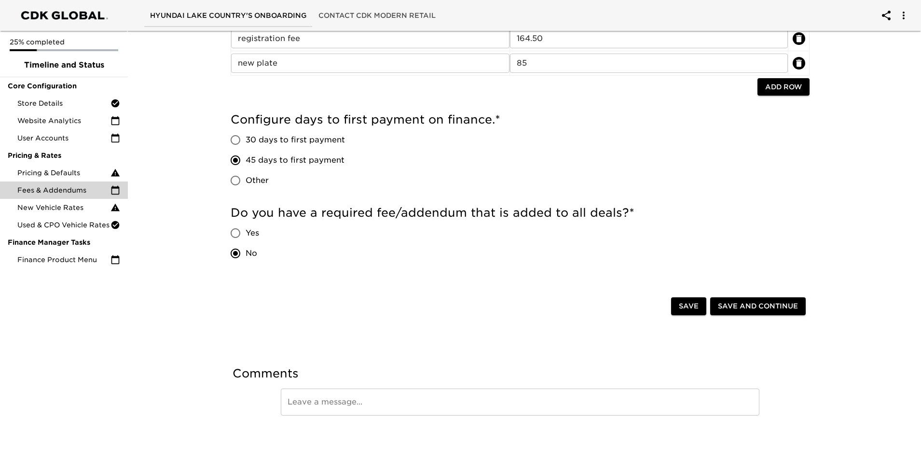
scroll to position [149, 0]
click at [734, 305] on span "Save and Continue" at bounding box center [758, 305] width 80 height 12
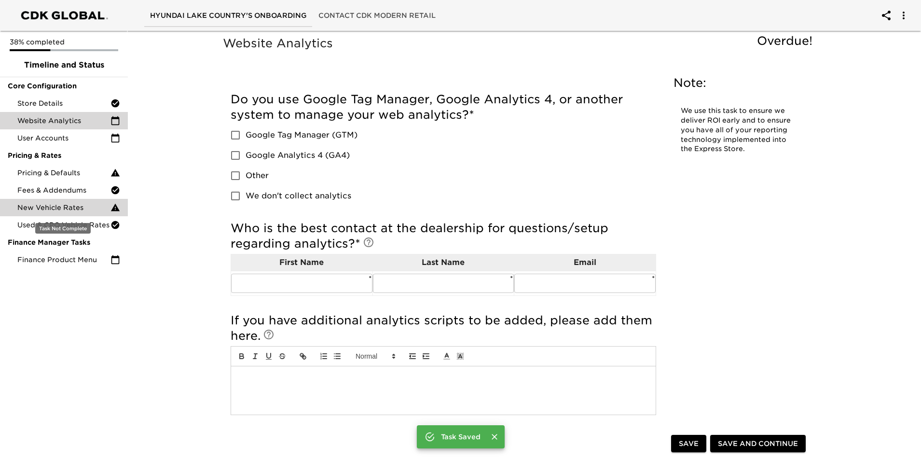
click at [53, 212] on span "New Vehicle Rates" at bounding box center [63, 208] width 93 height 10
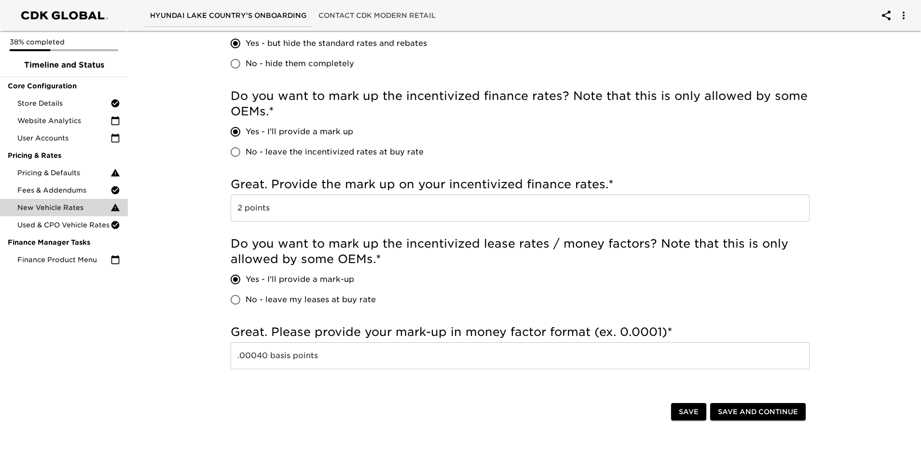
scroll to position [676, 0]
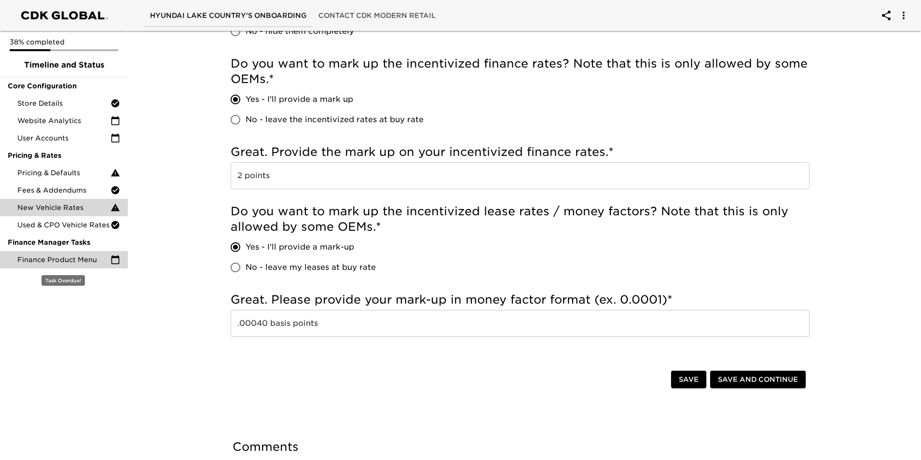
click at [90, 265] on div "Finance Product Menu" at bounding box center [64, 259] width 128 height 17
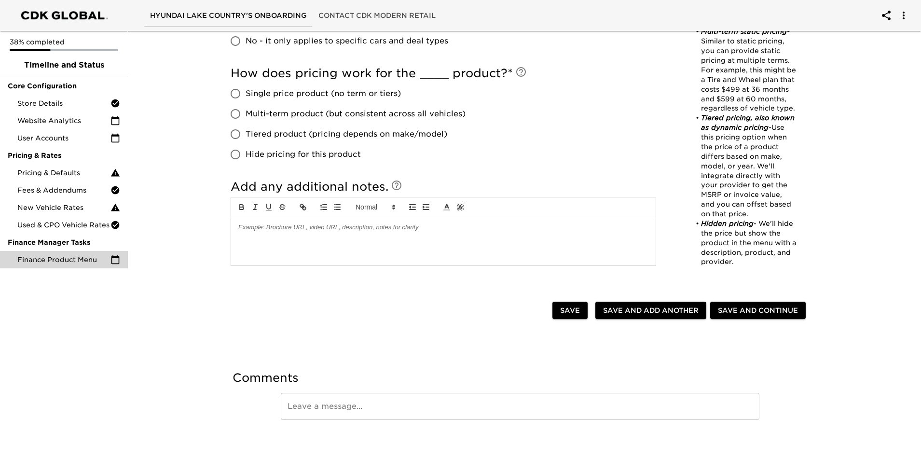
scroll to position [471, 0]
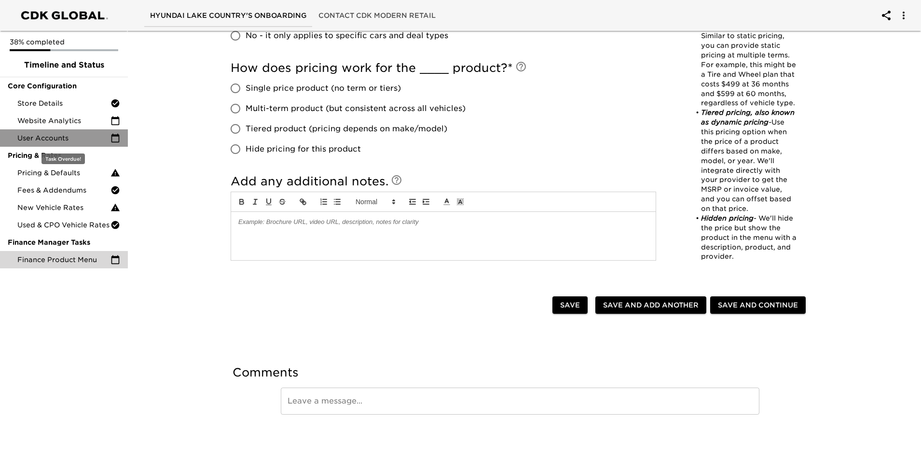
click at [78, 137] on span "User Accounts" at bounding box center [63, 138] width 93 height 10
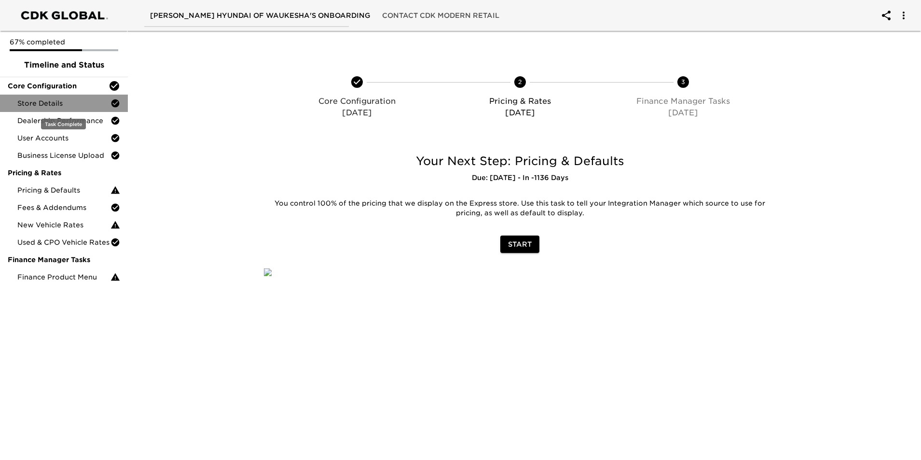
click at [56, 99] on span "Store Details" at bounding box center [63, 103] width 93 height 10
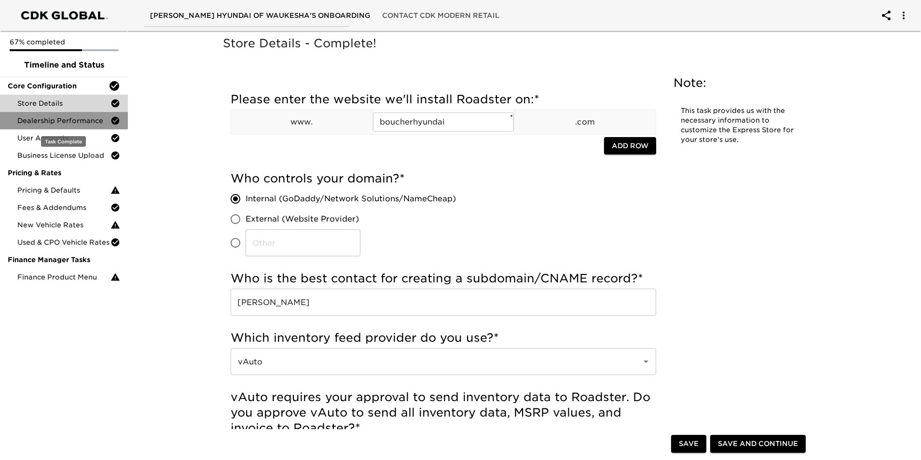
click at [91, 122] on span "Dealership Performance" at bounding box center [63, 121] width 93 height 10
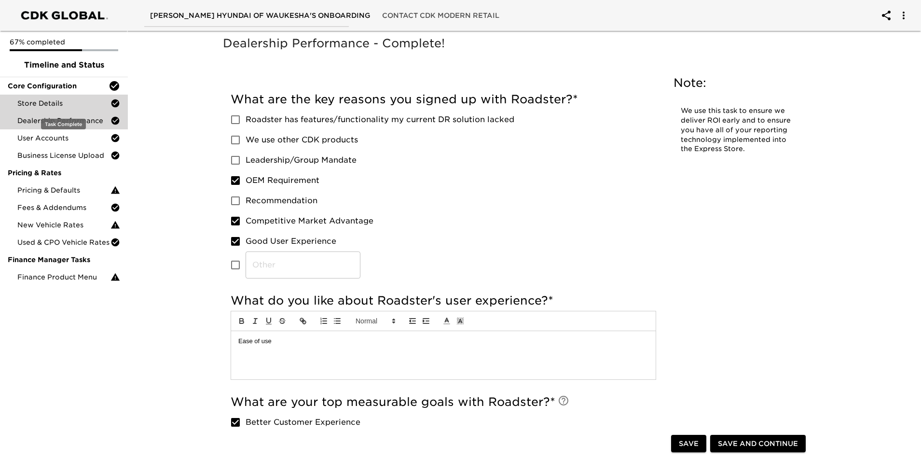
click at [88, 106] on span "Store Details" at bounding box center [63, 103] width 93 height 10
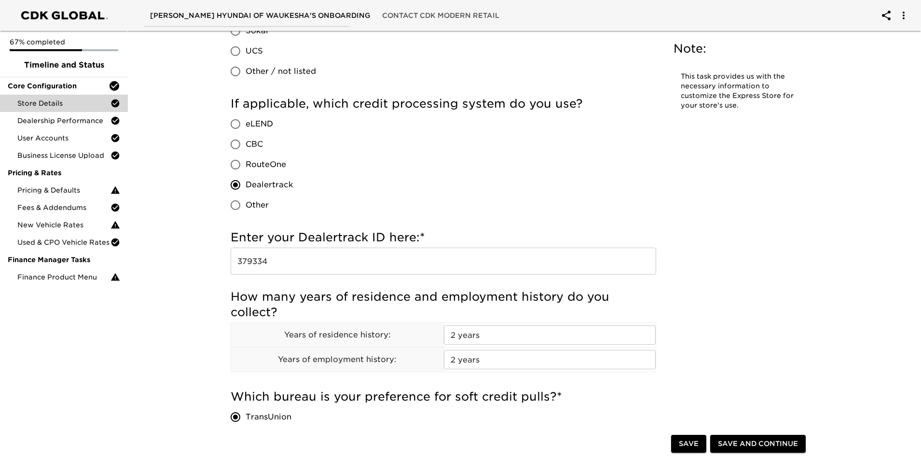
scroll to position [869, 0]
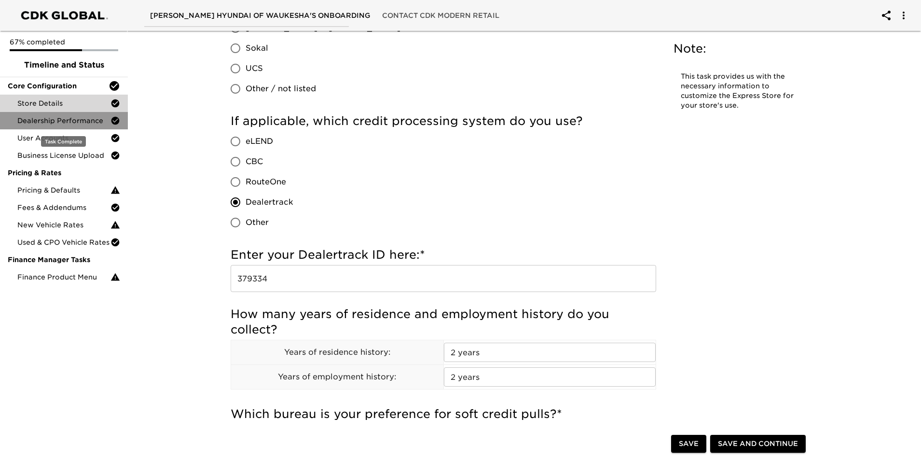
click at [59, 122] on span "Dealership Performance" at bounding box center [63, 121] width 93 height 10
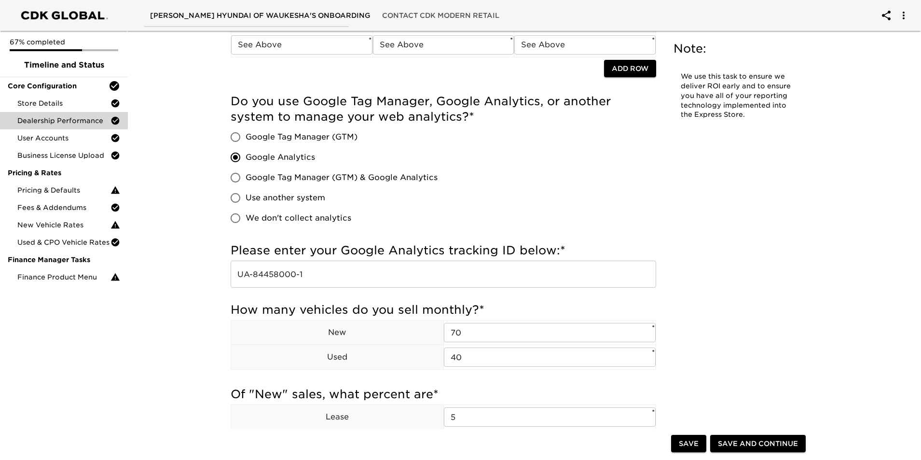
scroll to position [820, 0]
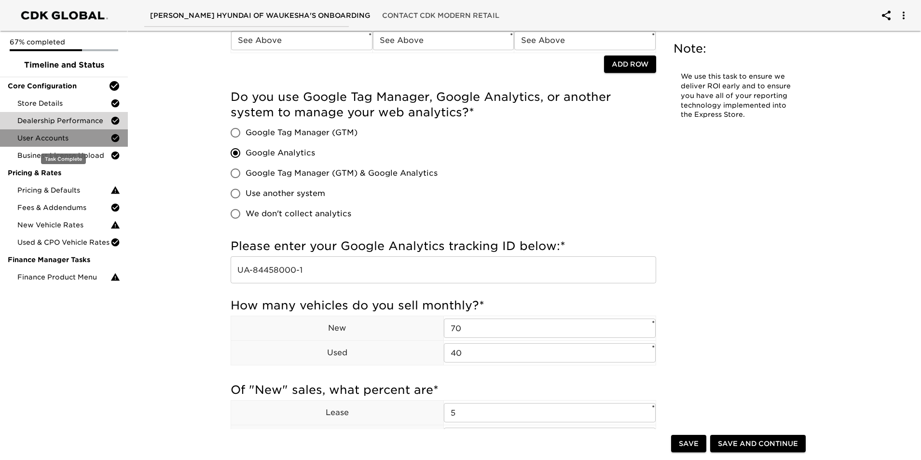
click at [67, 137] on span "User Accounts" at bounding box center [63, 138] width 93 height 10
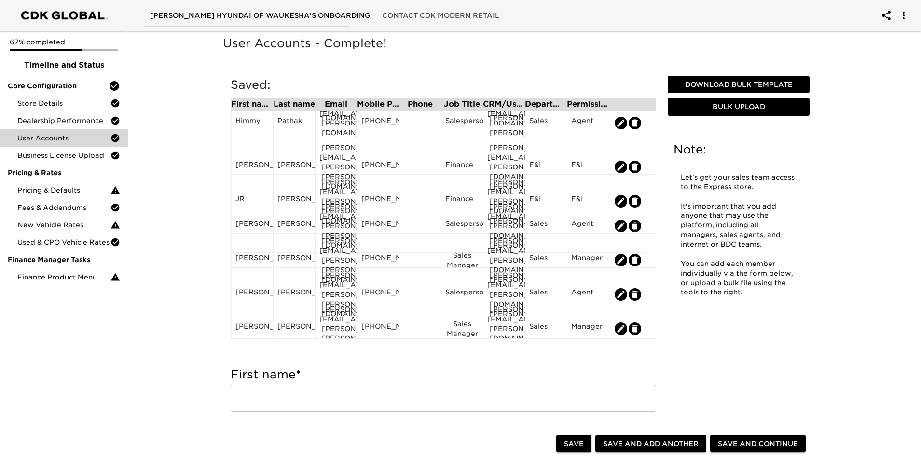
scroll to position [319, 0]
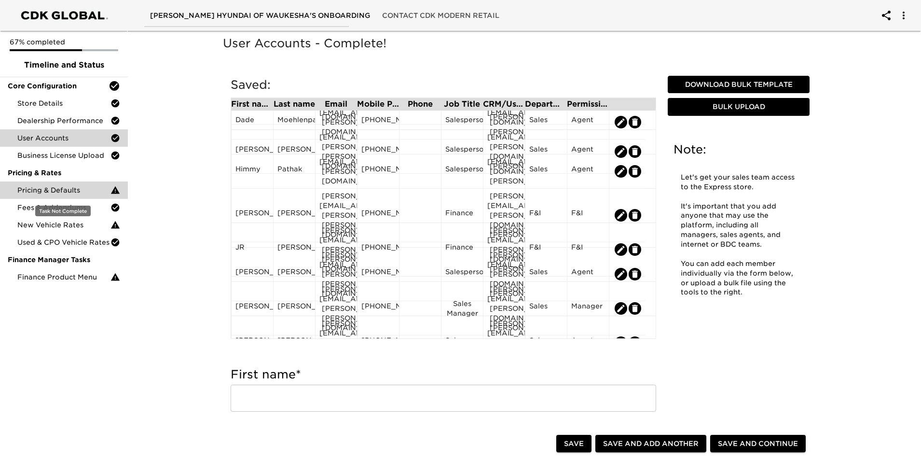
click at [76, 186] on span "Pricing & Defaults" at bounding box center [63, 190] width 93 height 10
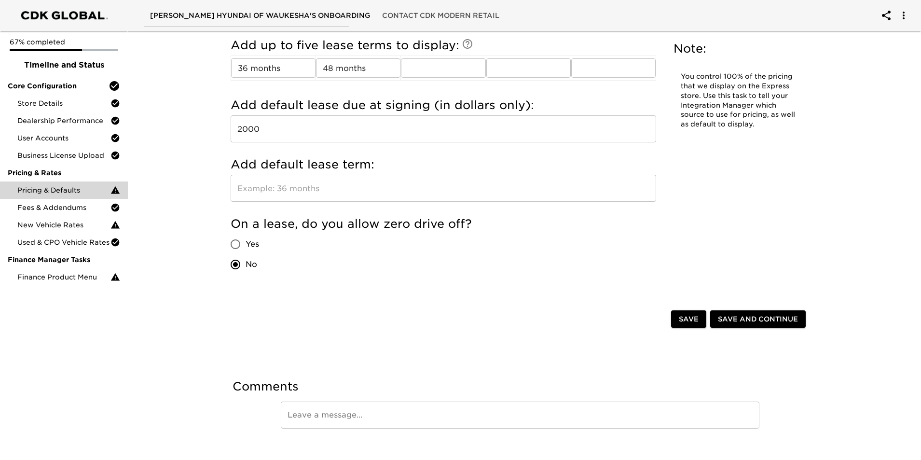
scroll to position [1298, 0]
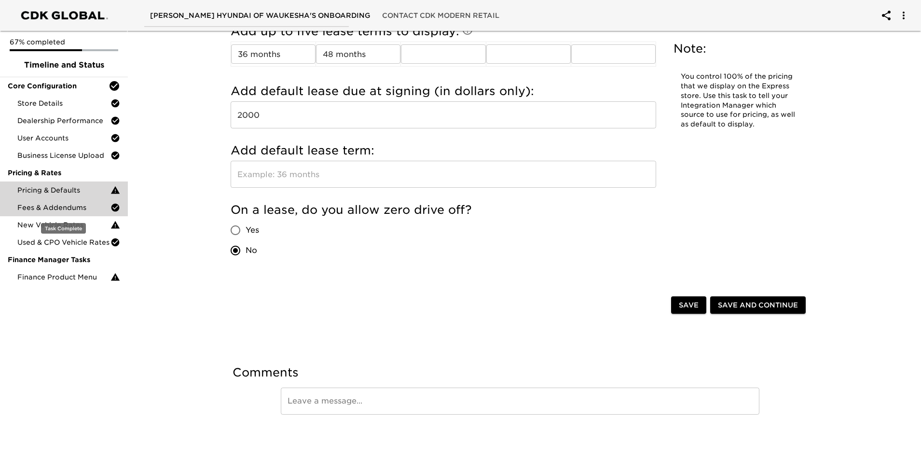
click at [69, 207] on span "Fees & Addendums" at bounding box center [63, 208] width 93 height 10
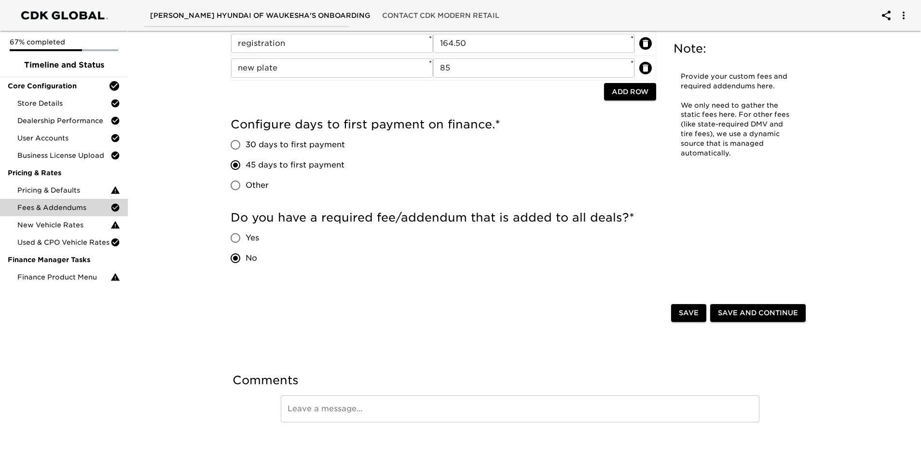
scroll to position [160, 0]
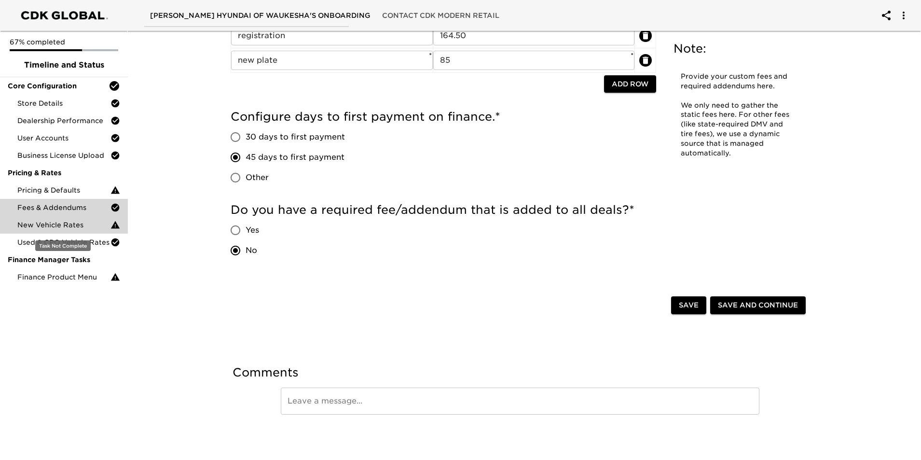
click at [59, 226] on span "New Vehicle Rates" at bounding box center [63, 225] width 93 height 10
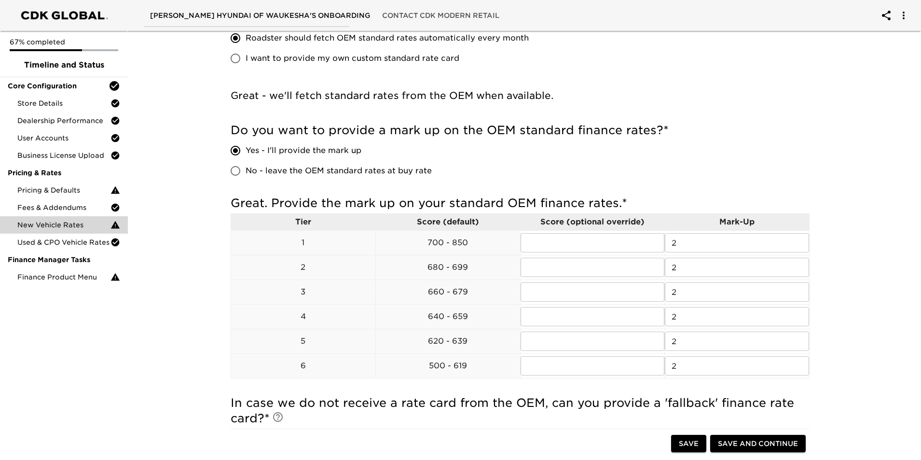
scroll to position [193, 0]
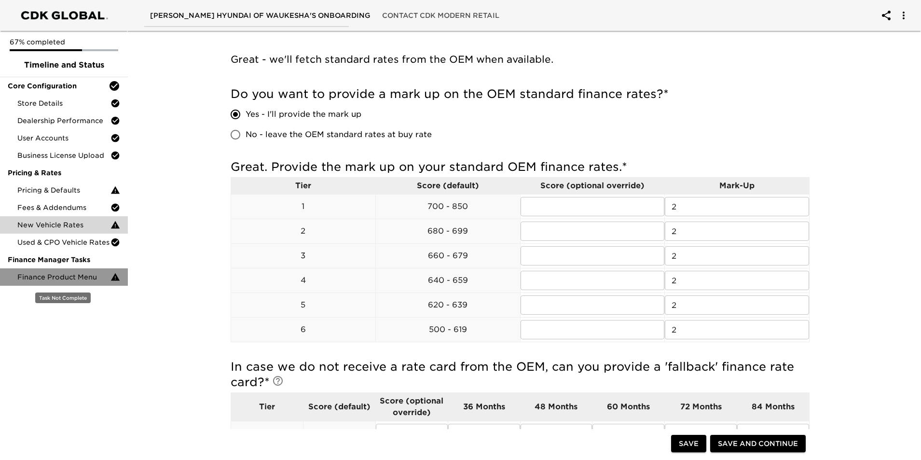
click at [92, 277] on span "Finance Product Menu" at bounding box center [63, 277] width 93 height 10
